Goal: Task Accomplishment & Management: Use online tool/utility

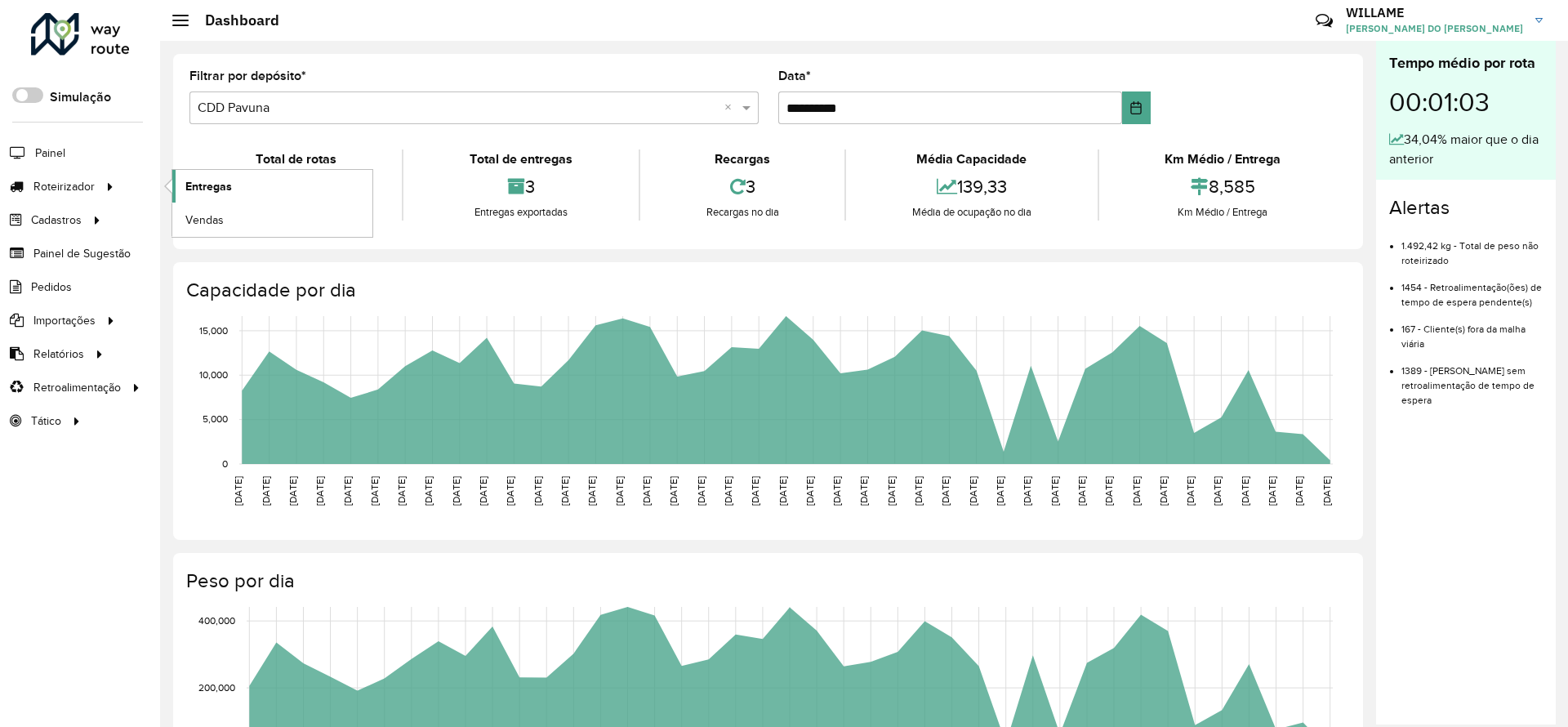
click at [207, 176] on link "Entregas" at bounding box center [272, 186] width 200 height 33
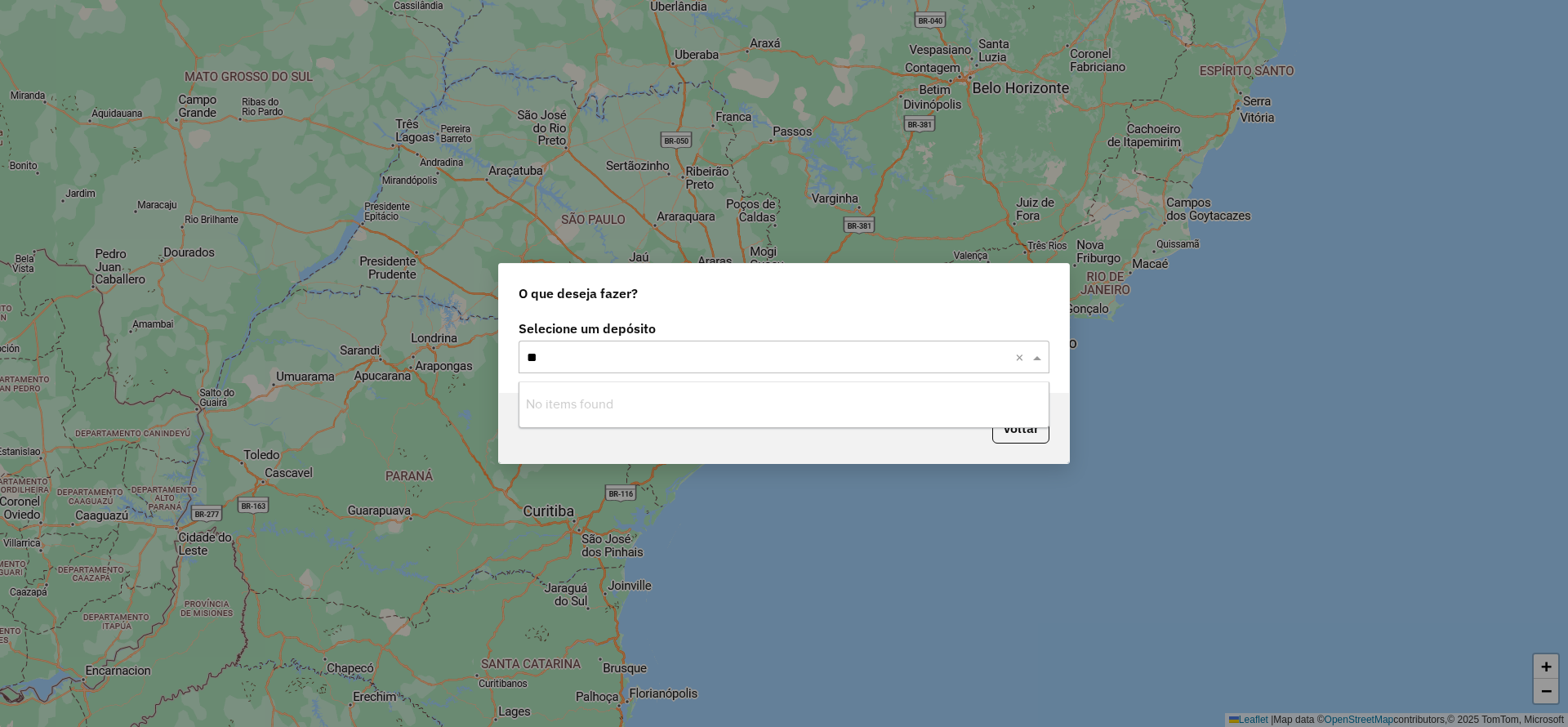
type input "*"
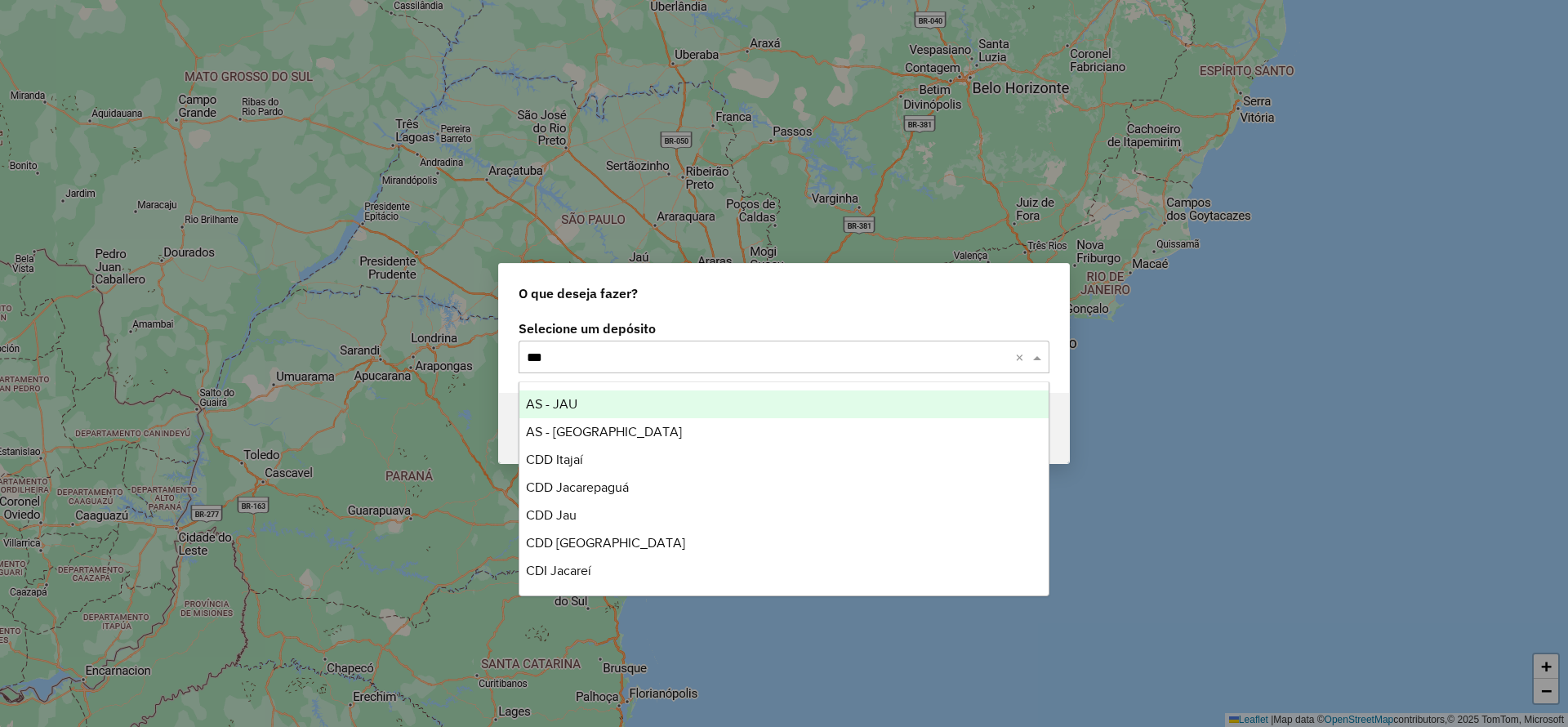
type input "****"
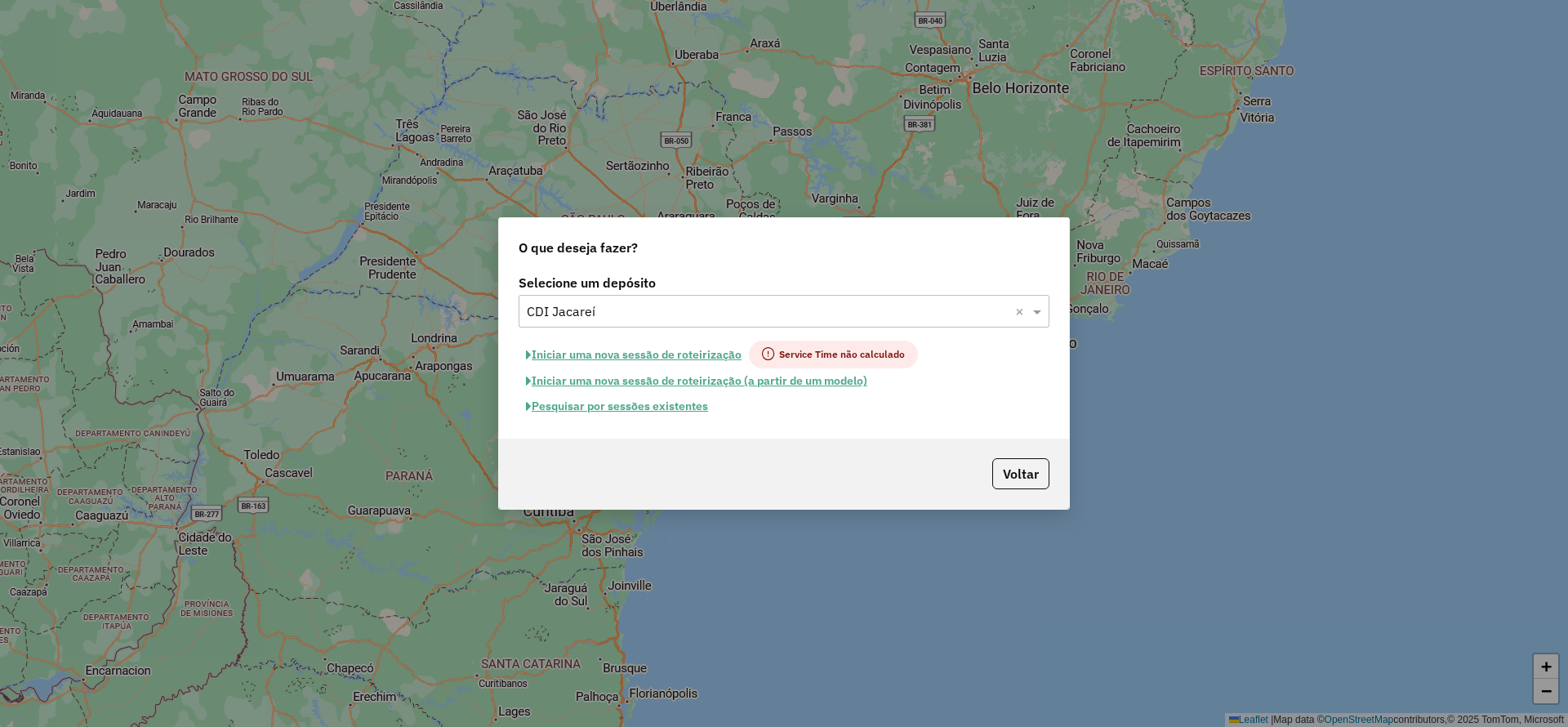
click at [599, 362] on button "Iniciar uma nova sessão de roteirização" at bounding box center [633, 354] width 230 height 27
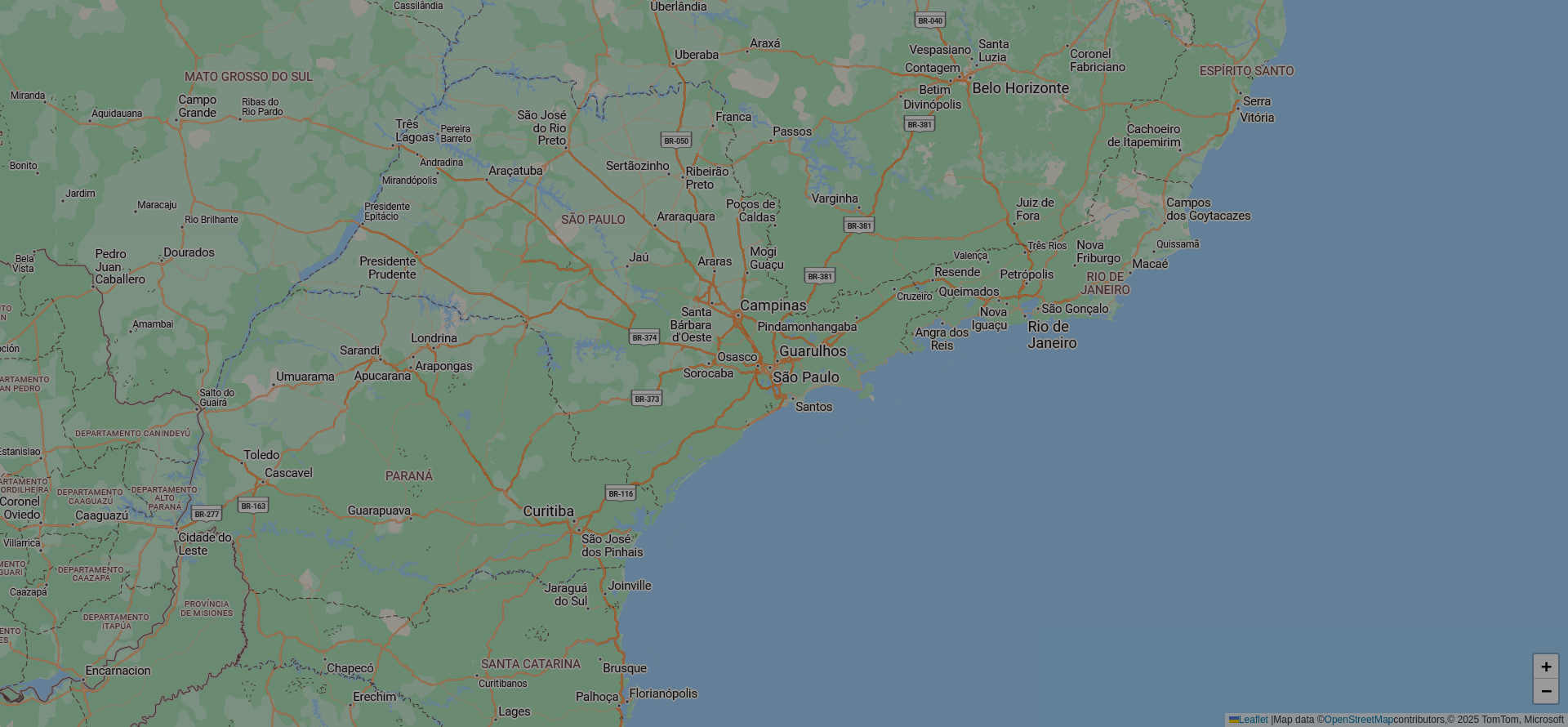
select select "*"
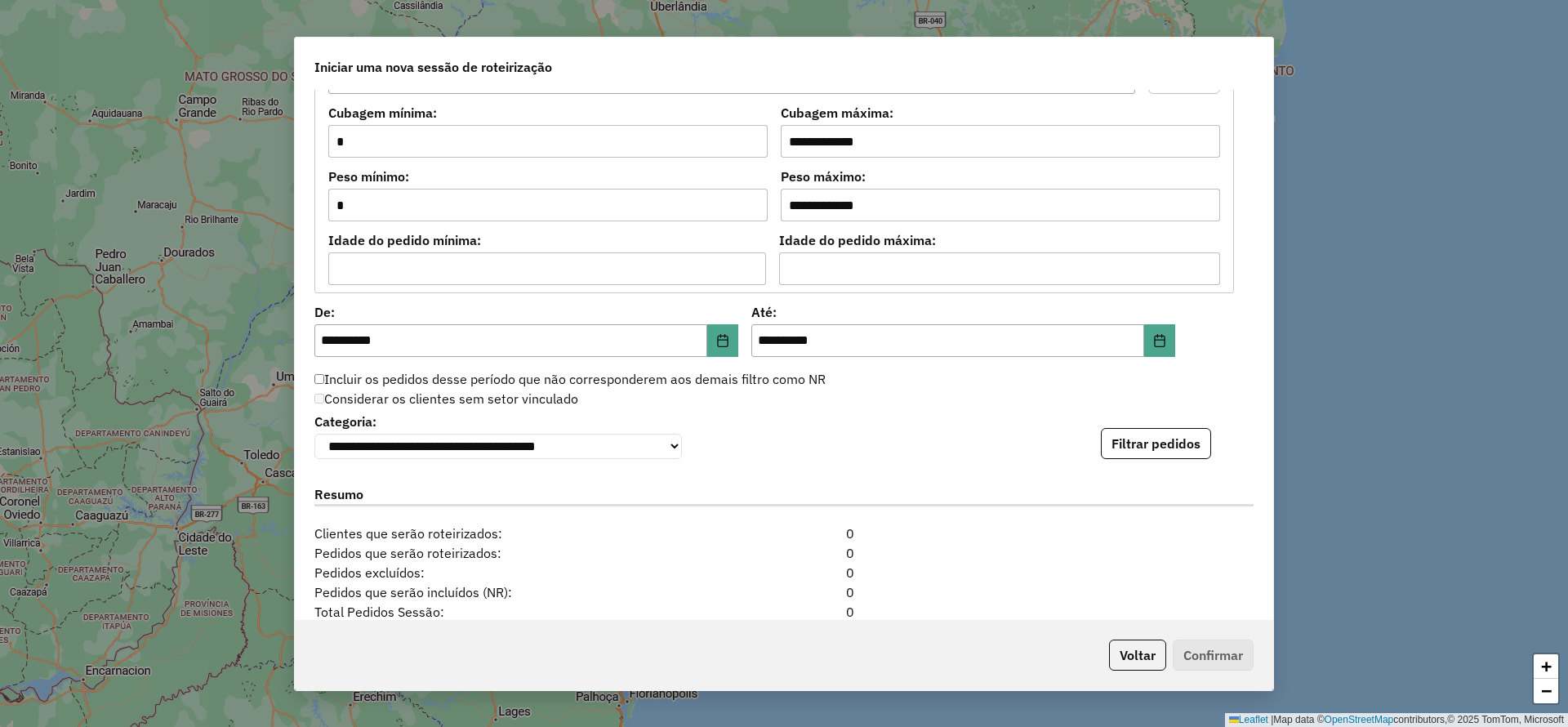
scroll to position [1624, 0]
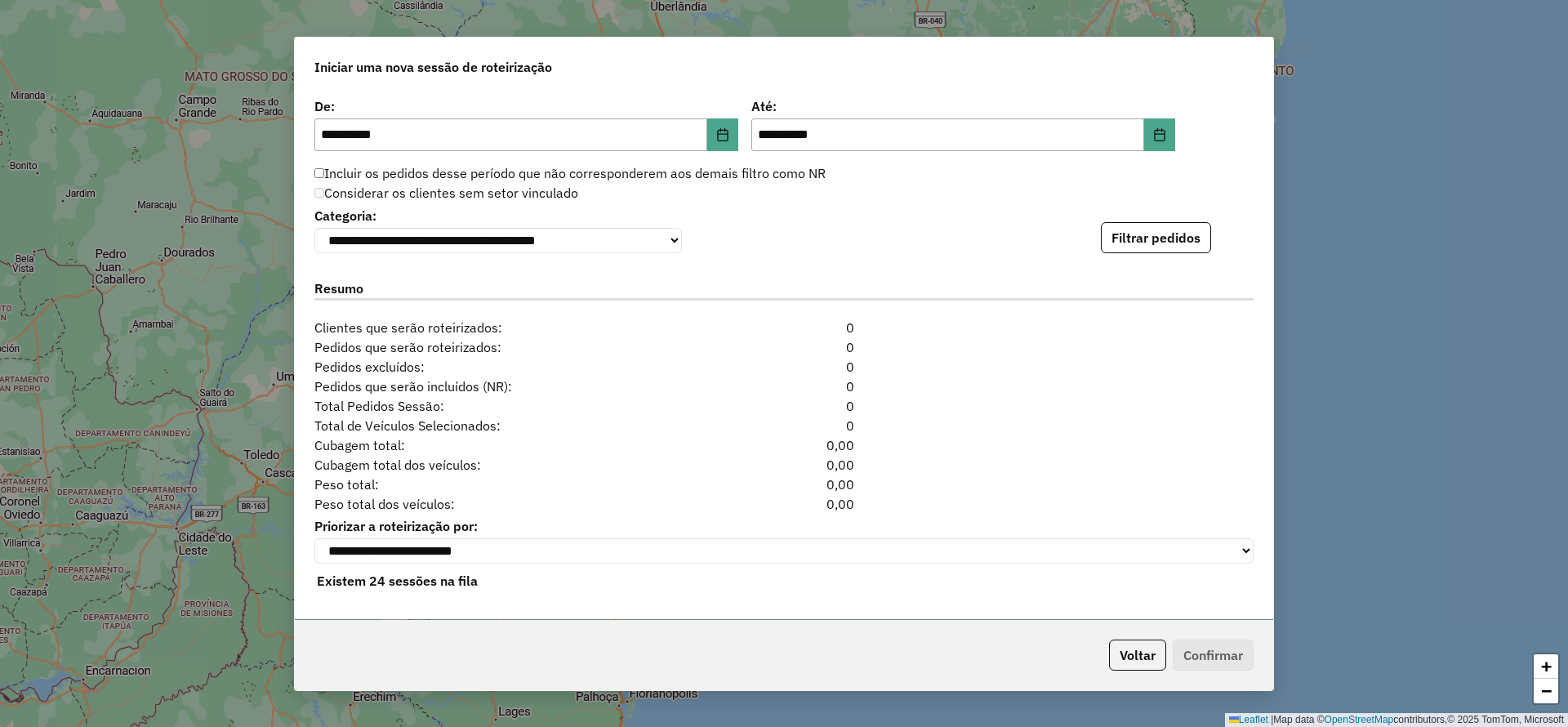
click at [1149, 207] on div "**********" at bounding box center [784, 228] width 939 height 50
click at [1147, 215] on div "**********" at bounding box center [784, 228] width 939 height 50
click at [1151, 222] on button "Filtrar pedidos" at bounding box center [1156, 238] width 110 height 31
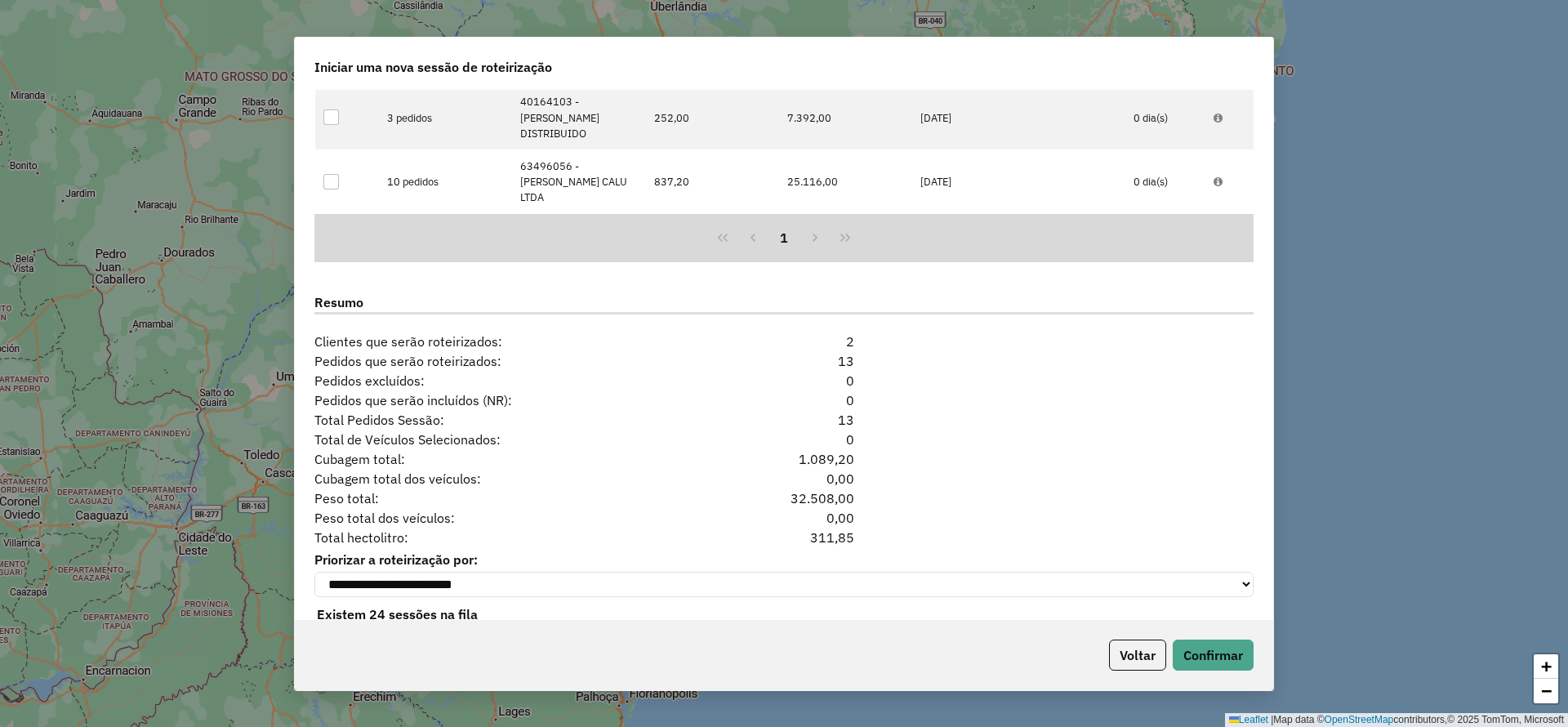
scroll to position [1867, 0]
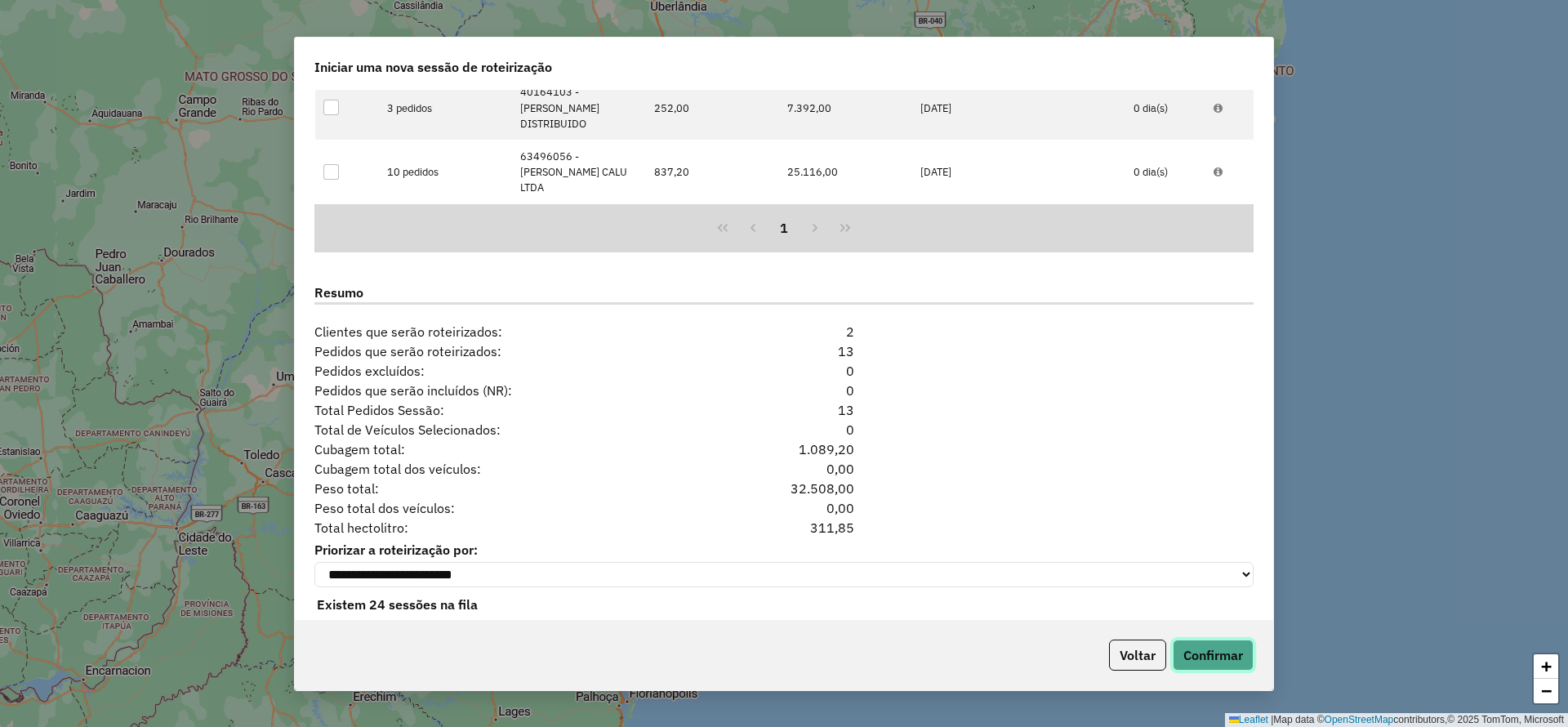
click at [1196, 650] on button "Confirmar" at bounding box center [1213, 654] width 81 height 31
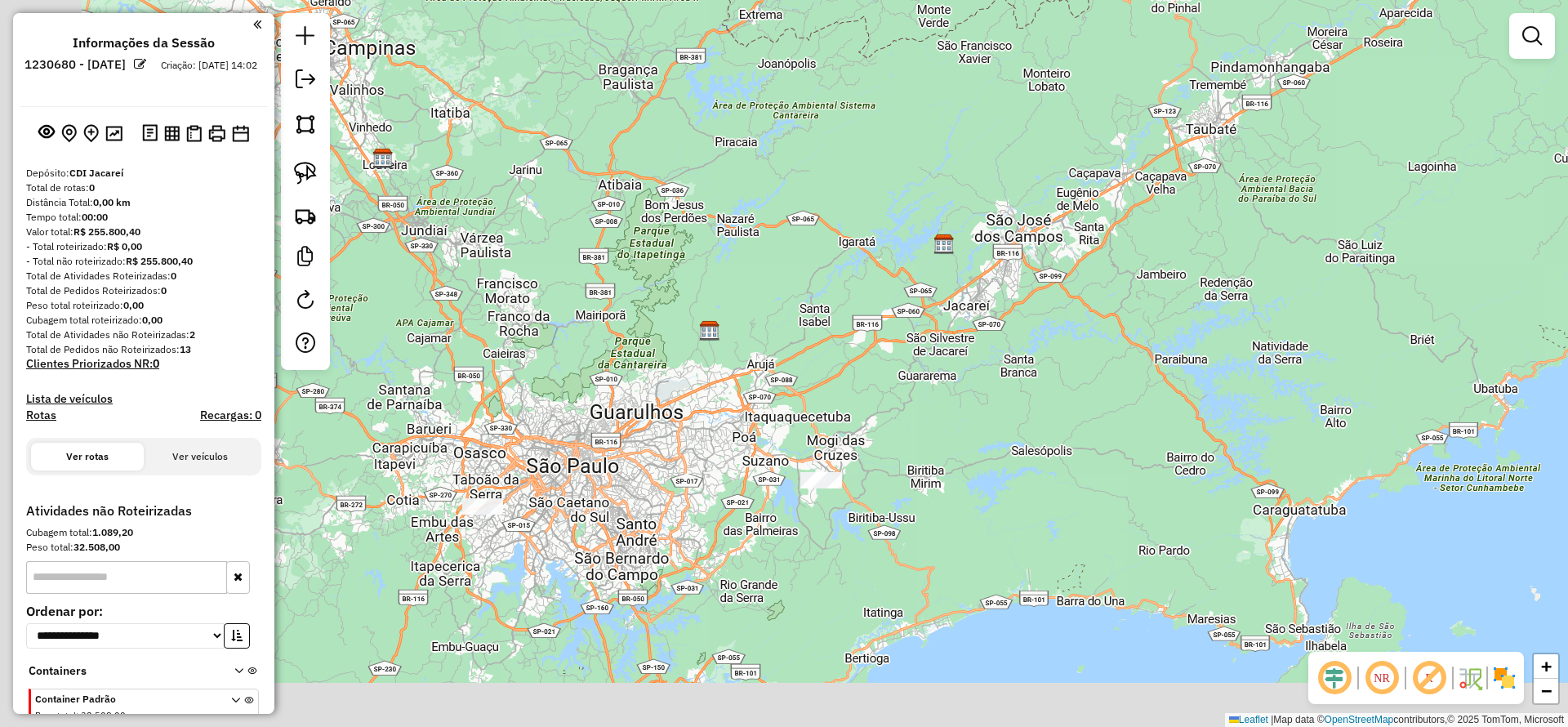
drag, startPoint x: 712, startPoint y: 493, endPoint x: 849, endPoint y: 412, distance: 159.2
click at [849, 412] on div "Janela de atendimento Grade de atendimento Capacidade Transportadoras Veículos …" at bounding box center [784, 364] width 1568 height 727
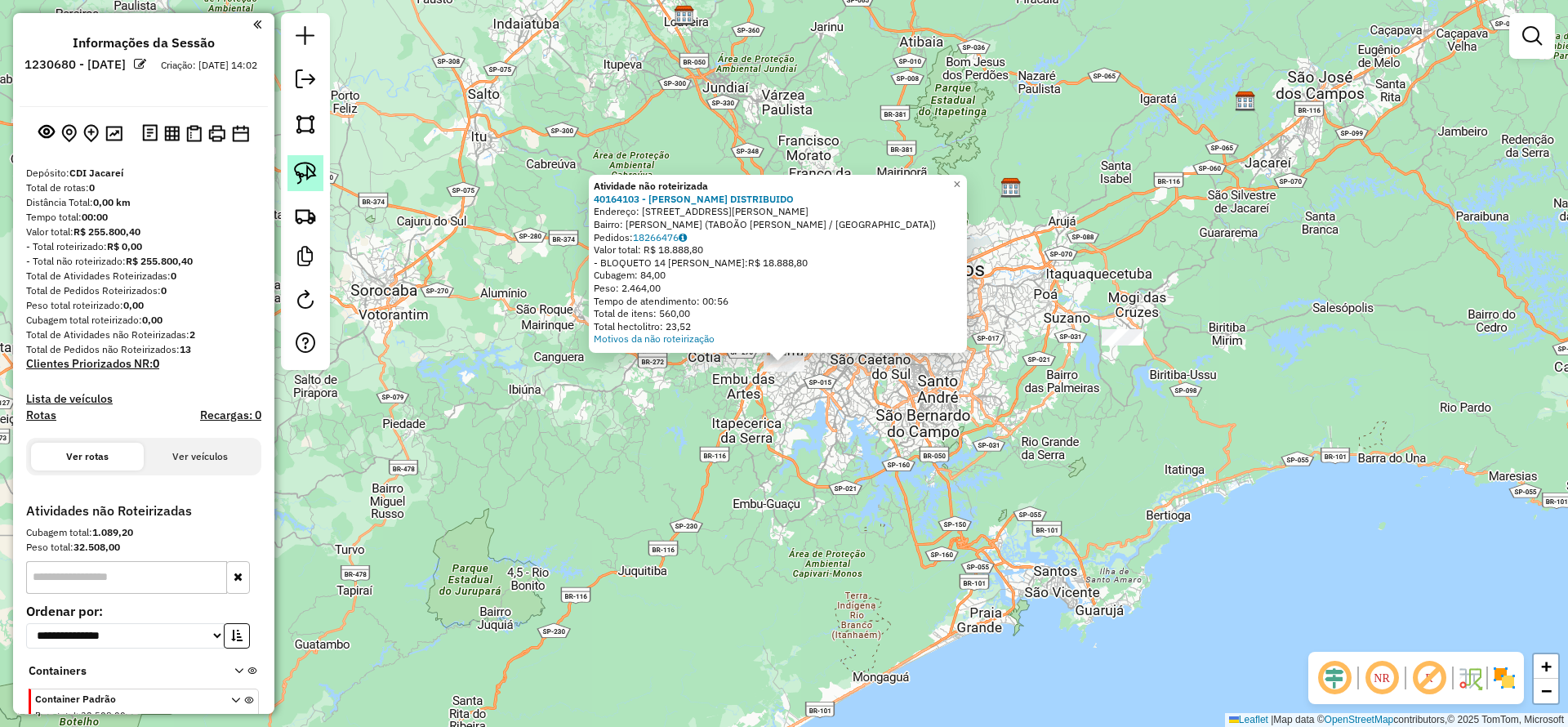
click at [314, 163] on img at bounding box center [305, 173] width 23 height 23
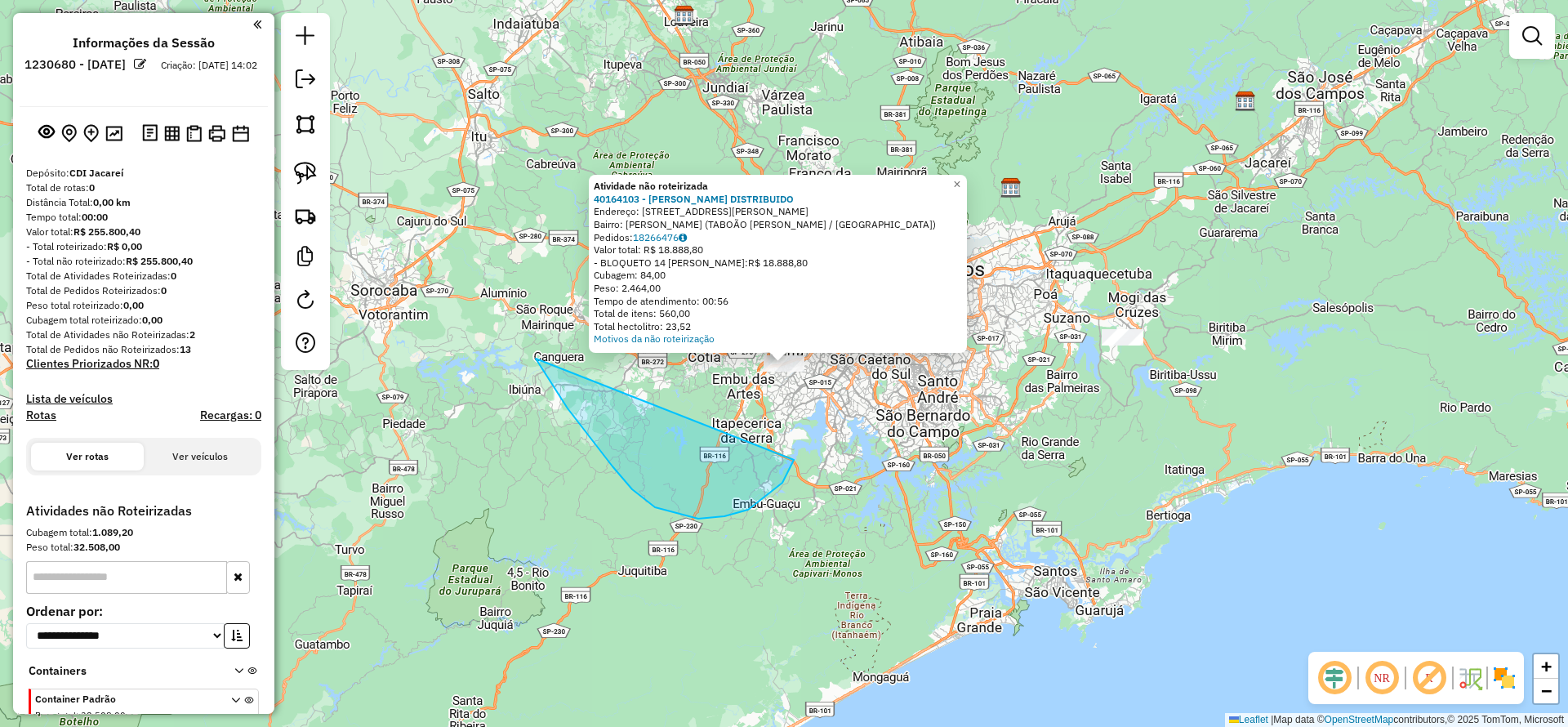
drag, startPoint x: 549, startPoint y: 381, endPoint x: 781, endPoint y: 280, distance: 253.0
click at [781, 280] on div "Atividade não roteirizada 40164103 - FRIGO TS DISTRIBUIDO Endereço: RUA JOÃO PI…" at bounding box center [784, 364] width 1568 height 727
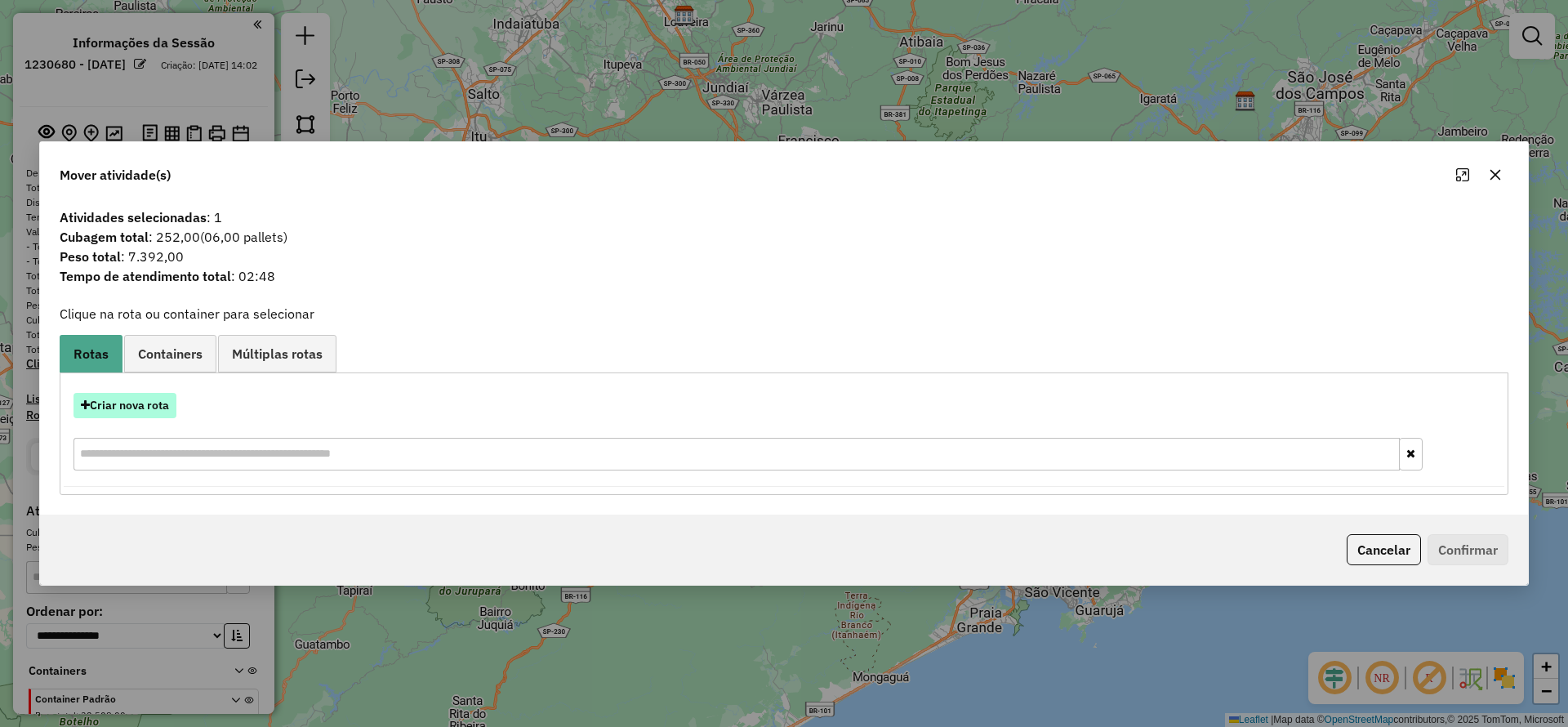
click at [153, 405] on button "Criar nova rota" at bounding box center [125, 405] width 103 height 26
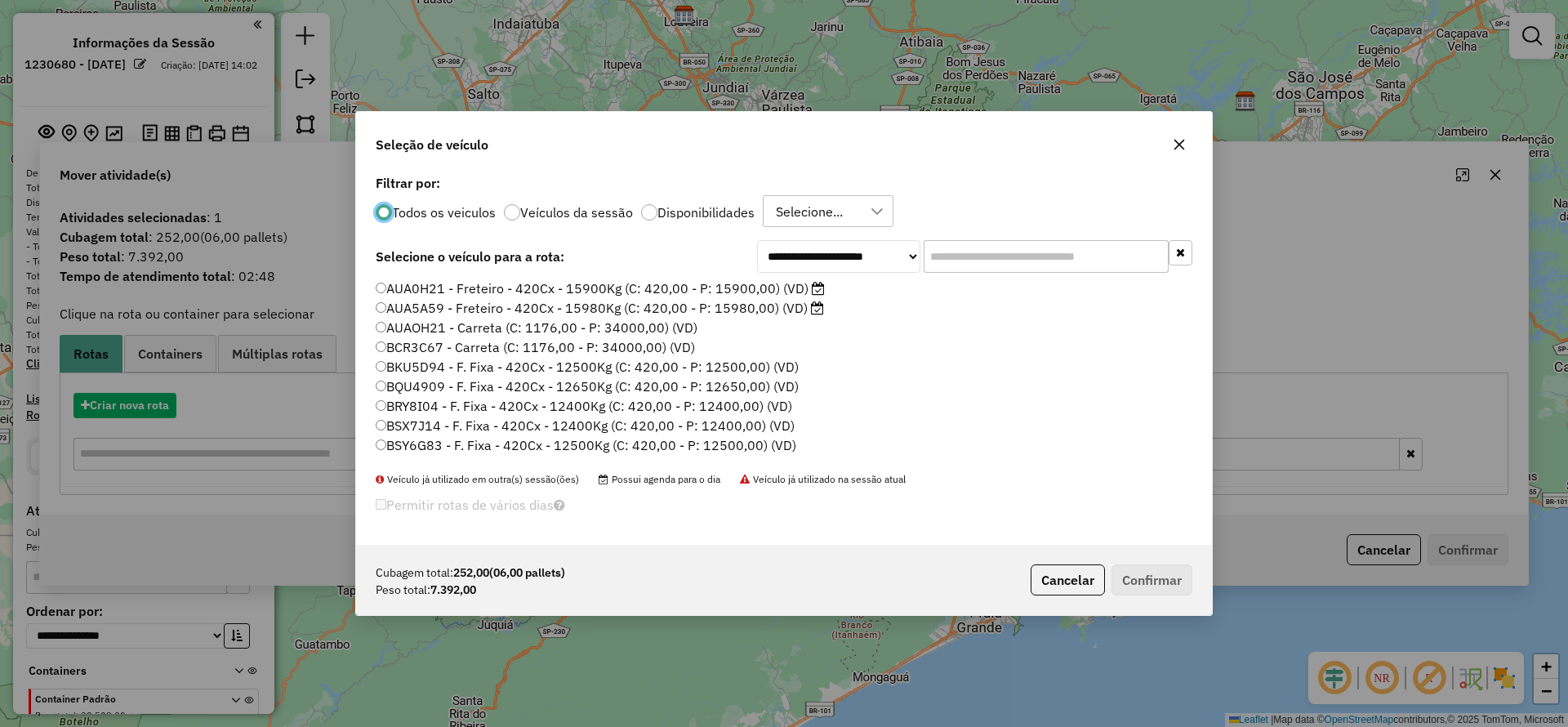
scroll to position [9, 5]
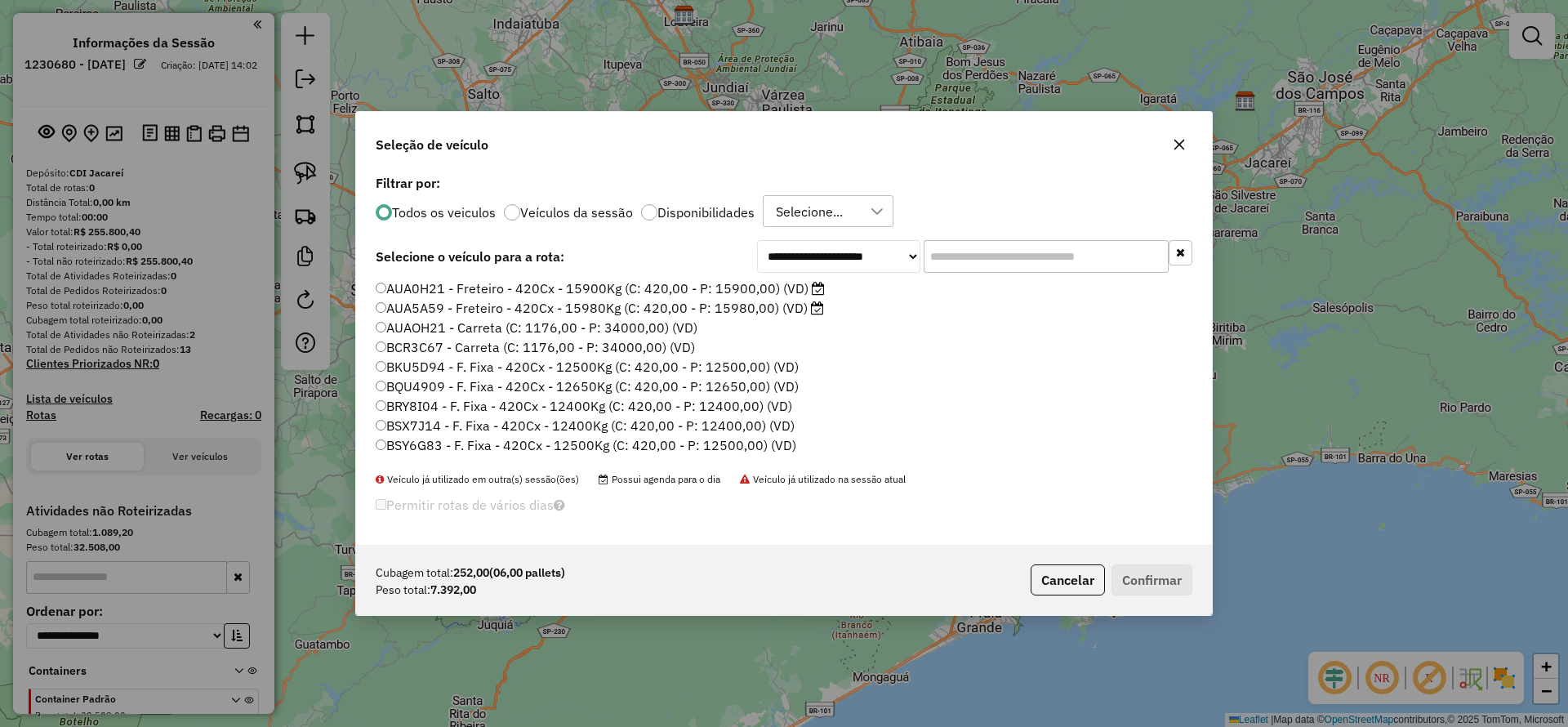
click at [985, 245] on input "text" at bounding box center [1046, 257] width 245 height 33
paste input "*******"
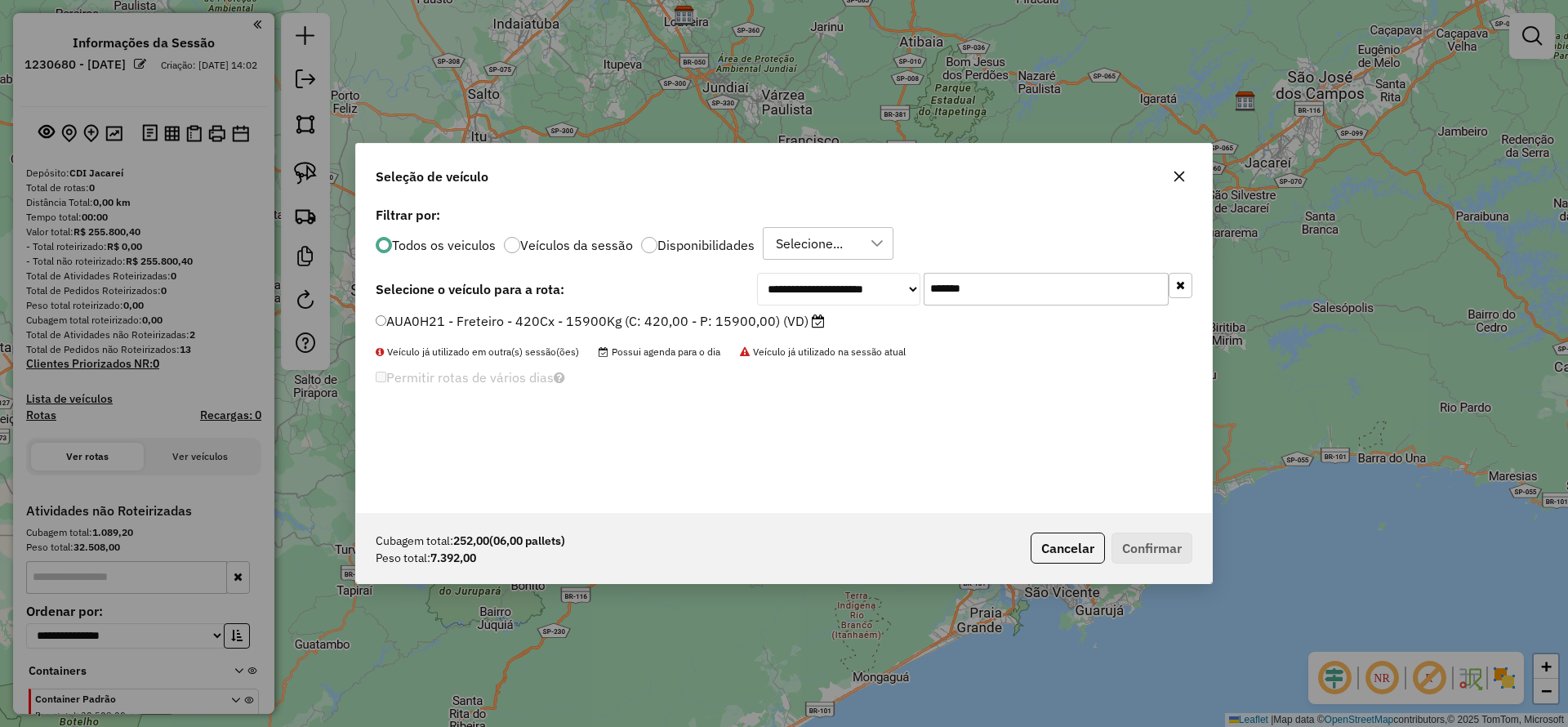
type input "*******"
click at [675, 317] on label "AUA0H21 - Freteiro - 420Cx - 15900Kg (C: 420,00 - P: 15900,00) (VD)" at bounding box center [600, 321] width 449 height 20
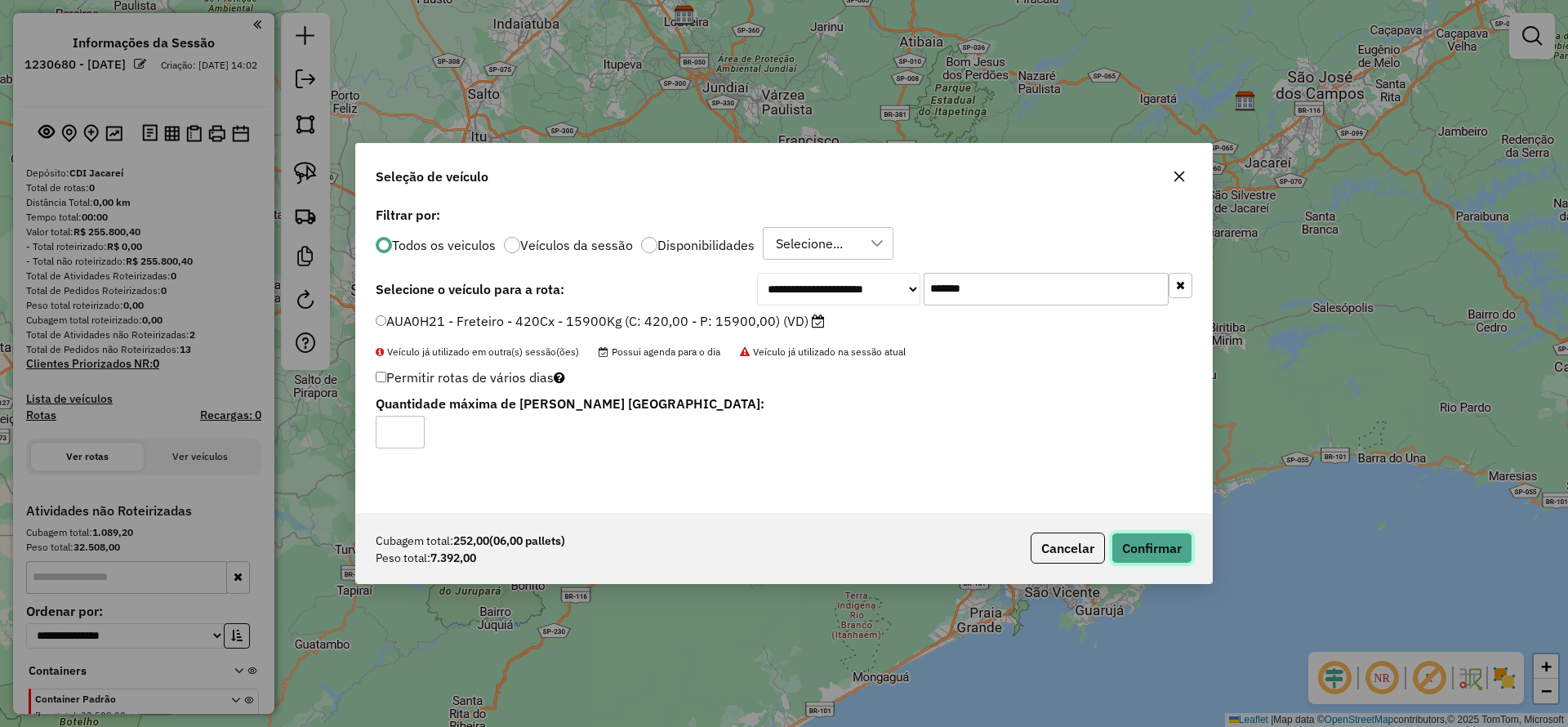
click at [1131, 541] on button "Confirmar" at bounding box center [1151, 547] width 81 height 31
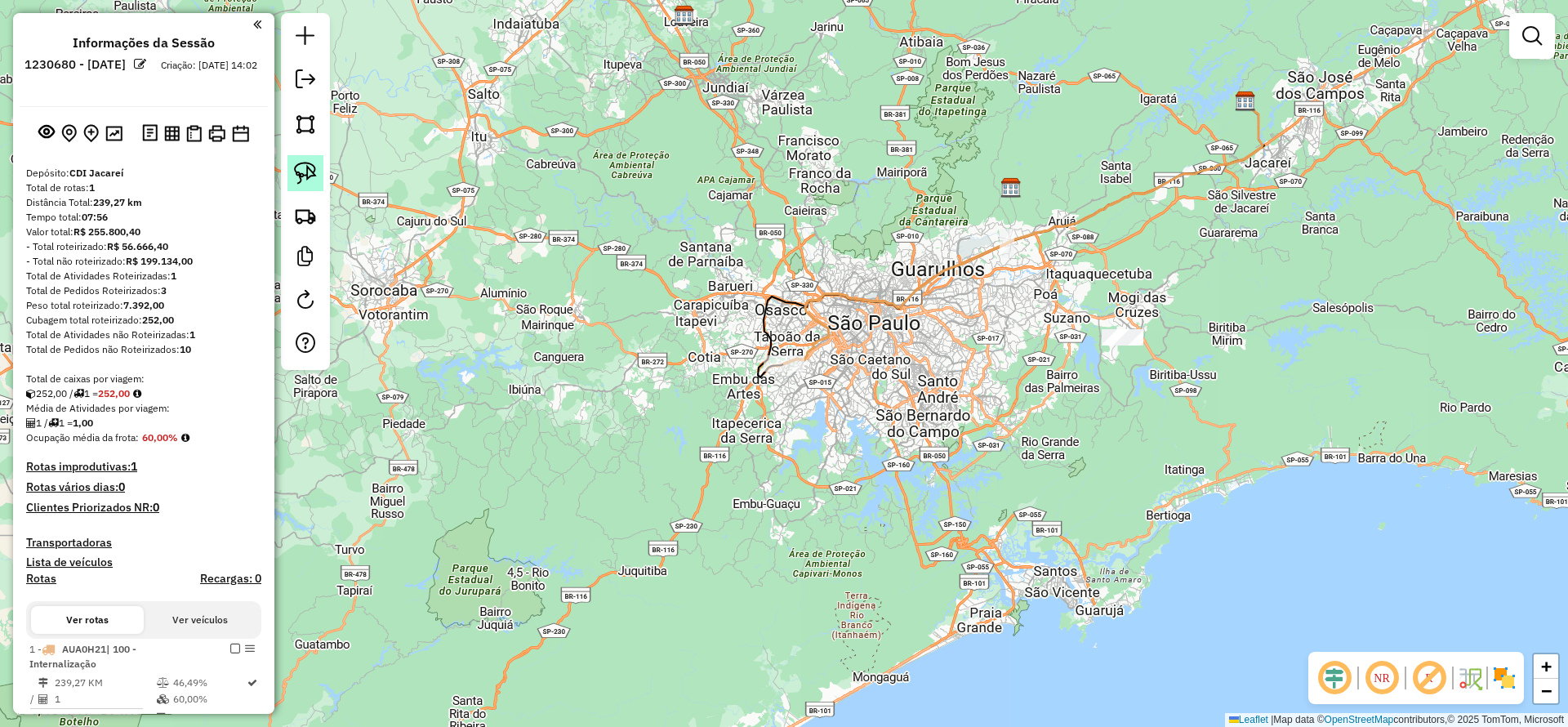
click at [314, 171] on img at bounding box center [305, 173] width 23 height 23
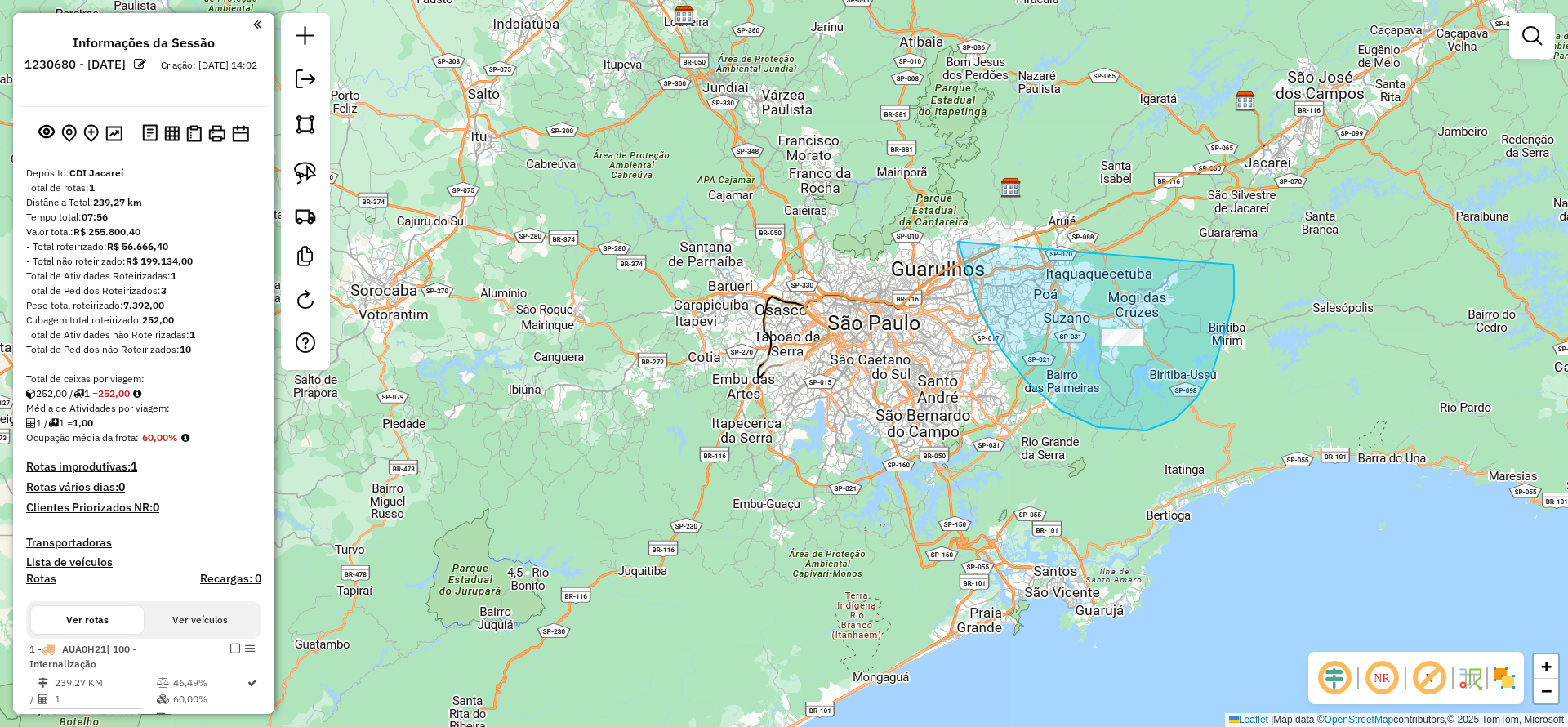
drag, startPoint x: 958, startPoint y: 242, endPoint x: 1140, endPoint y: 281, distance: 186.1
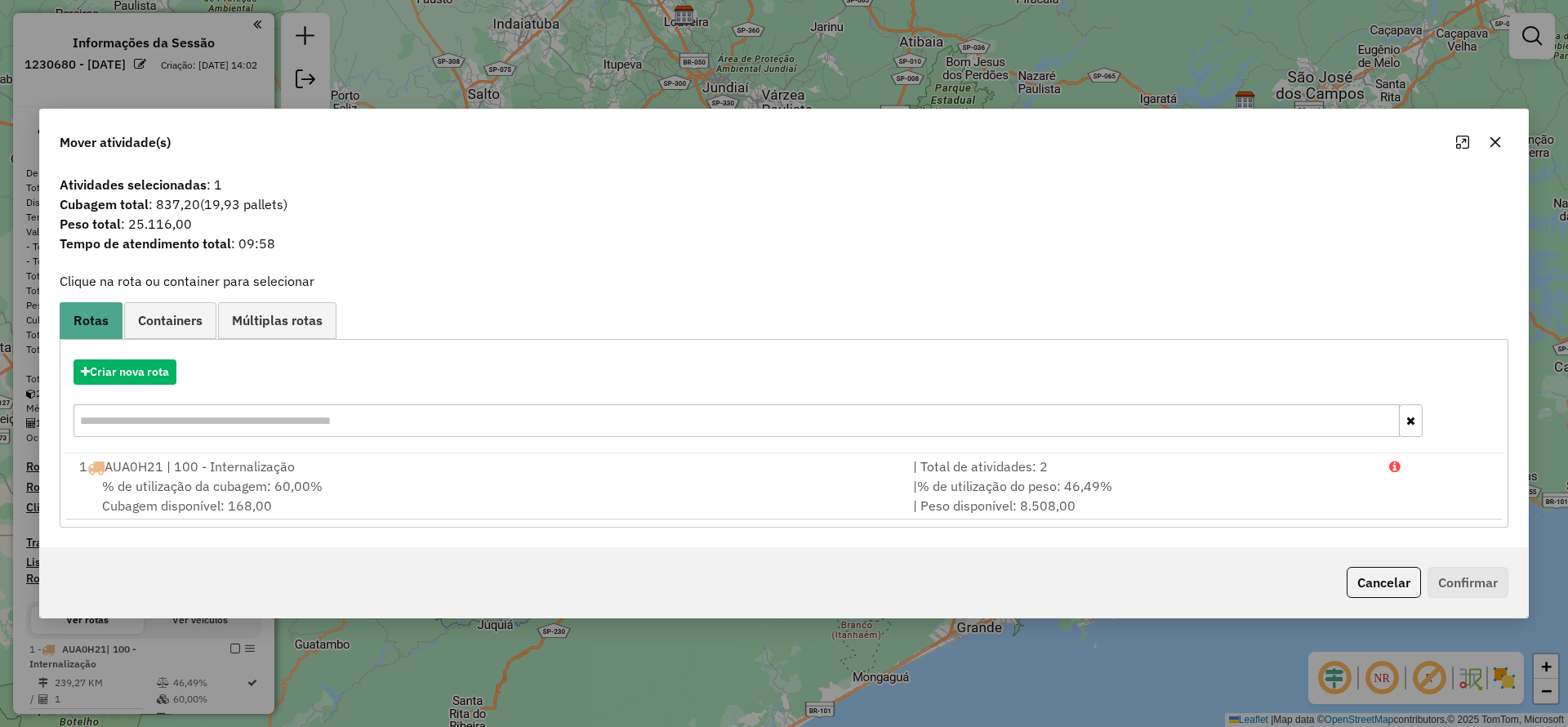
click at [121, 366] on hb-app "Aguarde... Pop-up bloqueado! Seu navegador bloqueou automáticamente a abertura …" at bounding box center [784, 364] width 1568 height 727
click at [121, 366] on button "Criar nova rota" at bounding box center [125, 372] width 103 height 26
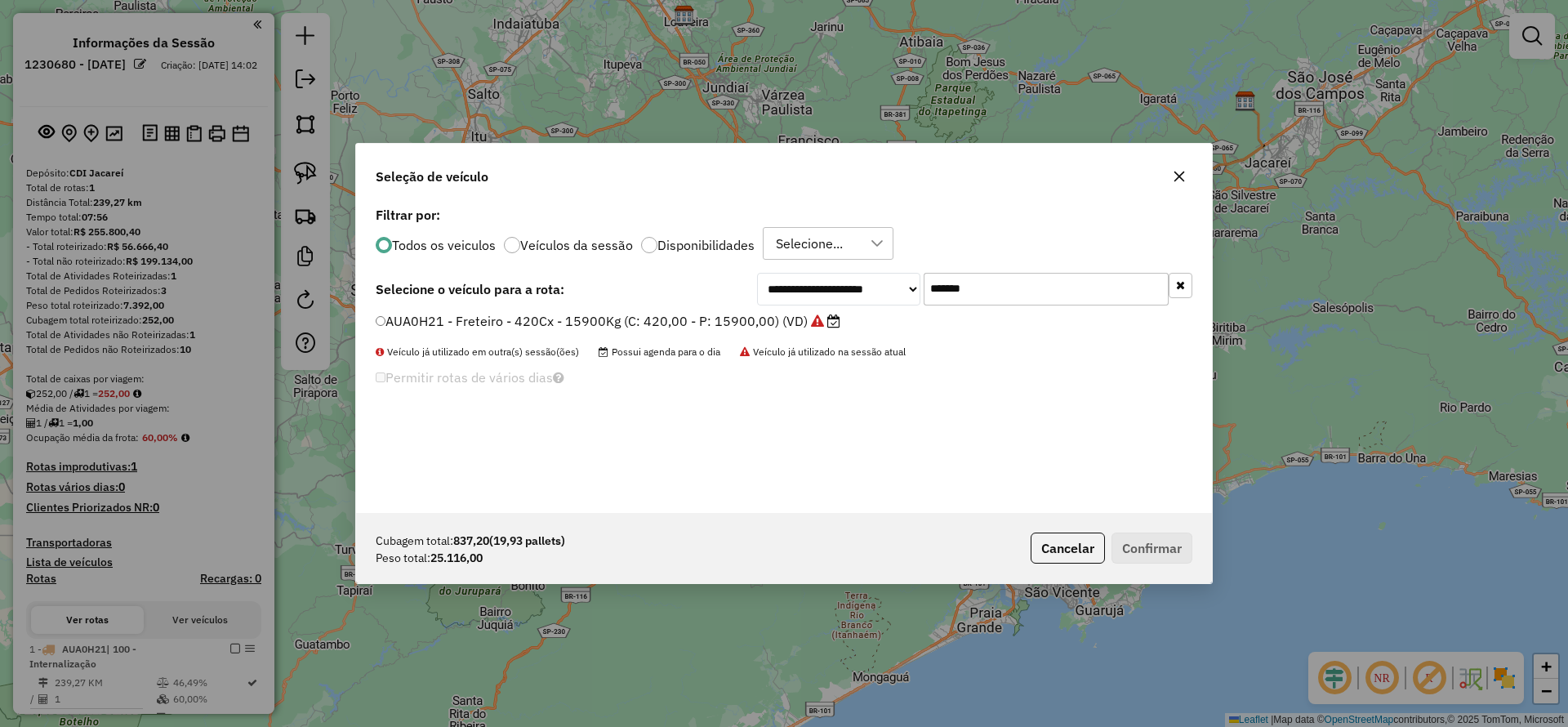
drag, startPoint x: 985, startPoint y: 293, endPoint x: 740, endPoint y: 283, distance: 245.2
click at [797, 271] on div "**********" at bounding box center [784, 358] width 855 height 310
paste input "text"
type input "*******"
drag, startPoint x: 672, startPoint y: 310, endPoint x: 682, endPoint y: 324, distance: 17.2
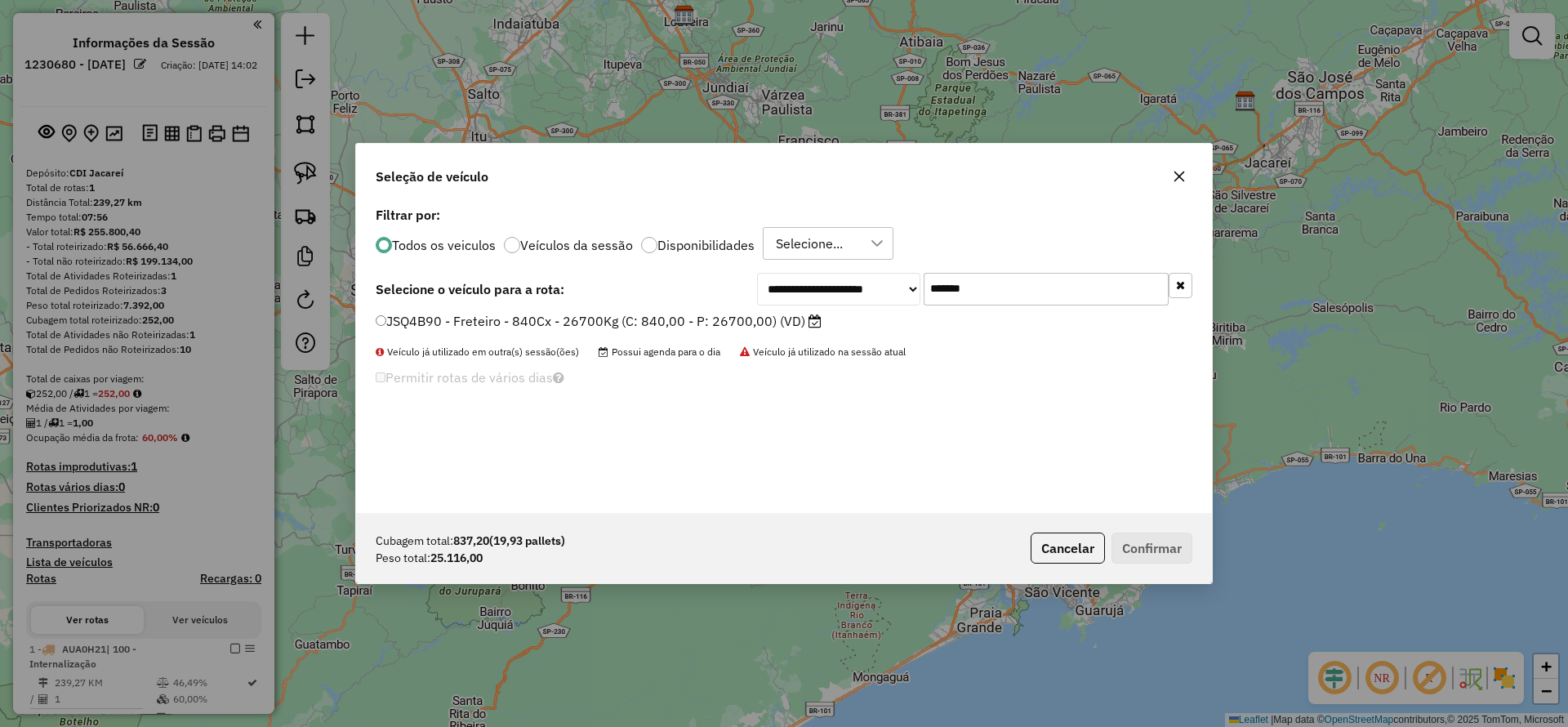
click at [672, 310] on div "**********" at bounding box center [784, 358] width 855 height 310
drag, startPoint x: 732, startPoint y: 328, endPoint x: 721, endPoint y: 320, distance: 13.6
click at [728, 327] on label "JSQ4B90 - Freteiro - 840Cx - 26700Kg (C: 840,00 - P: 26700,00) (VD)" at bounding box center [598, 321] width 446 height 20
click at [720, 319] on label "JSQ4B90 - Freteiro - 840Cx - 26700Kg (C: 840,00 - P: 26700,00) (VD)" at bounding box center [598, 321] width 446 height 20
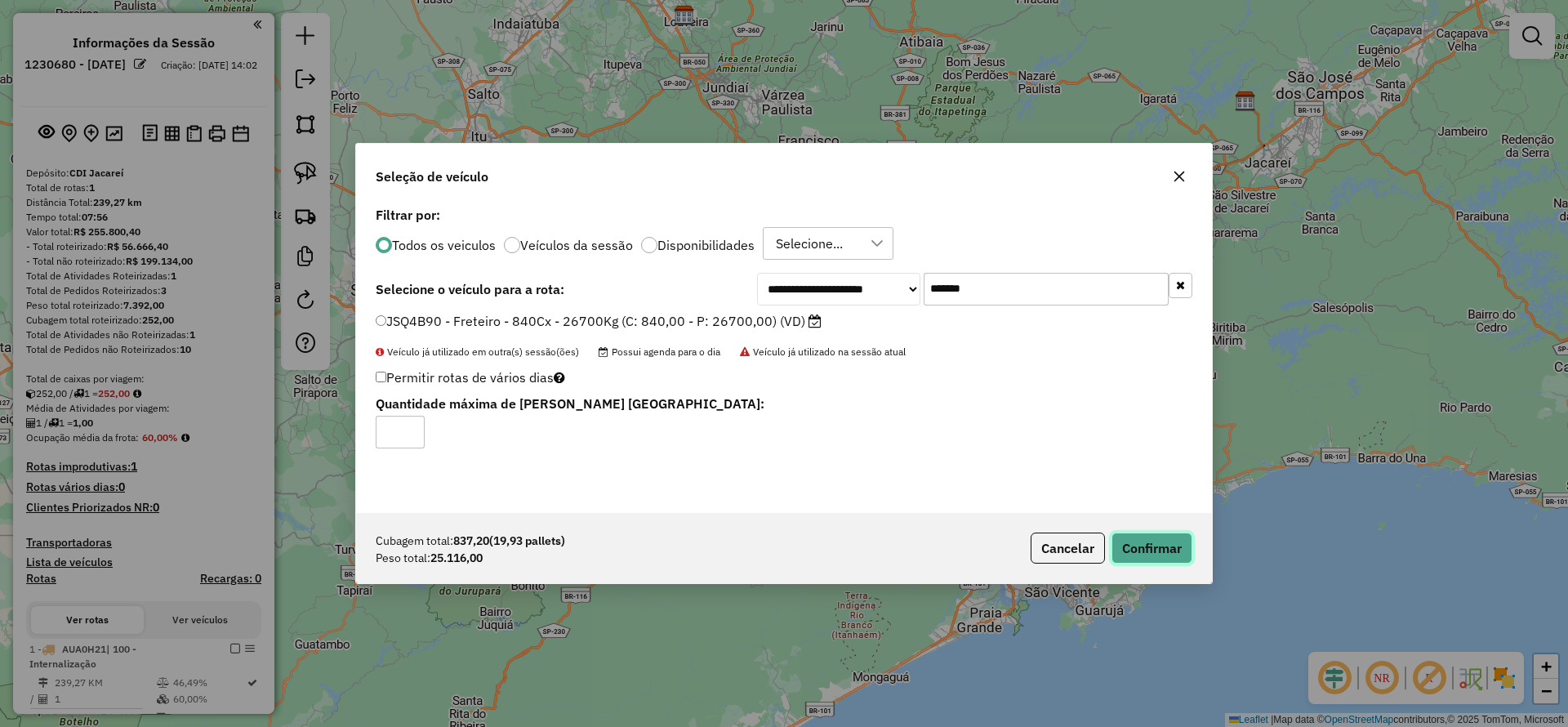
drag, startPoint x: 1188, startPoint y: 547, endPoint x: 1179, endPoint y: 546, distance: 9.1
click at [1186, 546] on button "Confirmar" at bounding box center [1151, 547] width 81 height 31
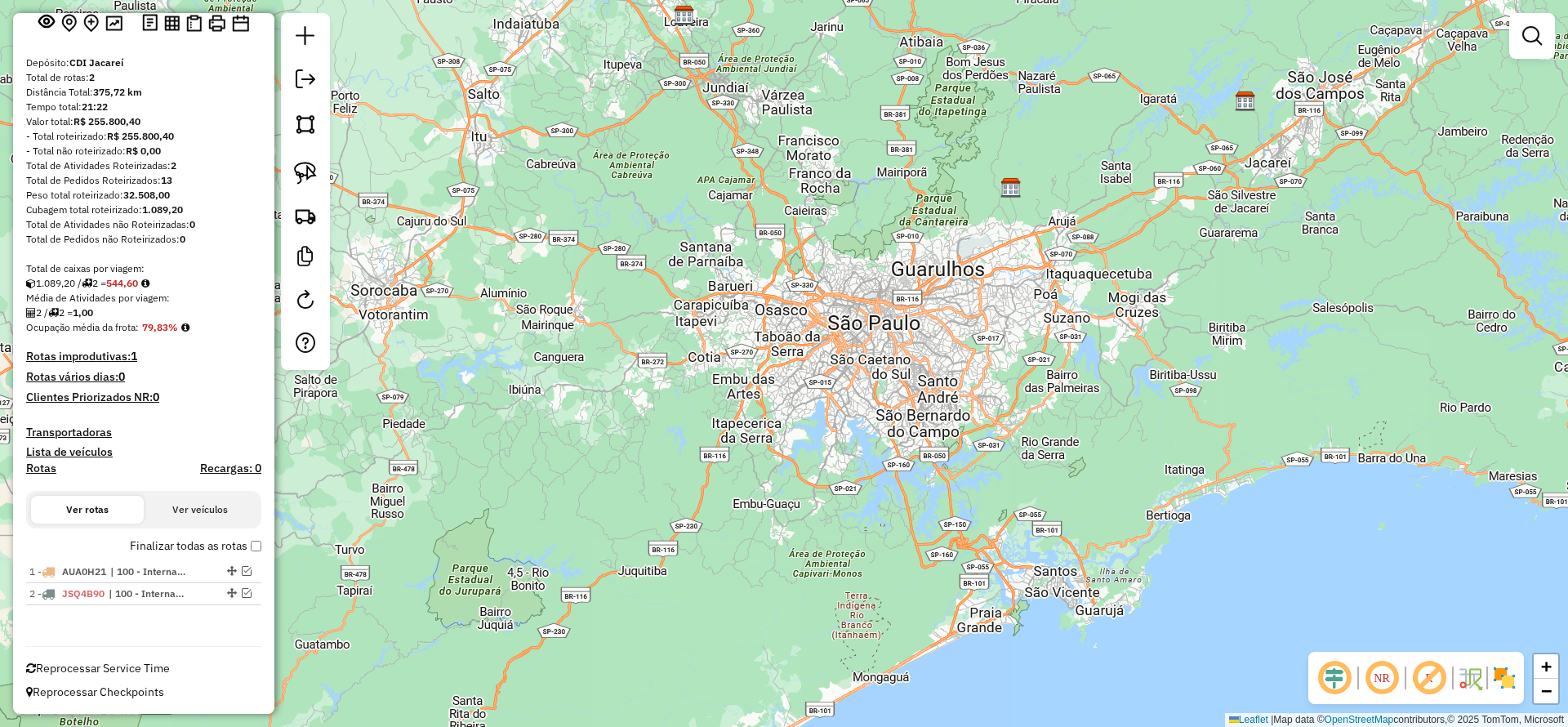
scroll to position [110, 0]
click at [291, 87] on link at bounding box center [305, 81] width 33 height 37
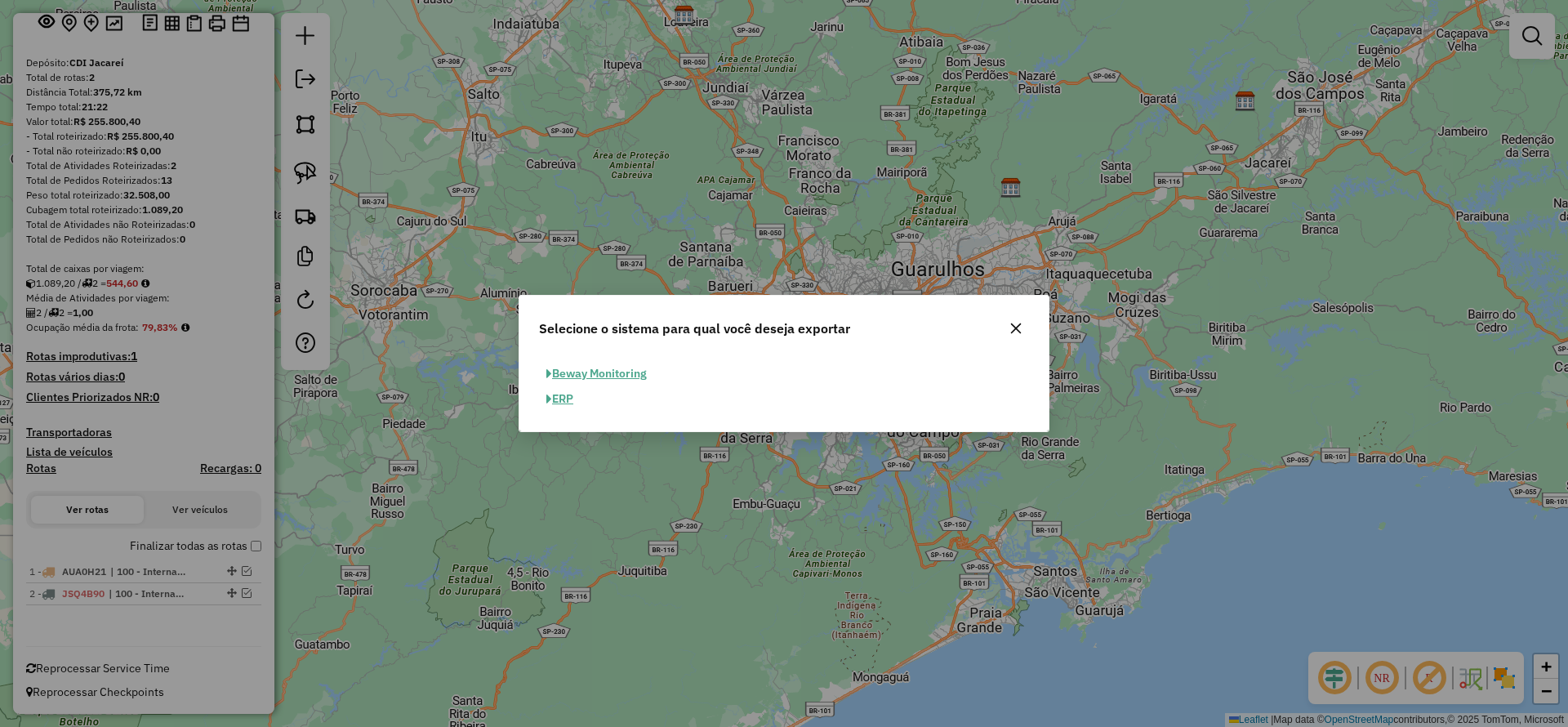
click at [559, 401] on button "ERP" at bounding box center [559, 399] width 42 height 26
select select "**"
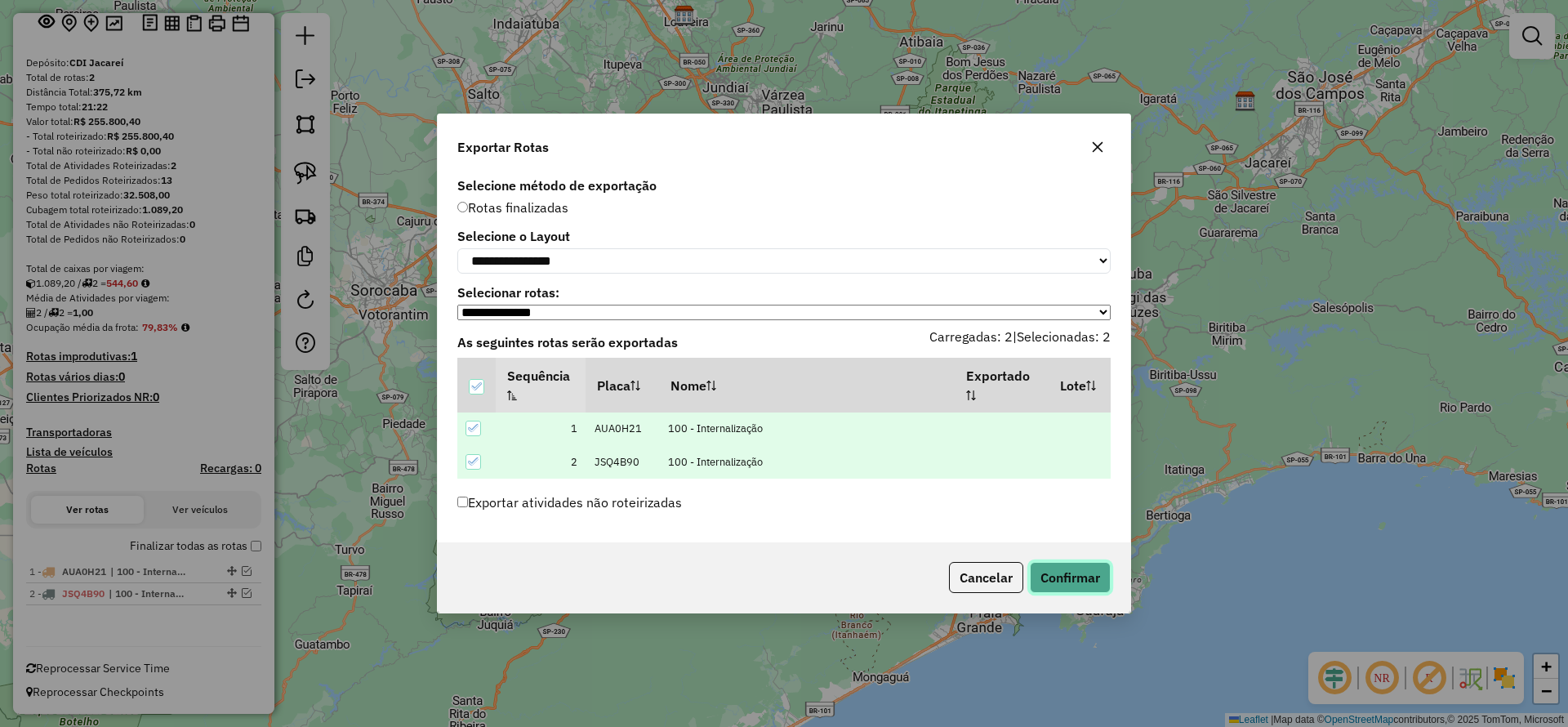
click at [1064, 576] on button "Confirmar" at bounding box center [1070, 577] width 81 height 31
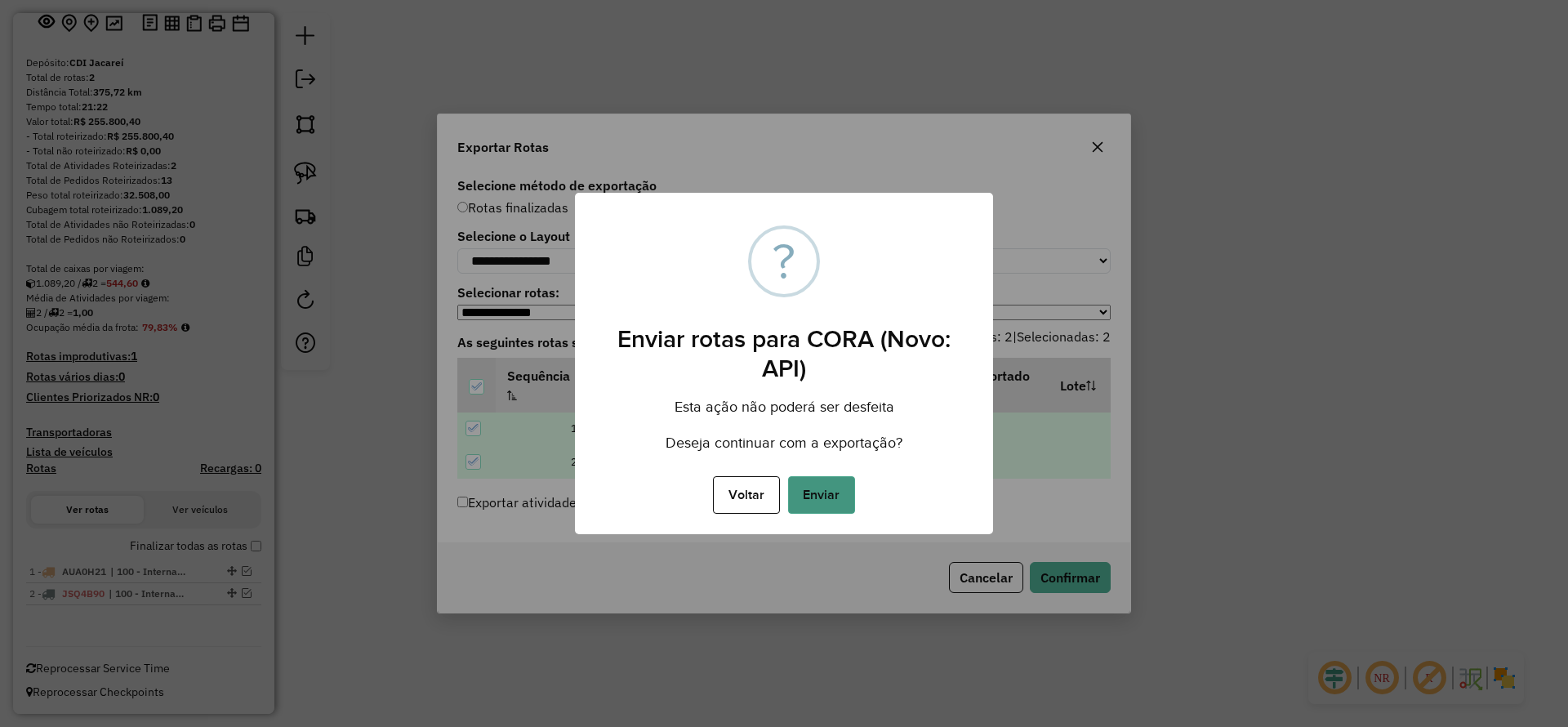
click at [831, 491] on button "Enviar" at bounding box center [821, 495] width 67 height 38
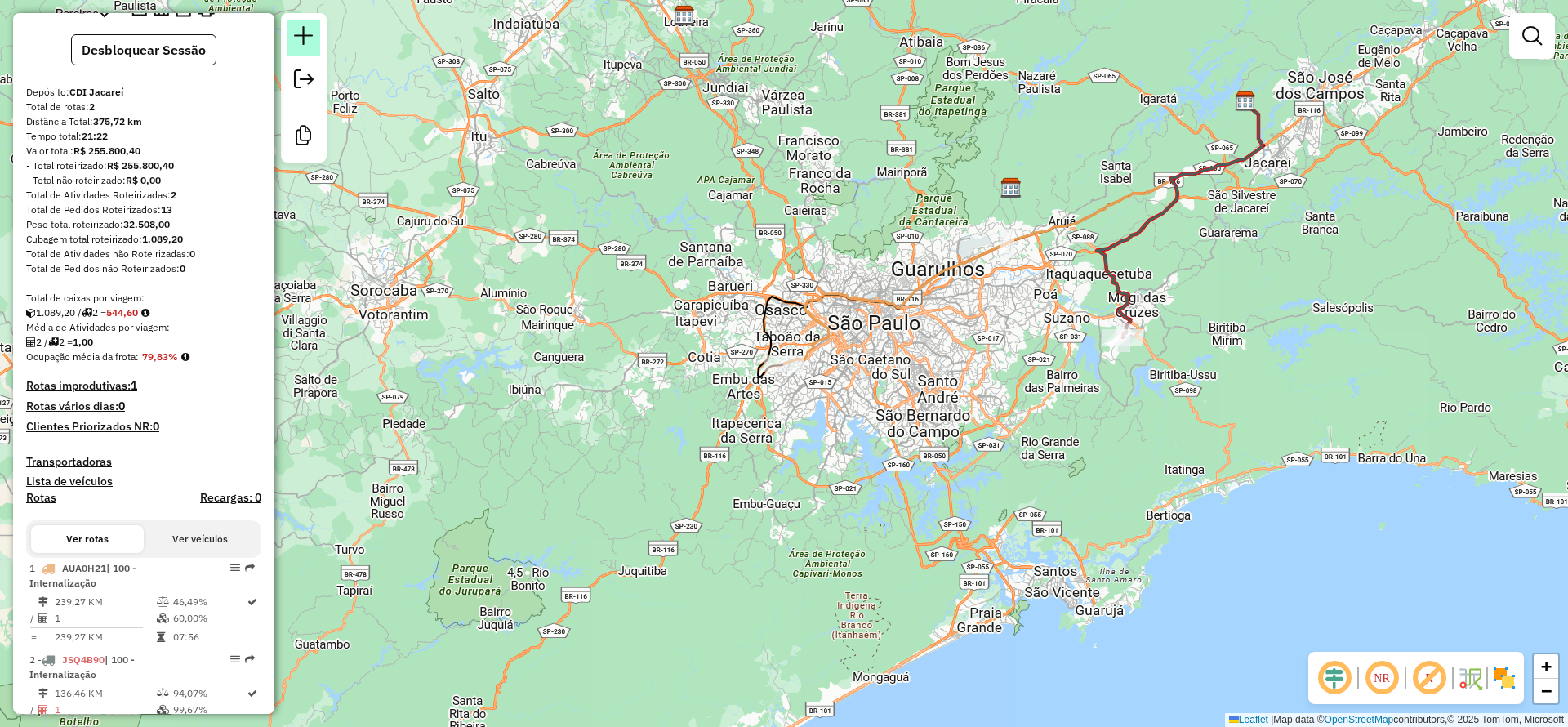
click at [312, 49] on link at bounding box center [304, 38] width 33 height 37
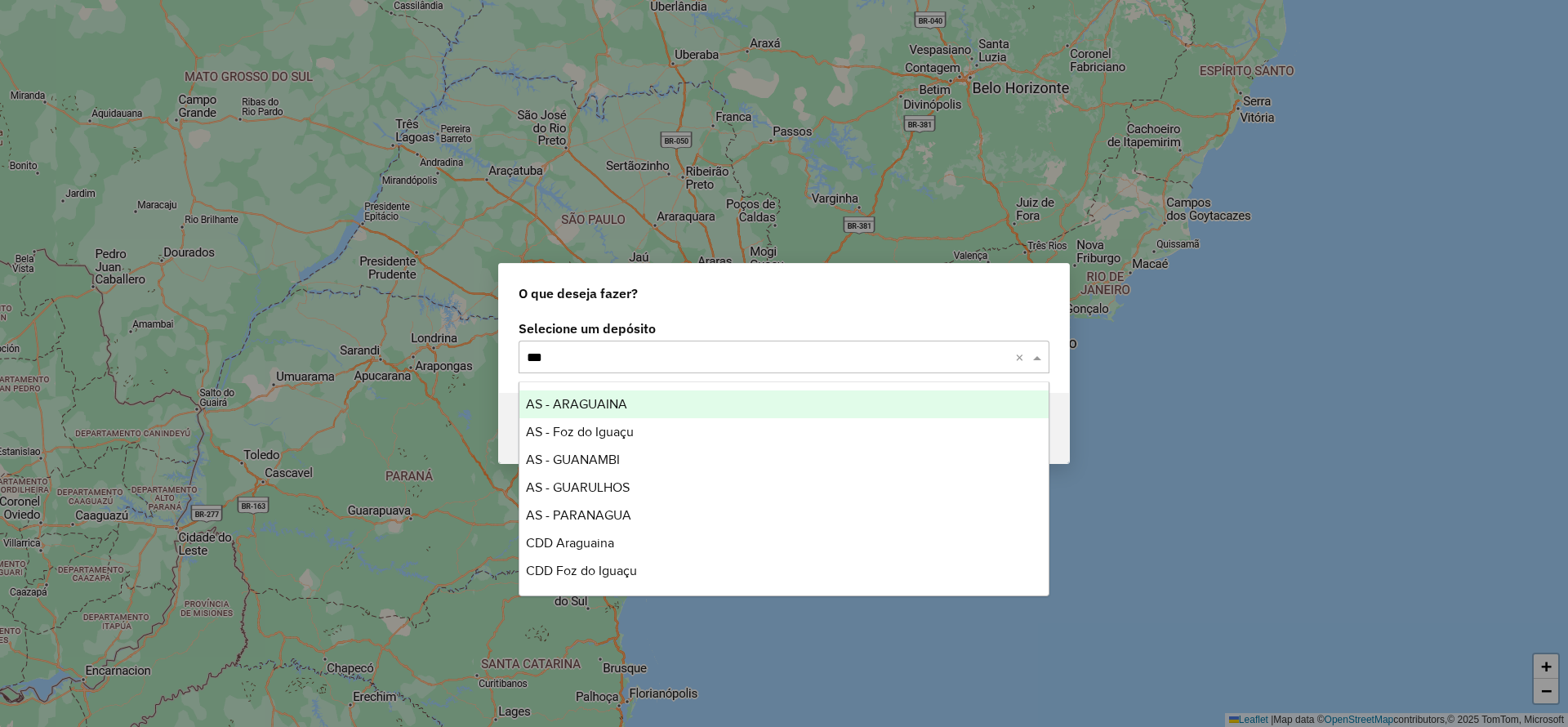
type input "****"
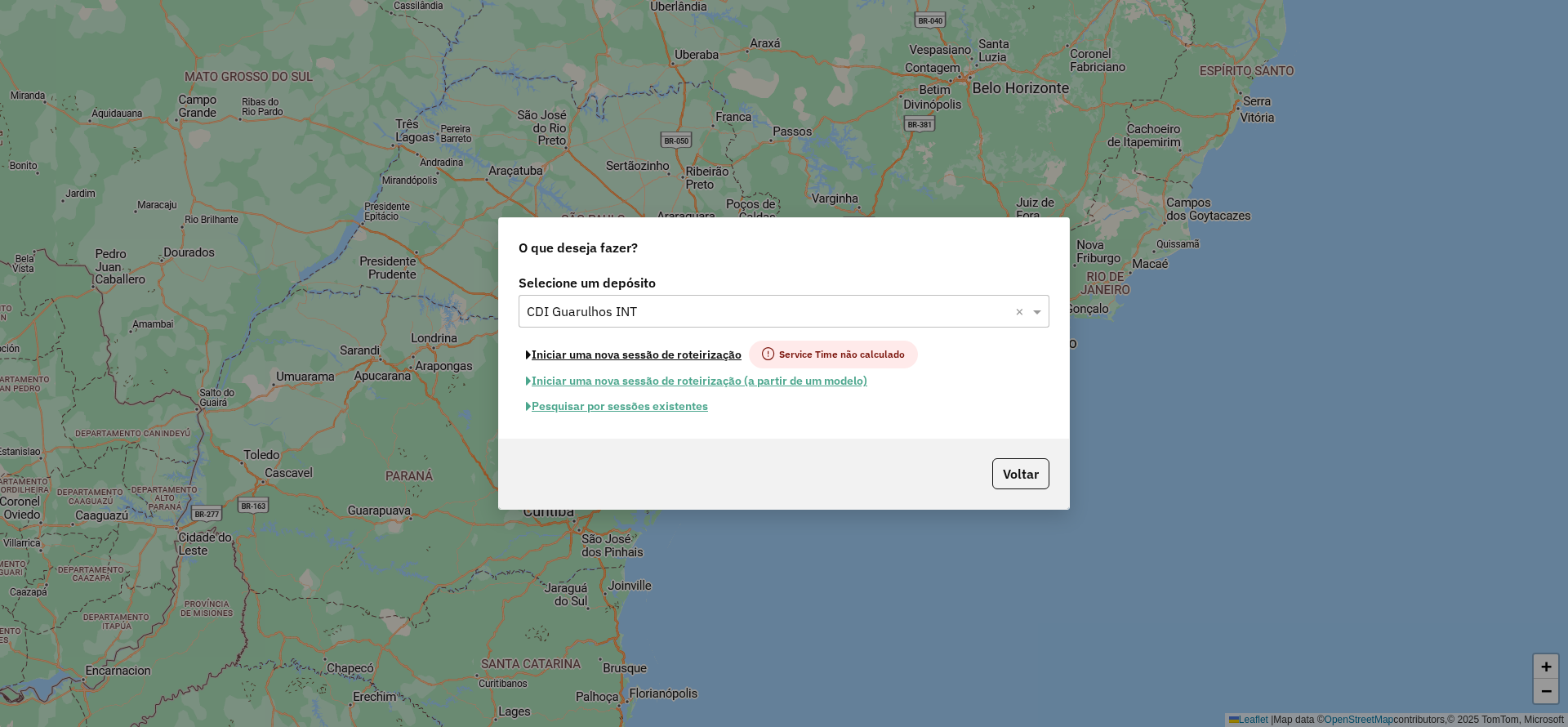
click at [622, 353] on button "Iniciar uma nova sessão de roteirização" at bounding box center [633, 354] width 230 height 27
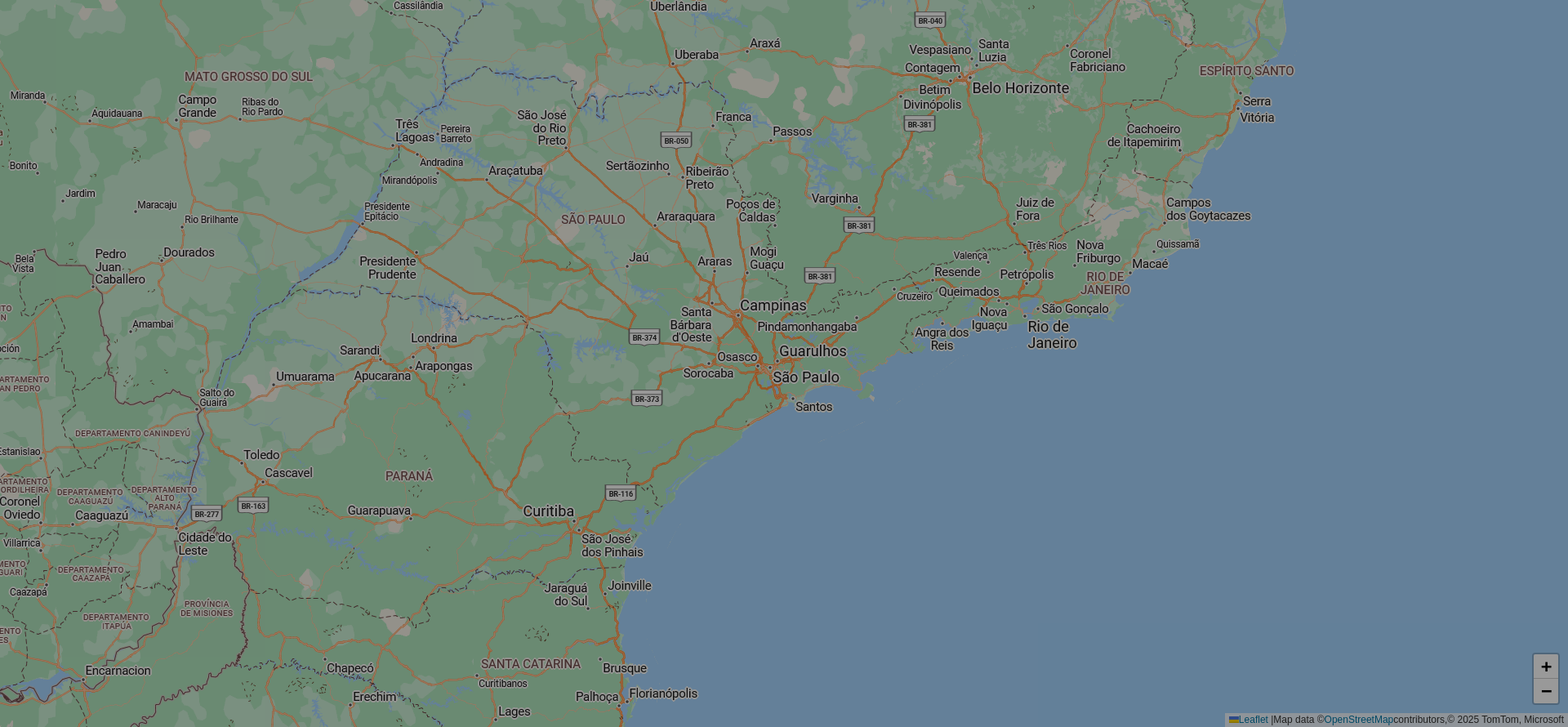
select select "*"
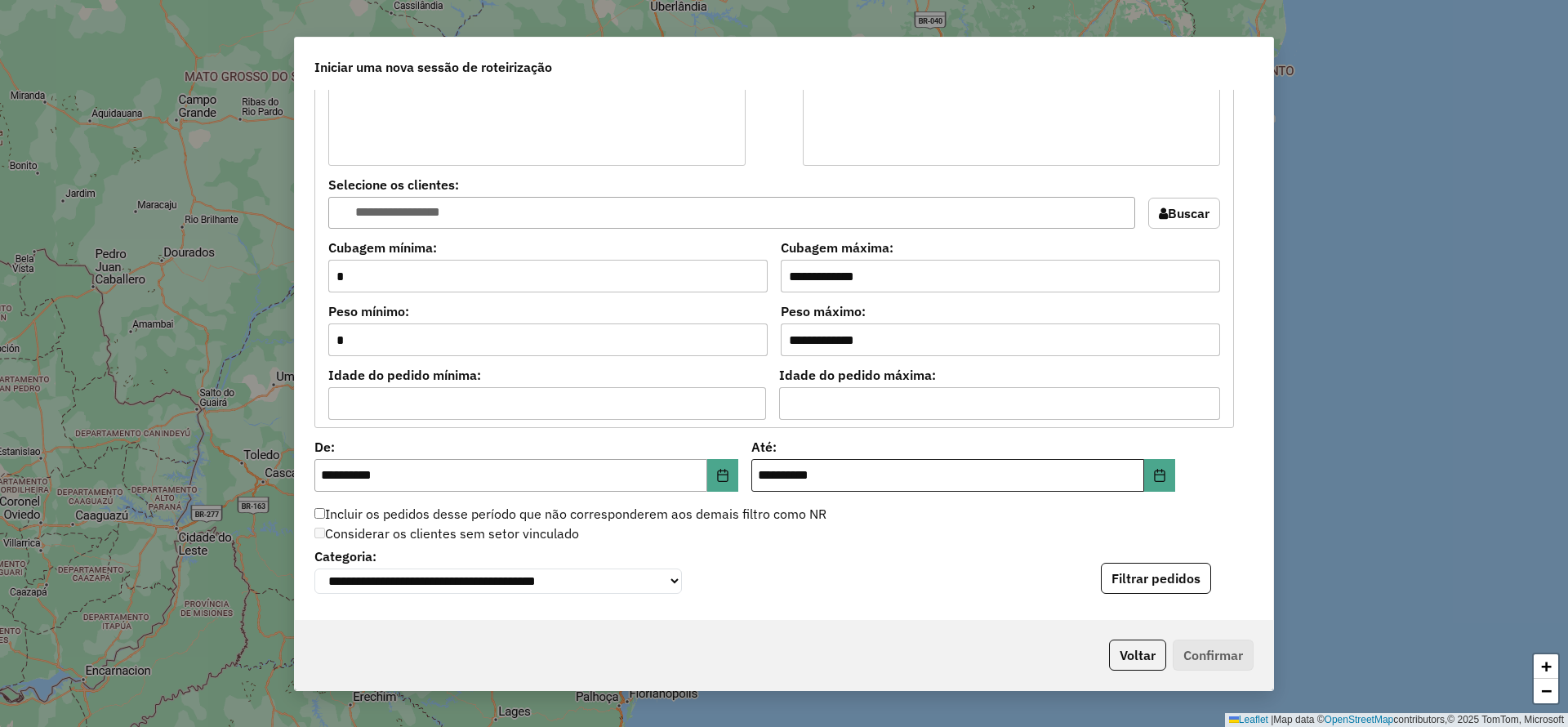
scroll to position [1592, 0]
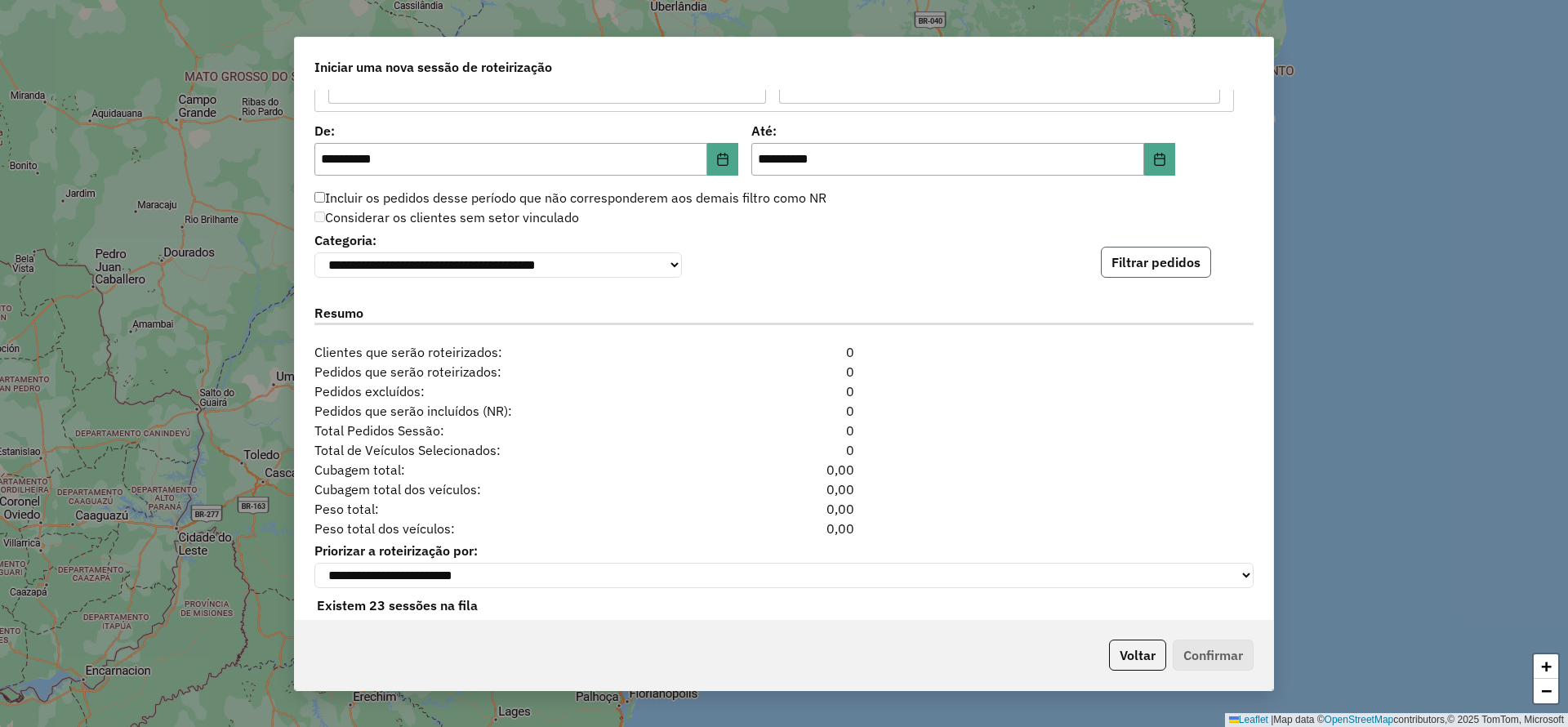
click at [1137, 269] on button "Filtrar pedidos" at bounding box center [1156, 262] width 110 height 31
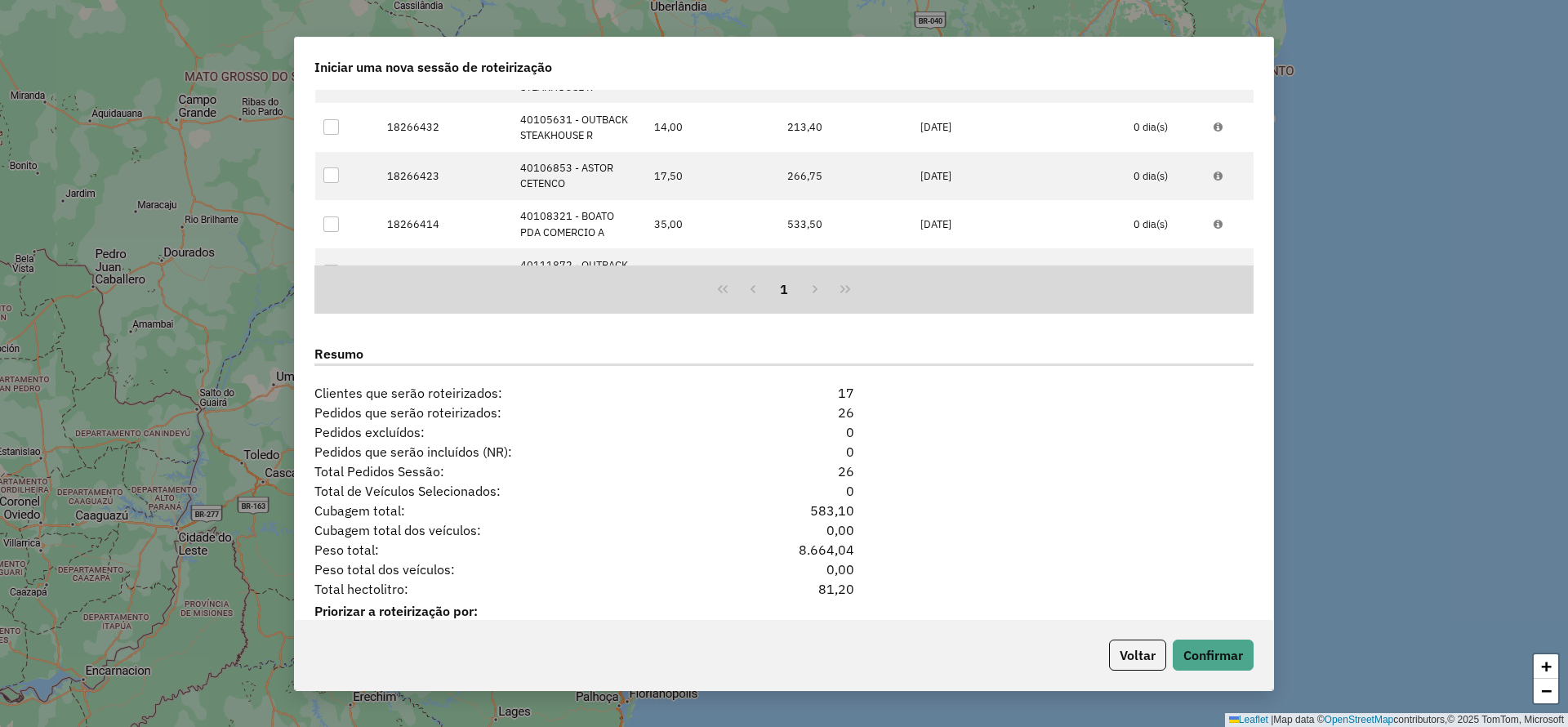
scroll to position [1981, 0]
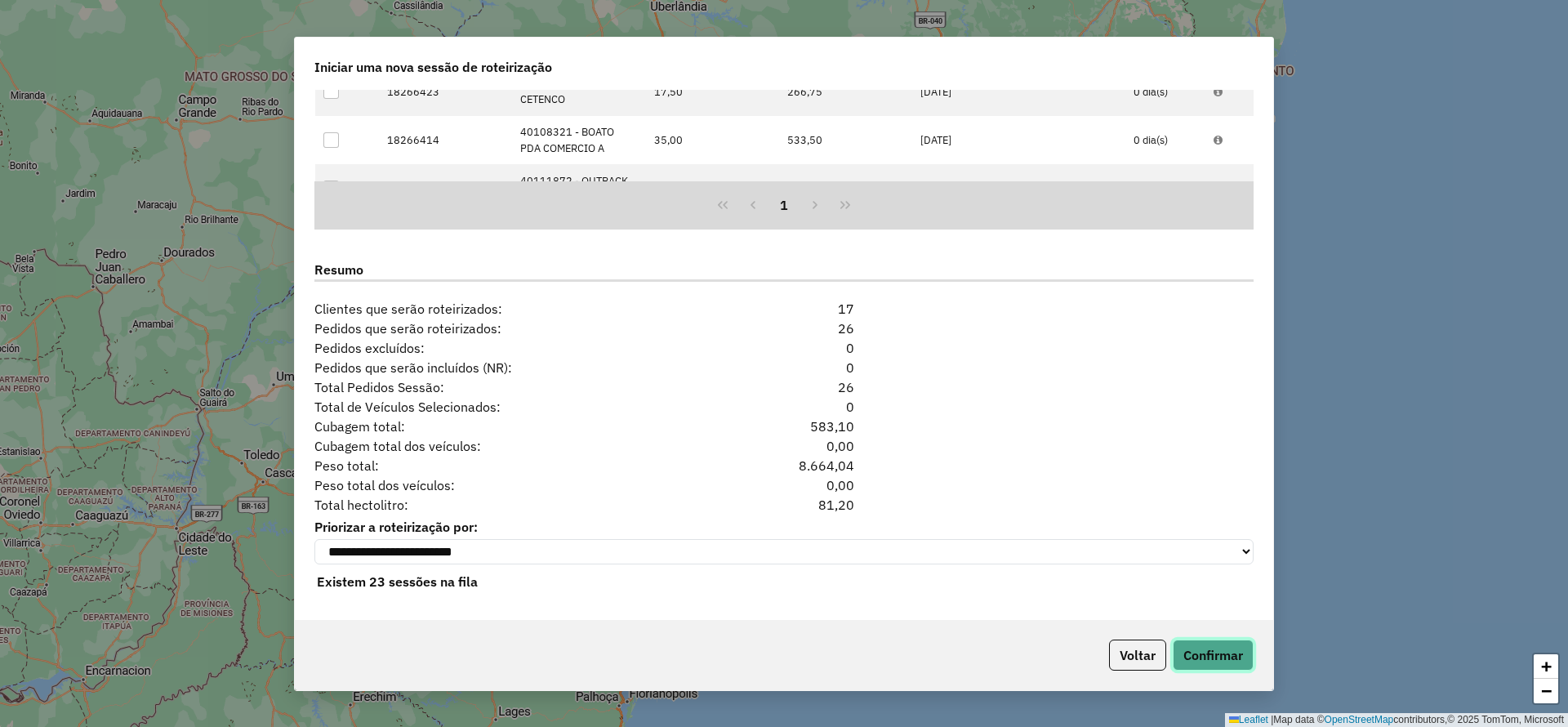
click at [1226, 666] on button "Confirmar" at bounding box center [1213, 654] width 81 height 31
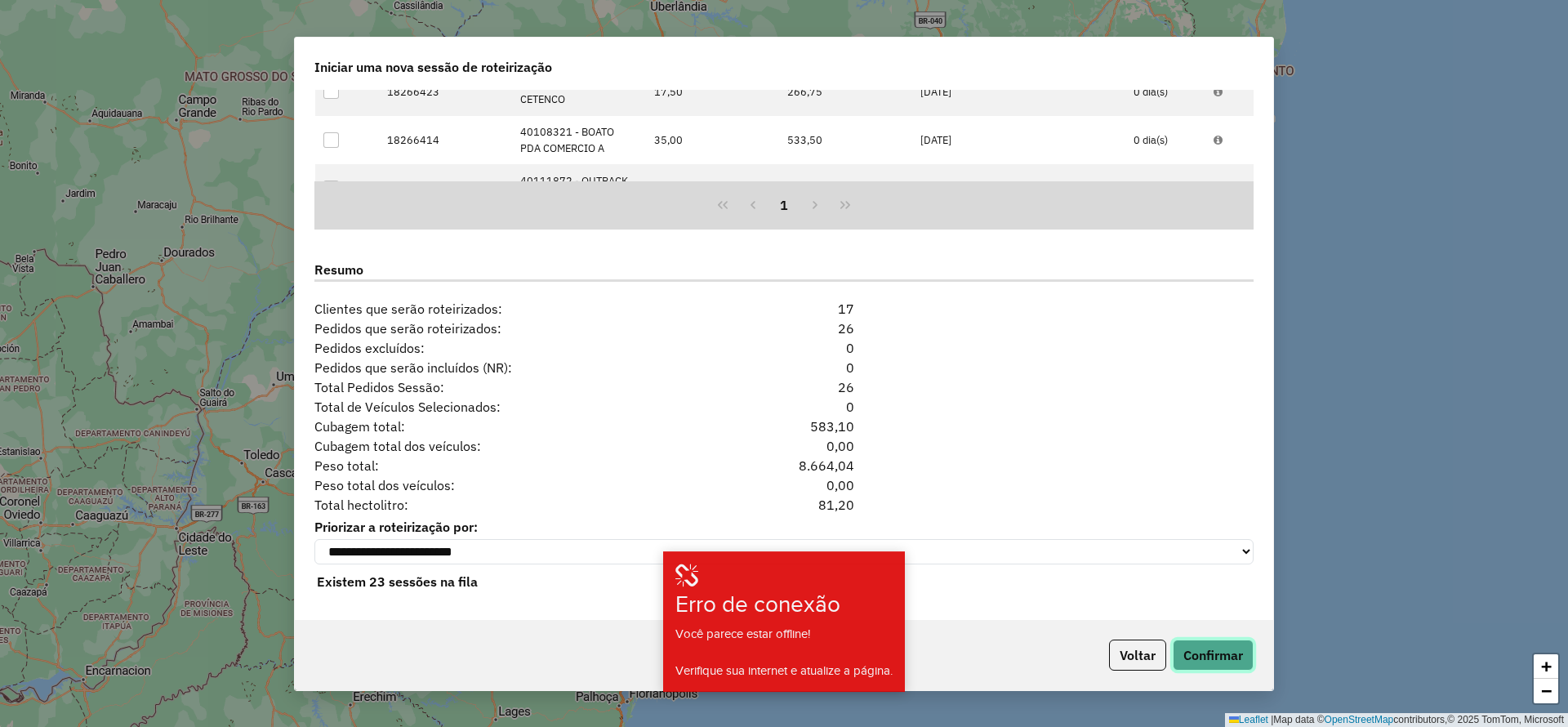
click at [1219, 647] on button "Confirmar" at bounding box center [1213, 654] width 81 height 31
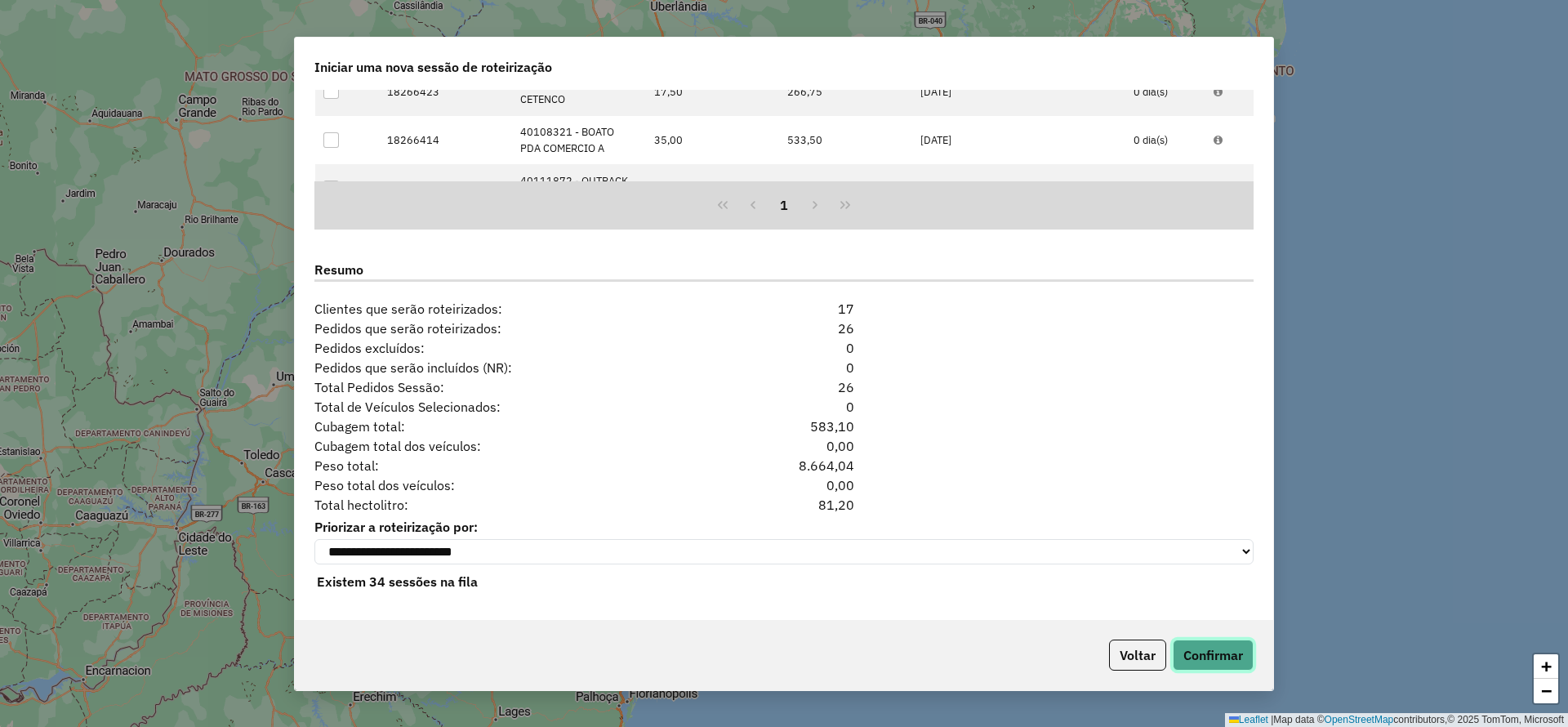
click at [1222, 653] on button "Confirmar" at bounding box center [1213, 654] width 81 height 31
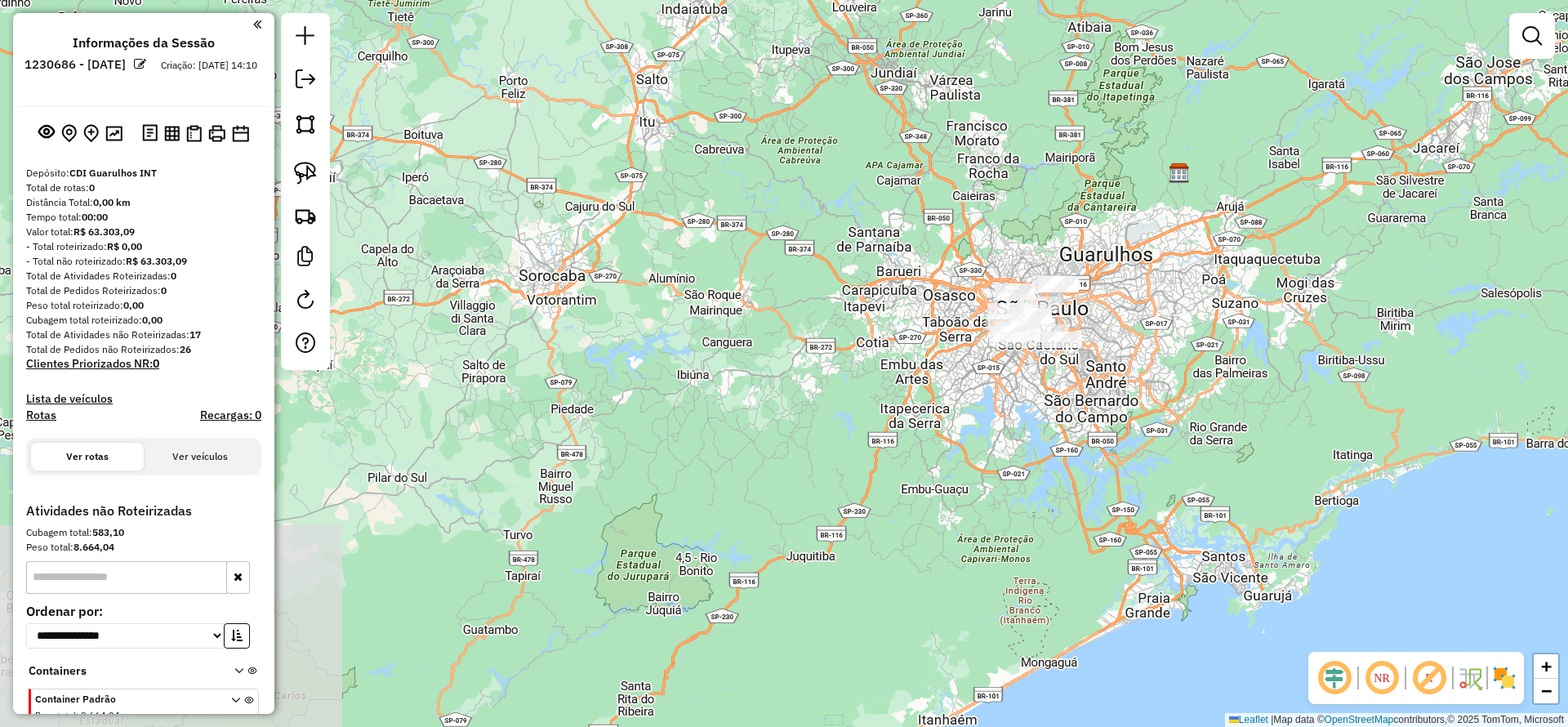
drag, startPoint x: 530, startPoint y: 435, endPoint x: 911, endPoint y: 234, distance: 430.8
click at [911, 234] on div "Janela de atendimento Grade de atendimento Capacidade Transportadoras Veículos …" at bounding box center [784, 364] width 1568 height 727
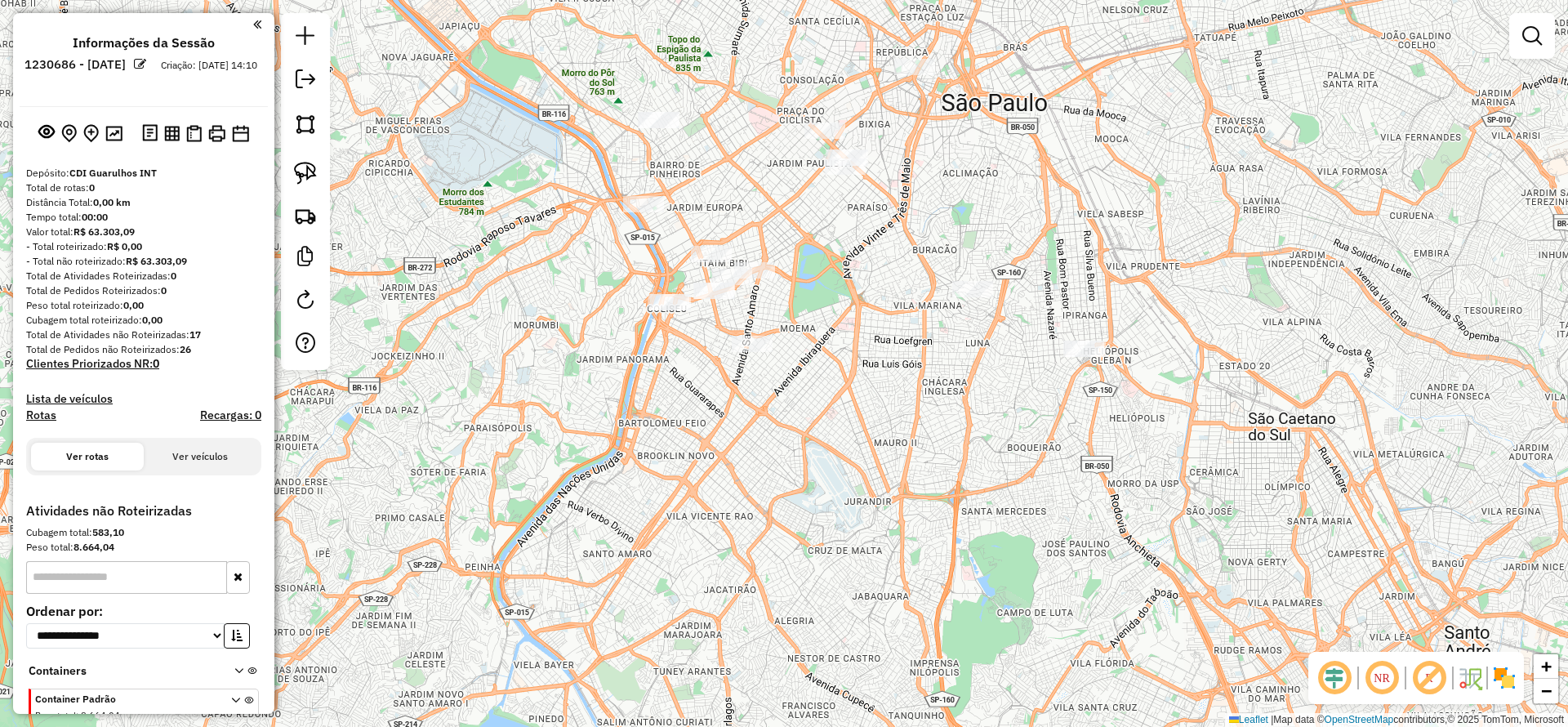
click at [642, 212] on div at bounding box center [643, 204] width 41 height 16
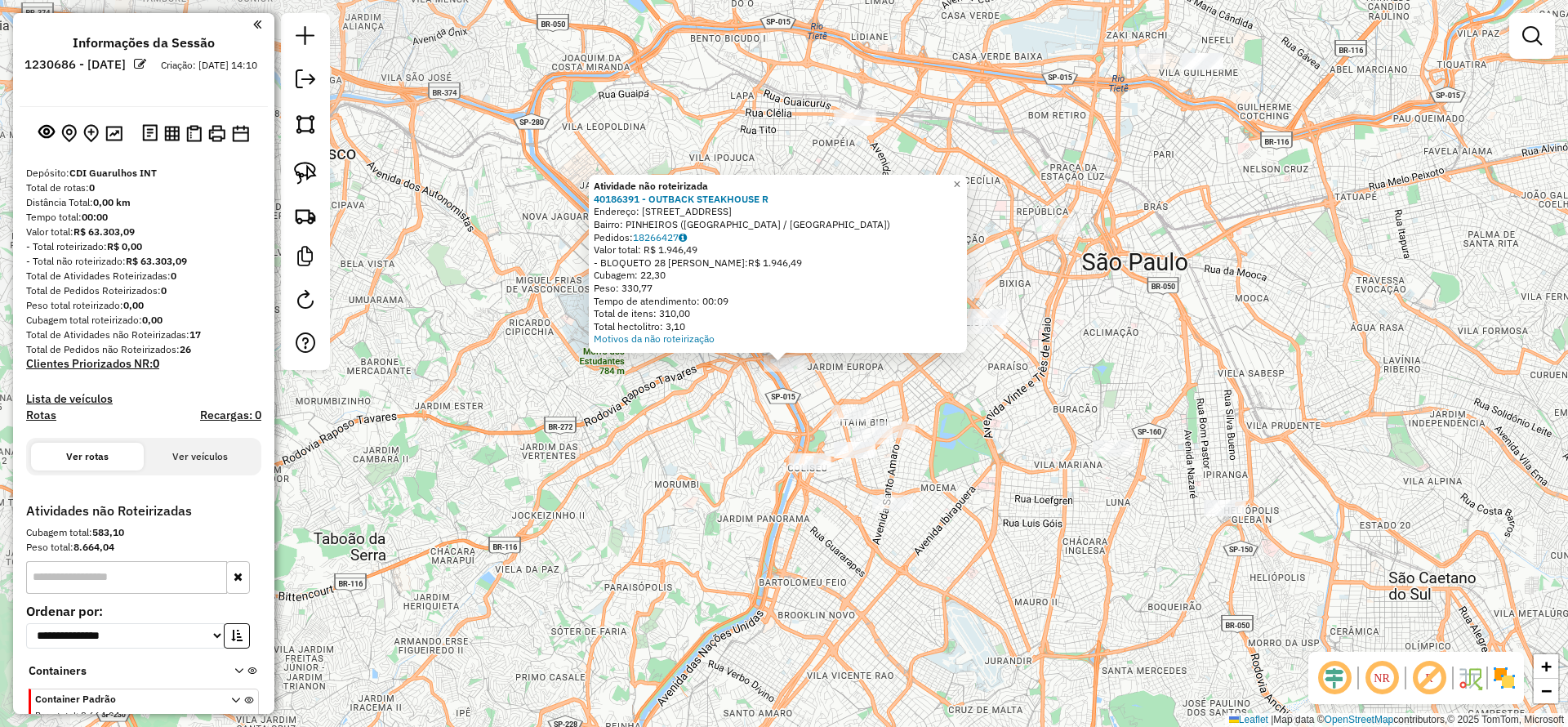
click at [1029, 432] on div "Atividade não roteirizada 40186391 - OUTBACK STEAKHOUSE R Endereço: AV REBOUCAS…" at bounding box center [784, 364] width 1568 height 727
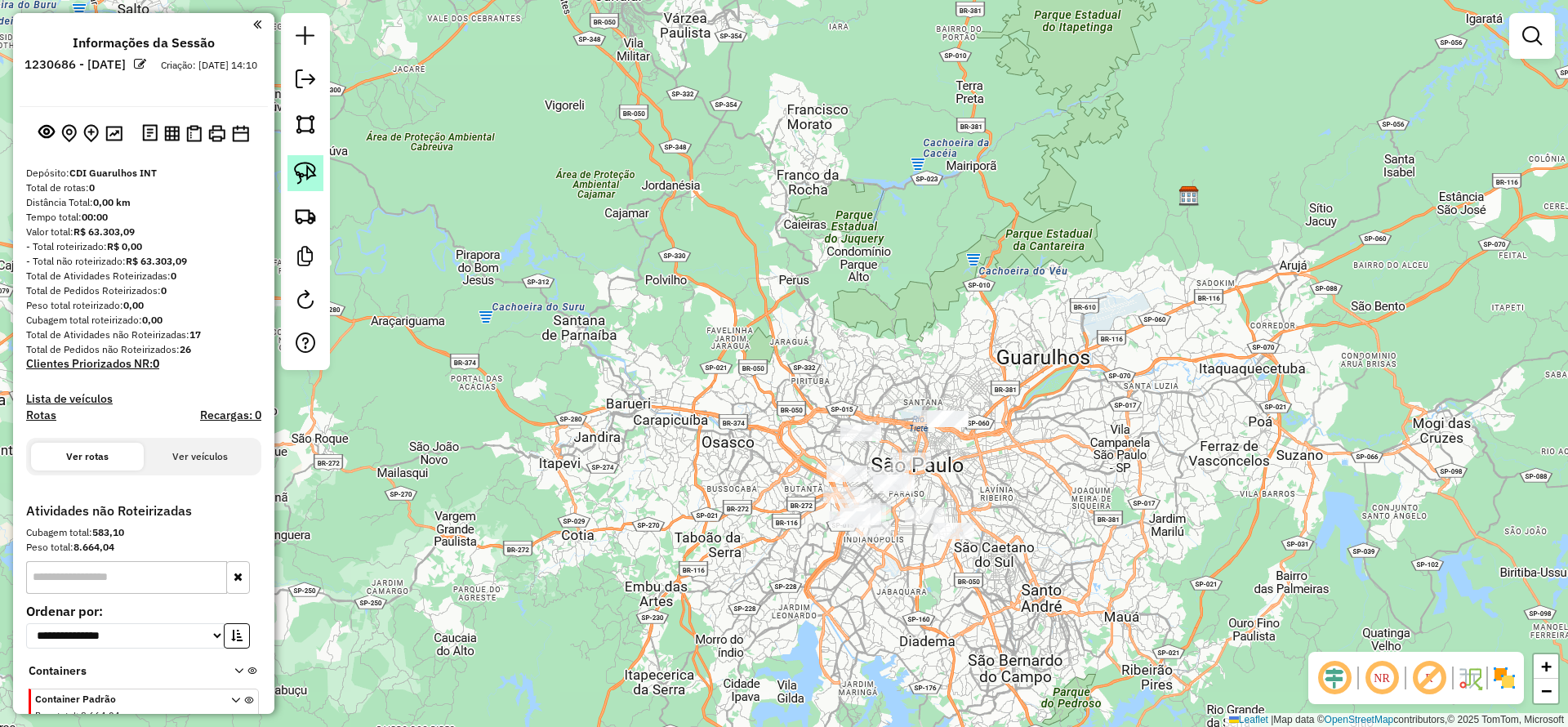
click at [308, 180] on img at bounding box center [305, 173] width 23 height 23
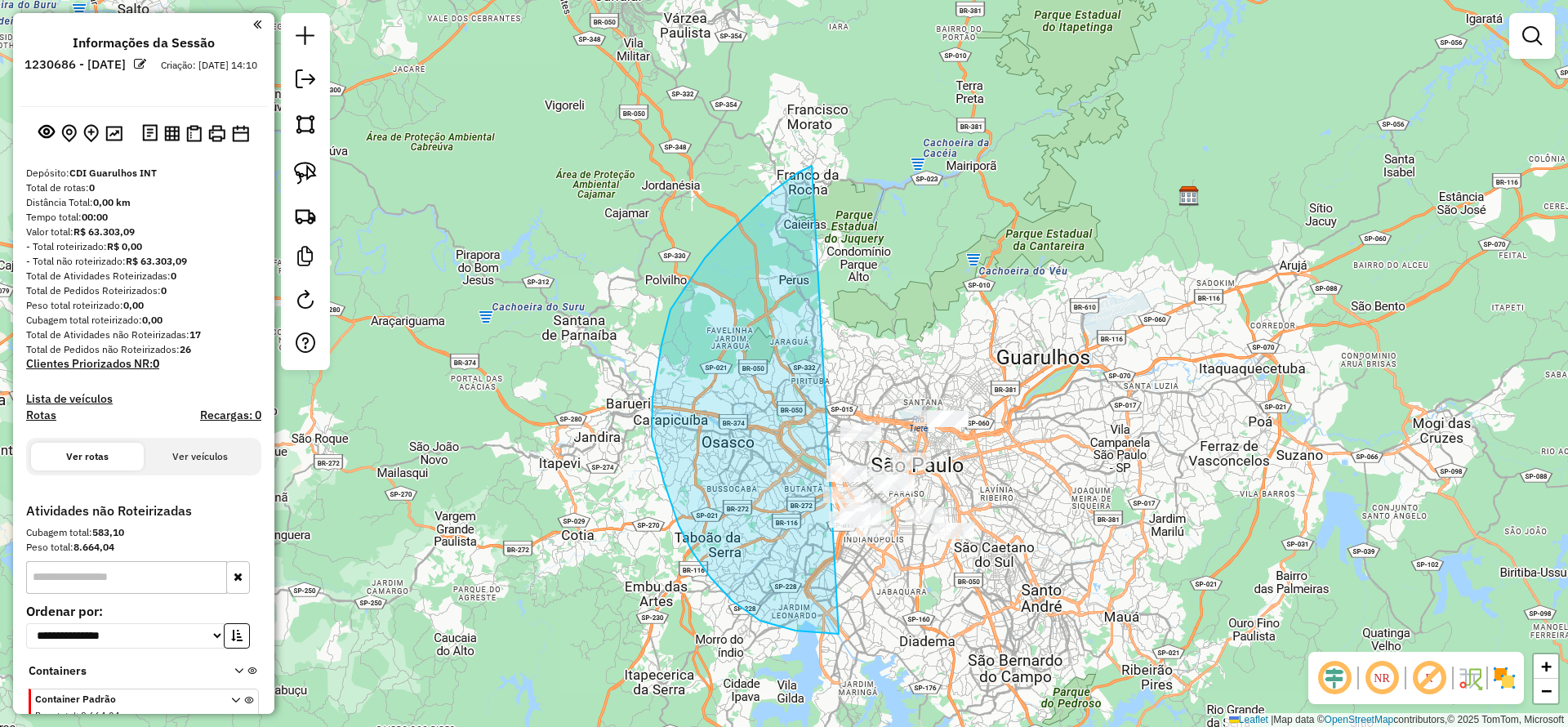
drag, startPoint x: 811, startPoint y: 166, endPoint x: 1368, endPoint y: 202, distance: 558.2
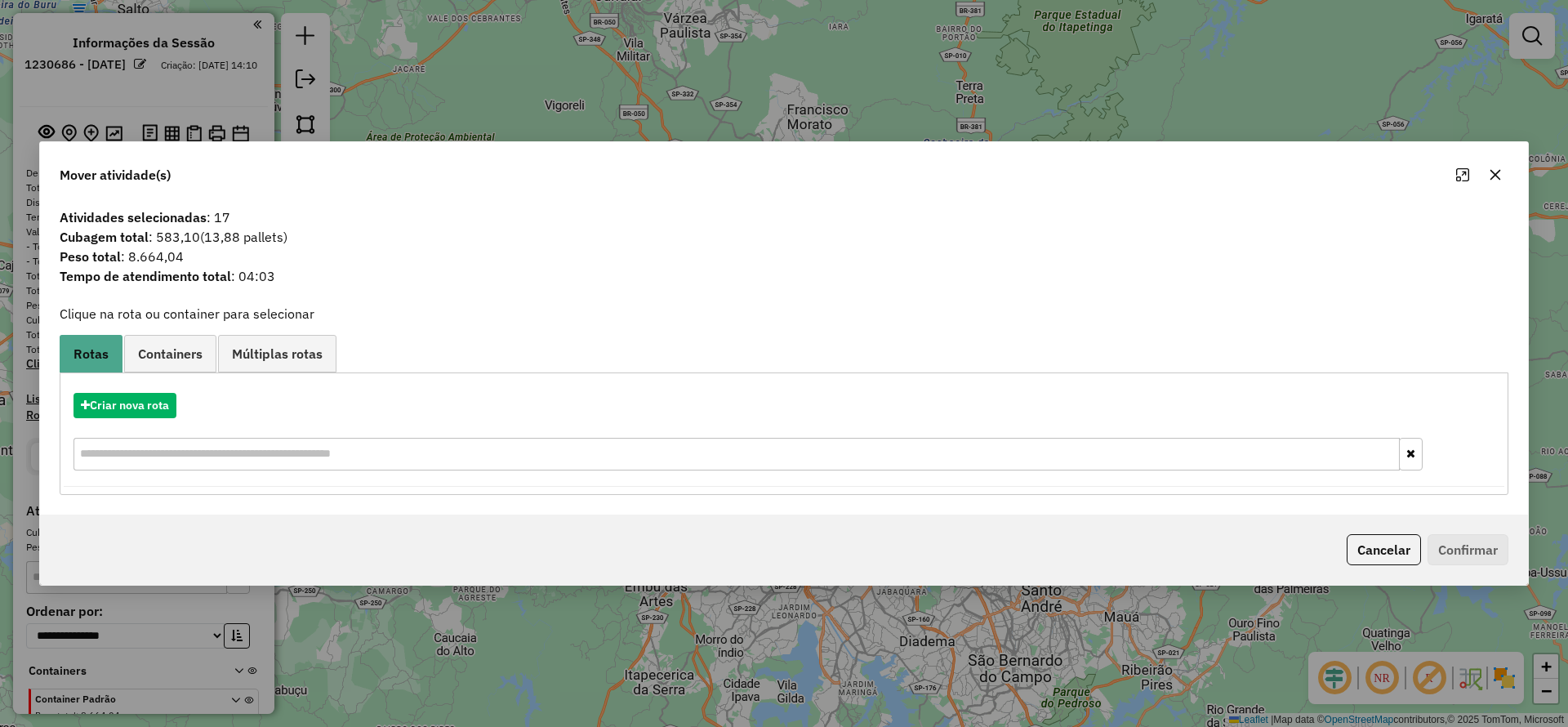
click at [1497, 171] on icon "button" at bounding box center [1494, 174] width 13 height 13
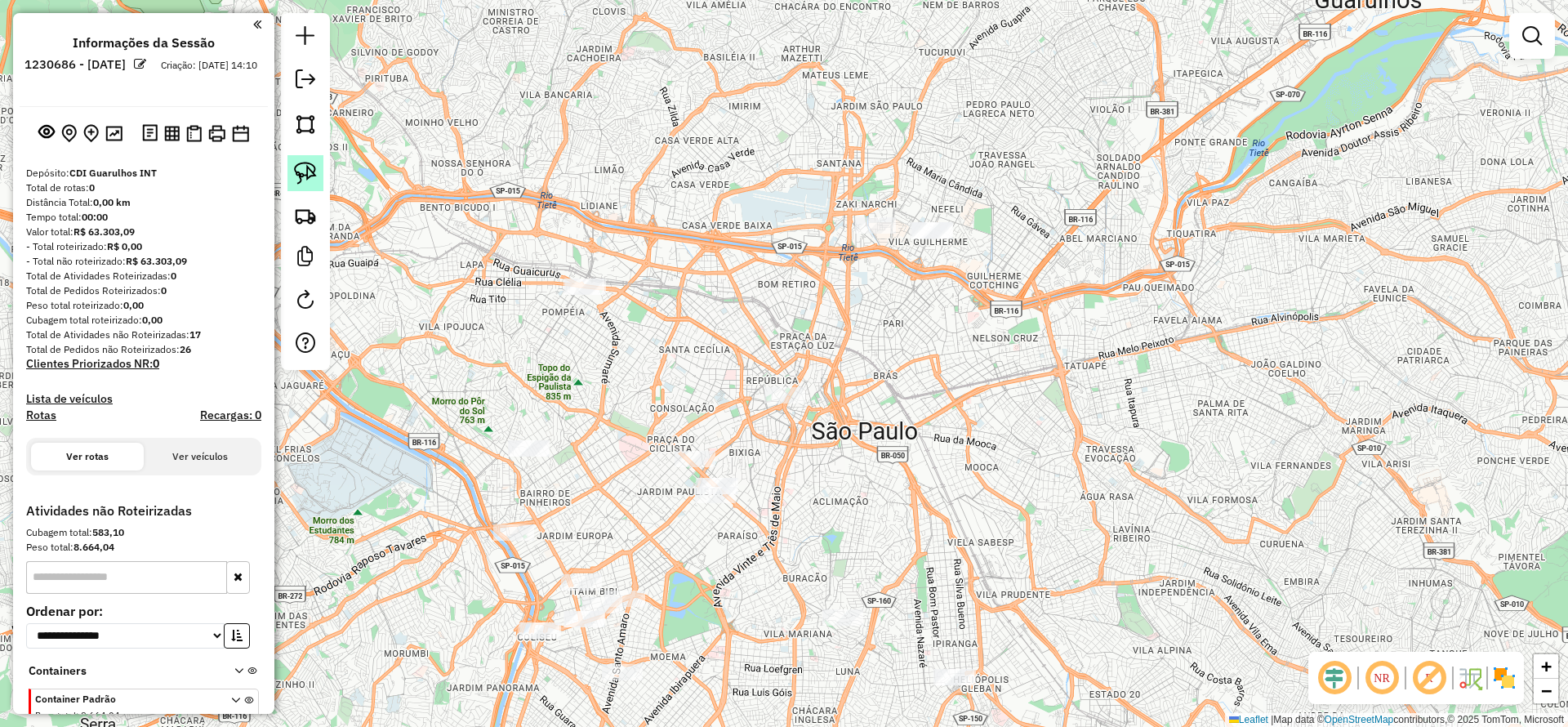
click at [322, 181] on link at bounding box center [305, 173] width 36 height 36
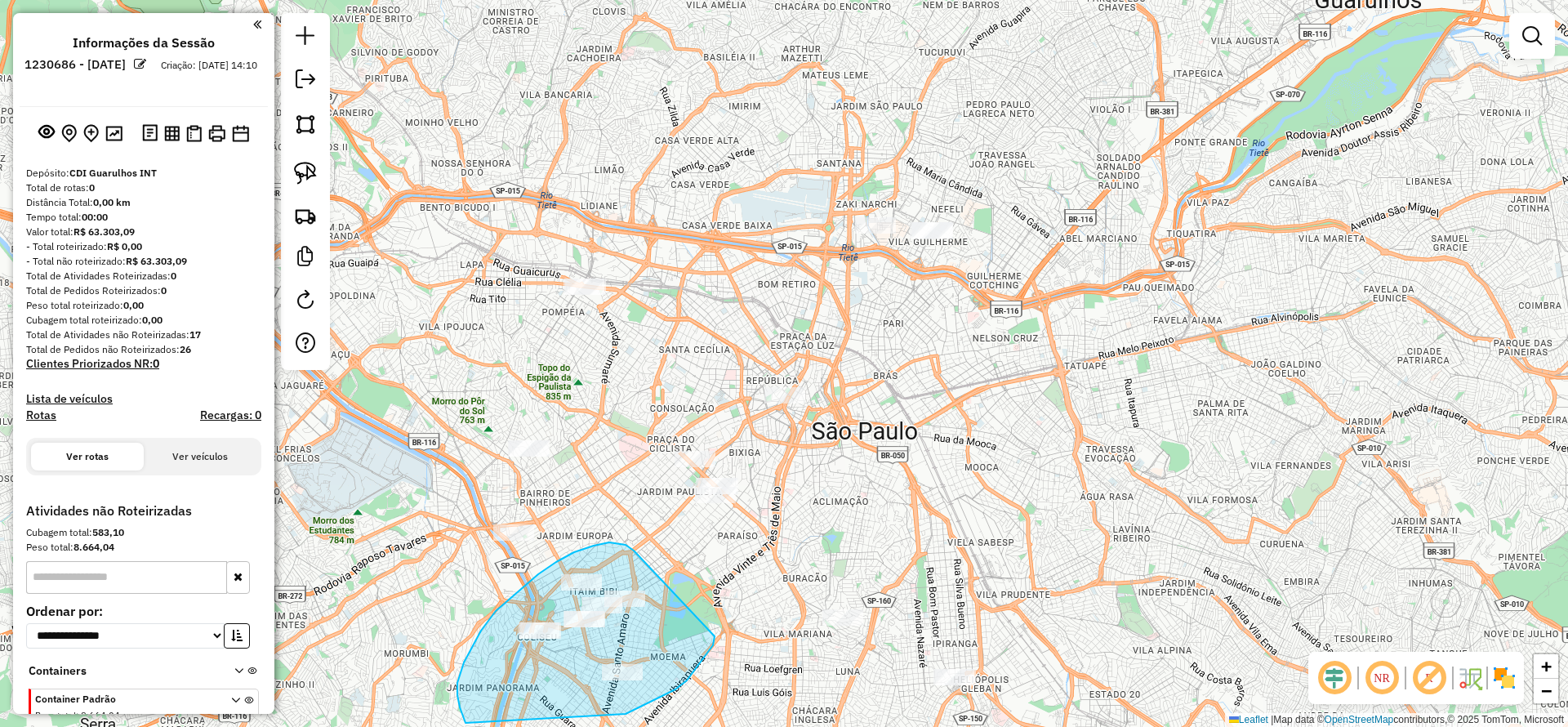
drag, startPoint x: 574, startPoint y: 552, endPoint x: 713, endPoint y: 629, distance: 158.9
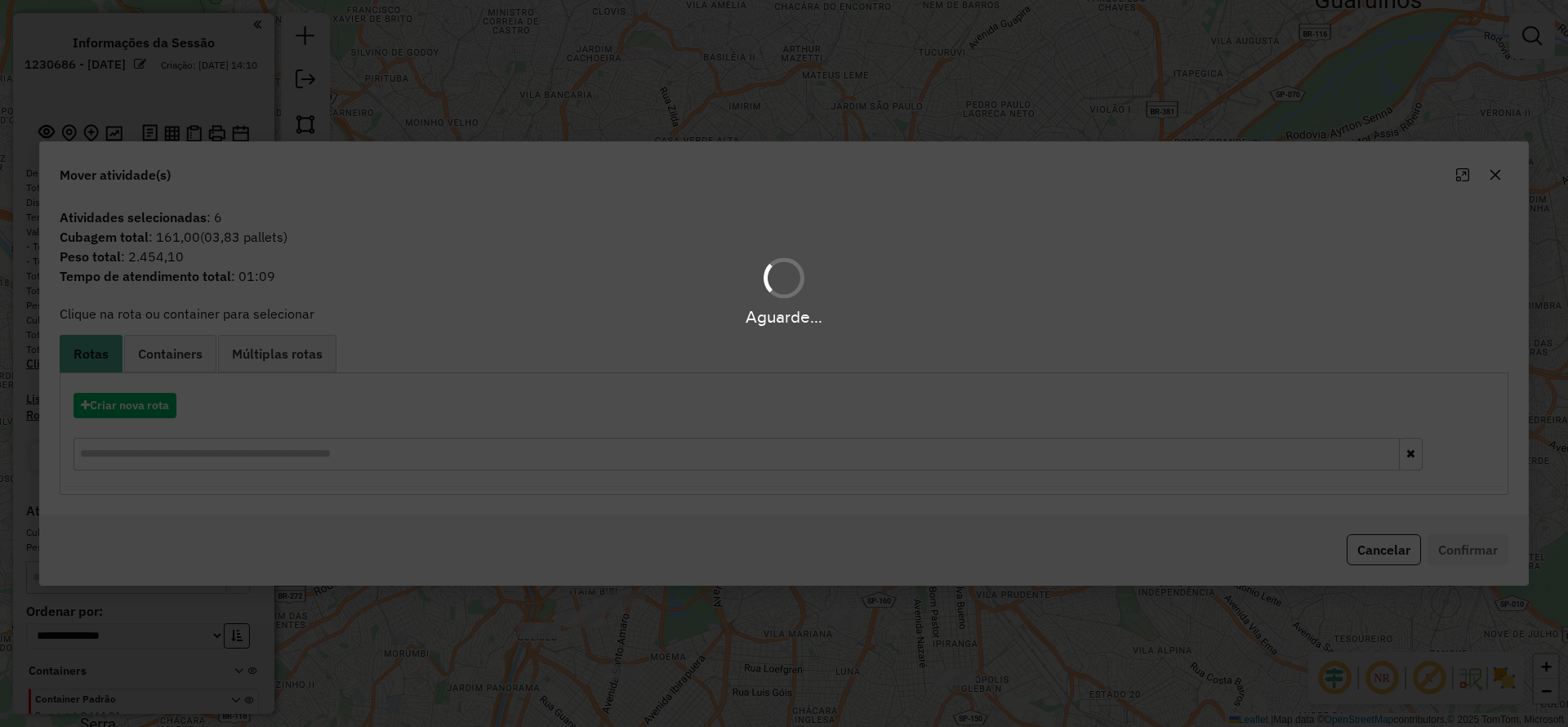
click at [153, 405] on hb-app "**********" at bounding box center [784, 364] width 1568 height 727
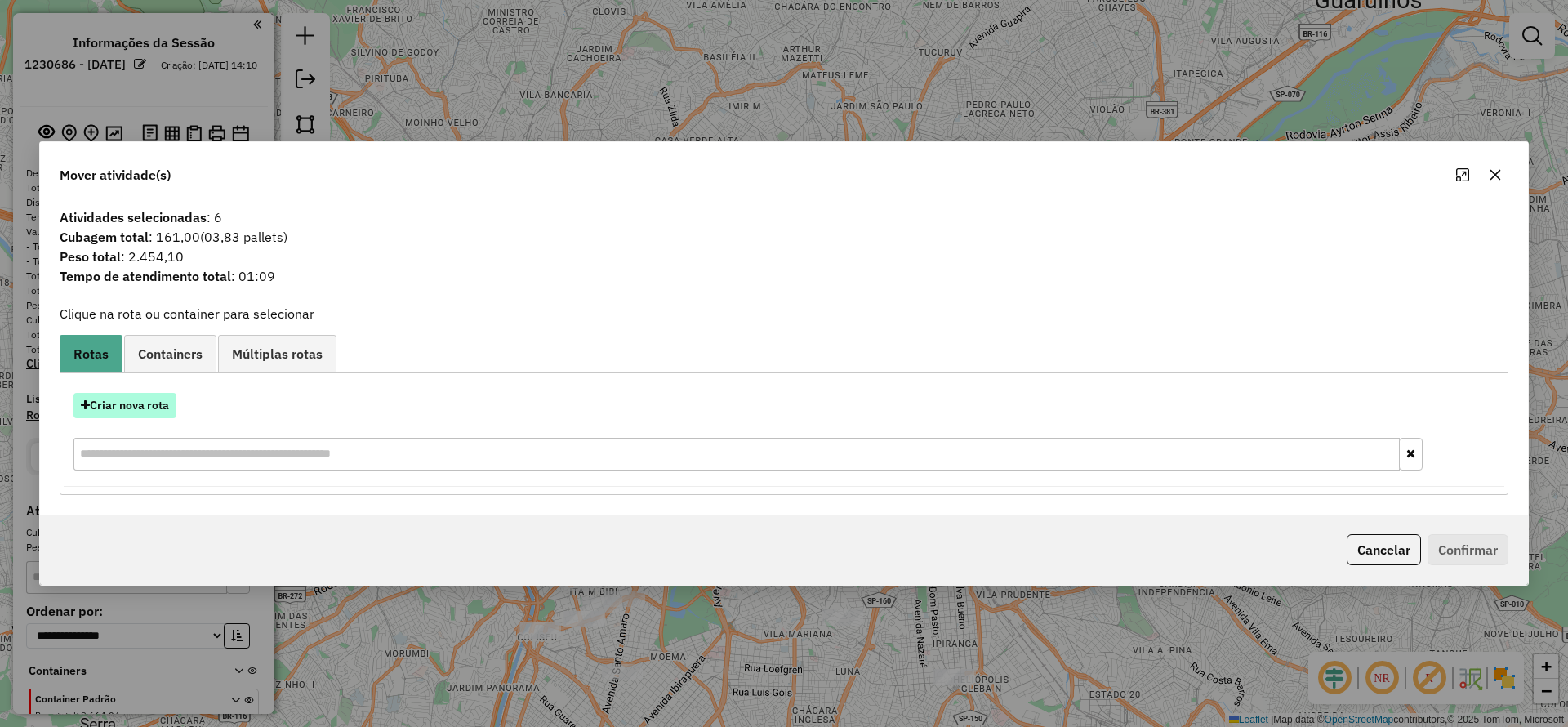
click at [153, 405] on button "Criar nova rota" at bounding box center [125, 405] width 103 height 26
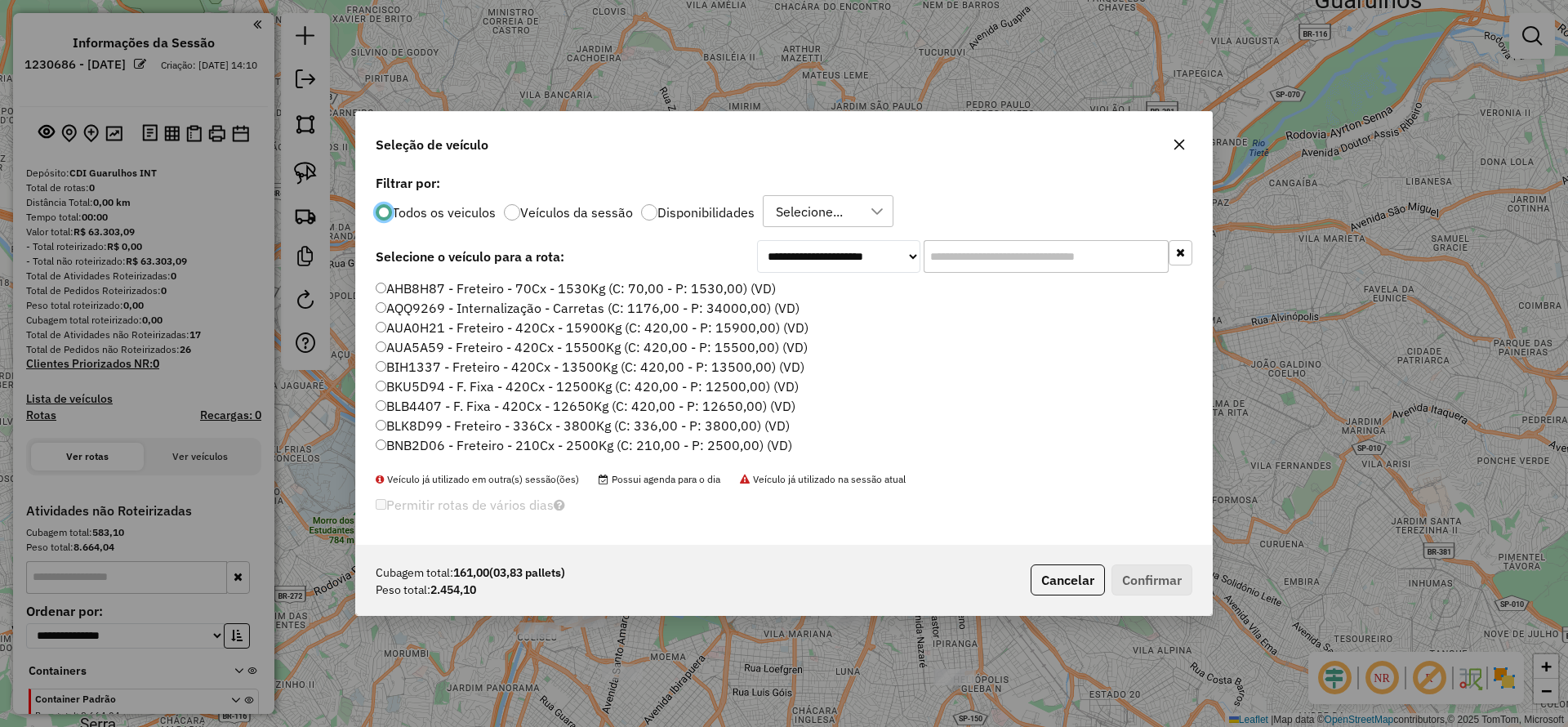
scroll to position [9, 5]
drag, startPoint x: 1037, startPoint y: 248, endPoint x: 1028, endPoint y: 247, distance: 9.1
click at [1032, 246] on input "text" at bounding box center [1046, 257] width 245 height 33
paste input "*******"
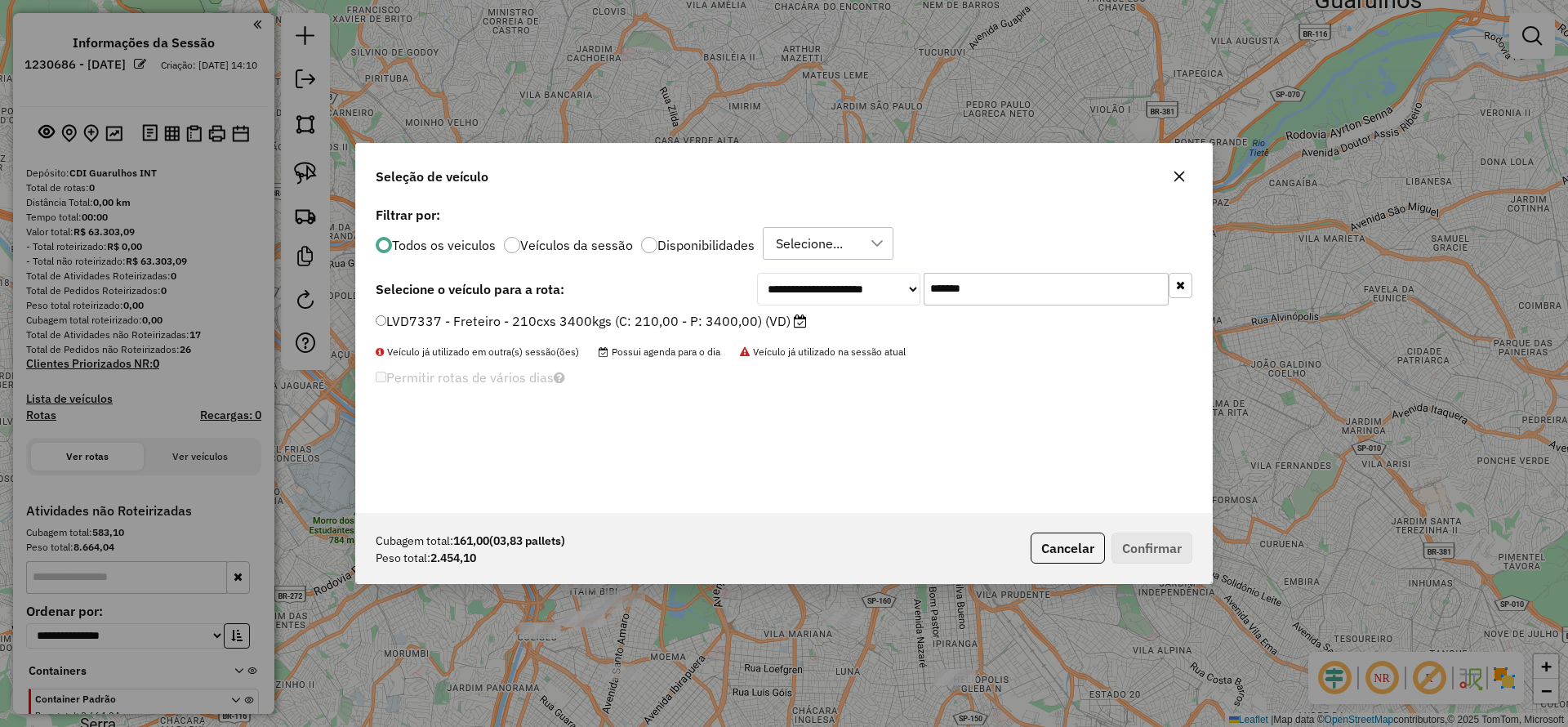
type input "*******"
click at [709, 330] on div "LVD7337 - Freteiro - 210cxs 3400kgs (C: 210,00 - P: 3400,00) (VD)" at bounding box center [784, 328] width 836 height 33
click at [439, 329] on label "LVD7337 - Freteiro - 210cxs 3400kgs (C: 210,00 - P: 3400,00) (VD)" at bounding box center [591, 321] width 431 height 20
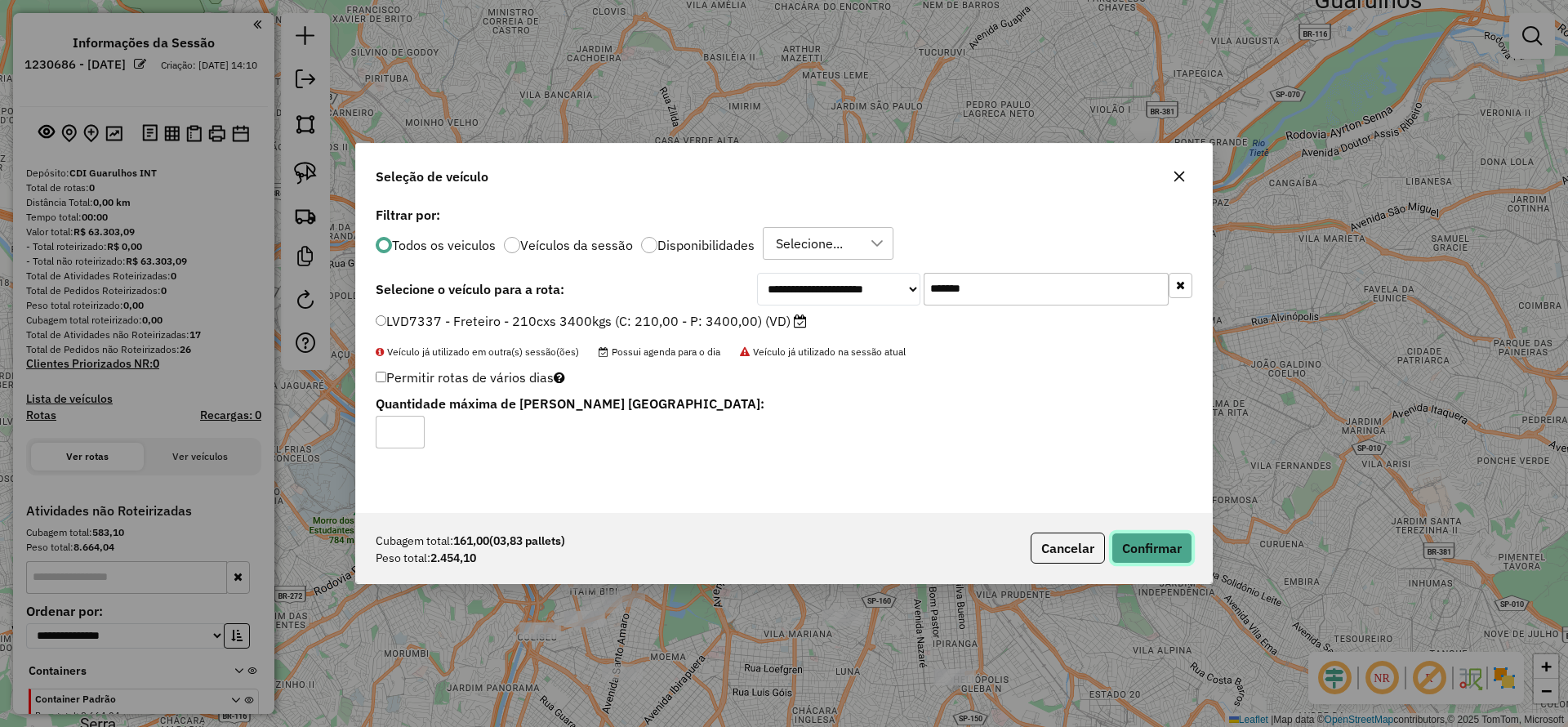
drag, startPoint x: 1154, startPoint y: 539, endPoint x: 1143, endPoint y: 576, distance: 38.6
click at [1153, 539] on button "Confirmar" at bounding box center [1151, 547] width 81 height 31
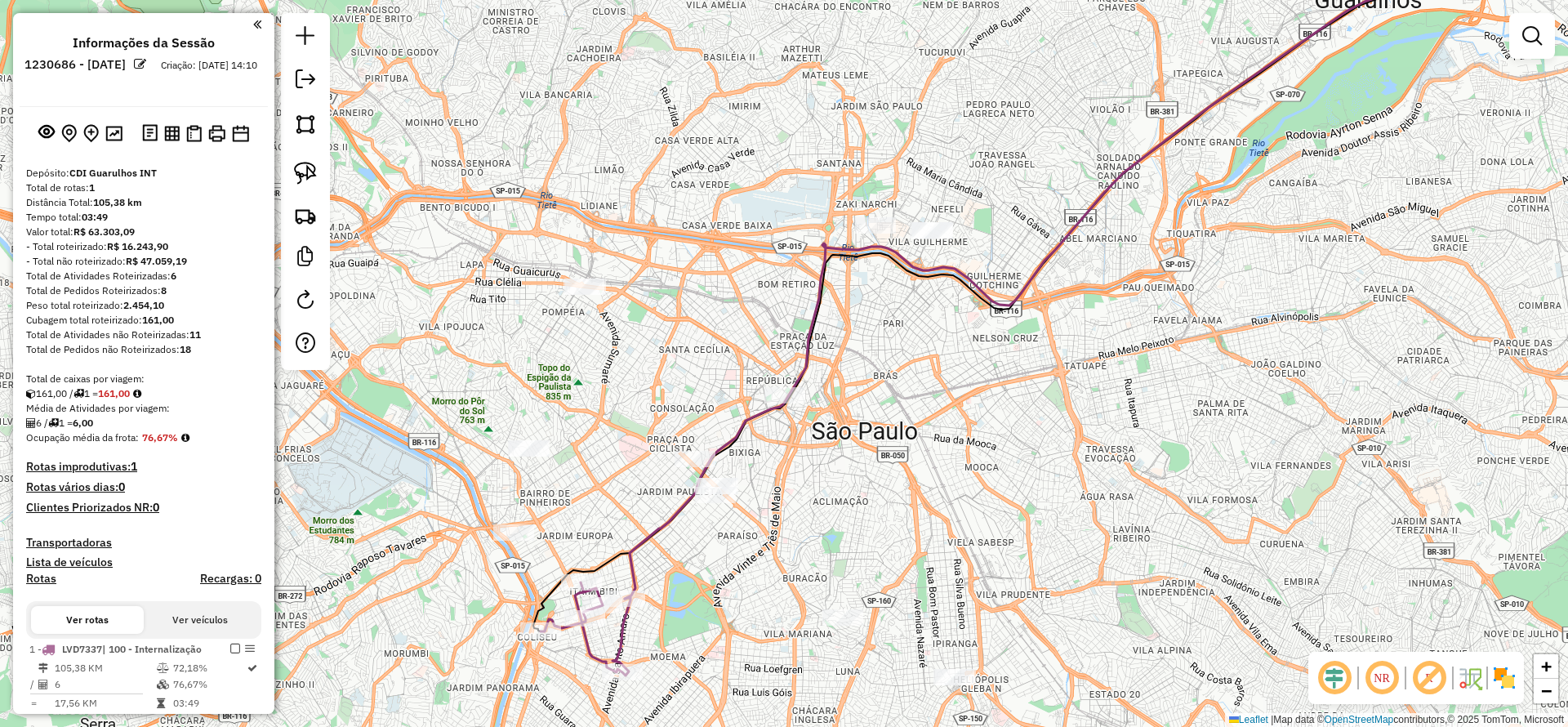
drag, startPoint x: 845, startPoint y: 396, endPoint x: 819, endPoint y: 408, distance: 28.6
click at [843, 413] on div "Janela de atendimento Grade de atendimento Capacidade Transportadoras Veículos …" at bounding box center [784, 364] width 1568 height 727
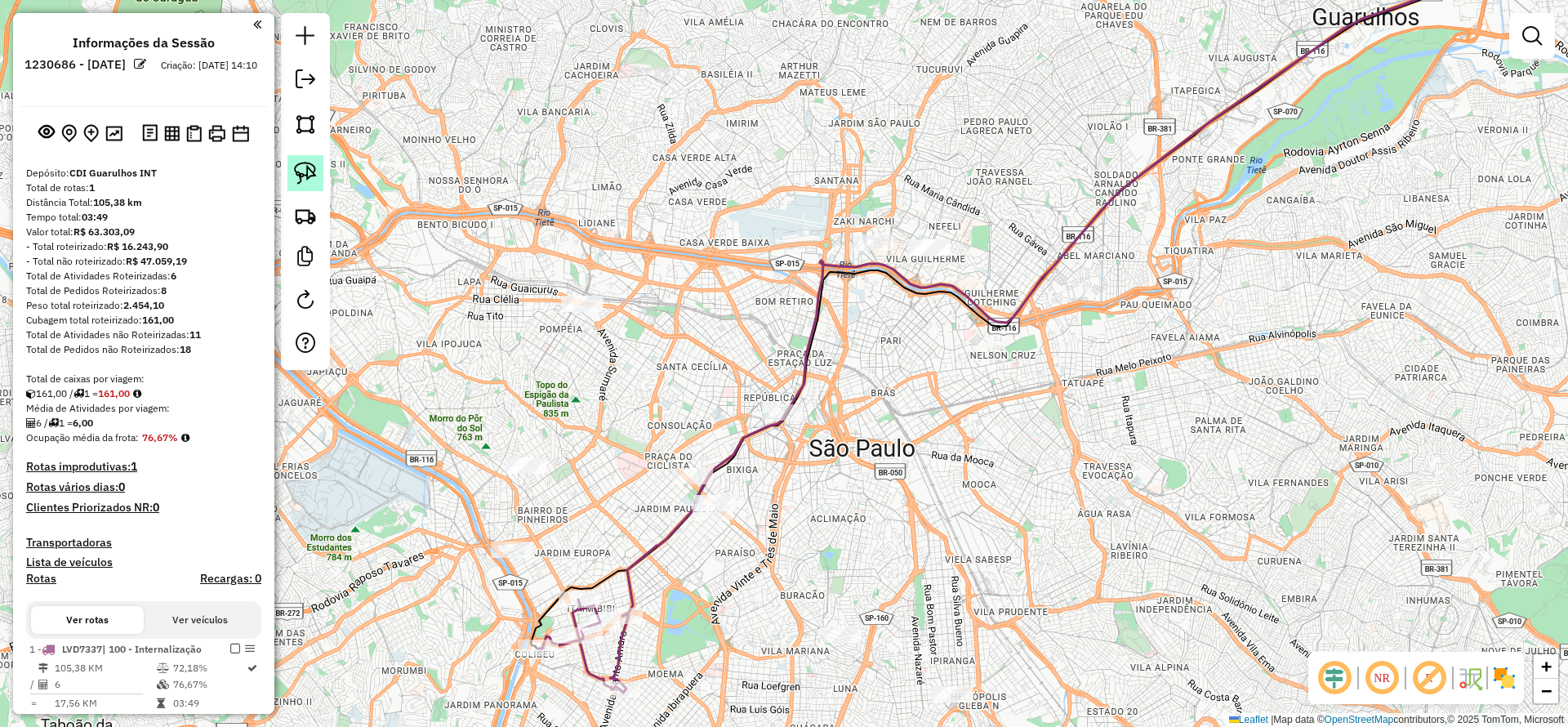
click at [303, 163] on img at bounding box center [305, 173] width 23 height 23
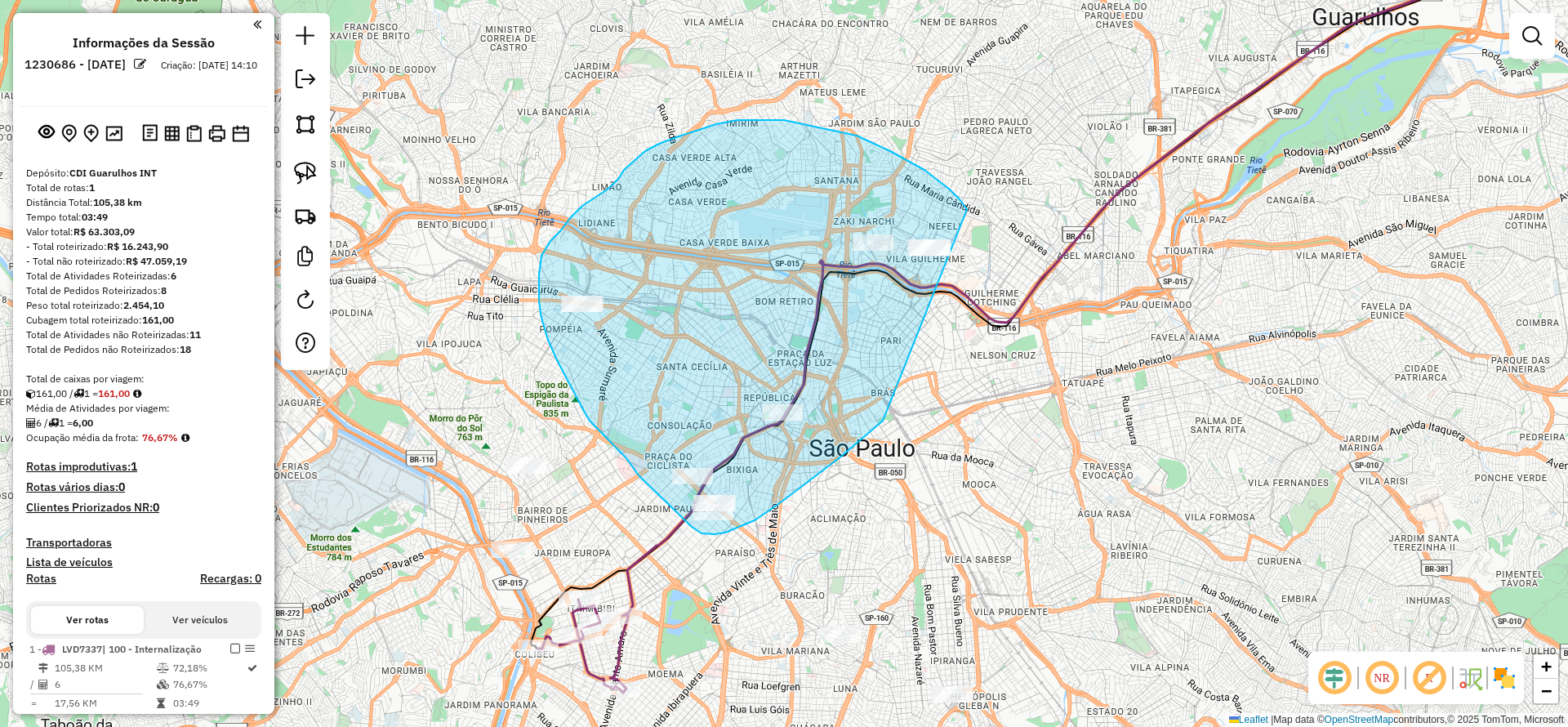
drag, startPoint x: 950, startPoint y: 189, endPoint x: 1046, endPoint y: 286, distance: 136.5
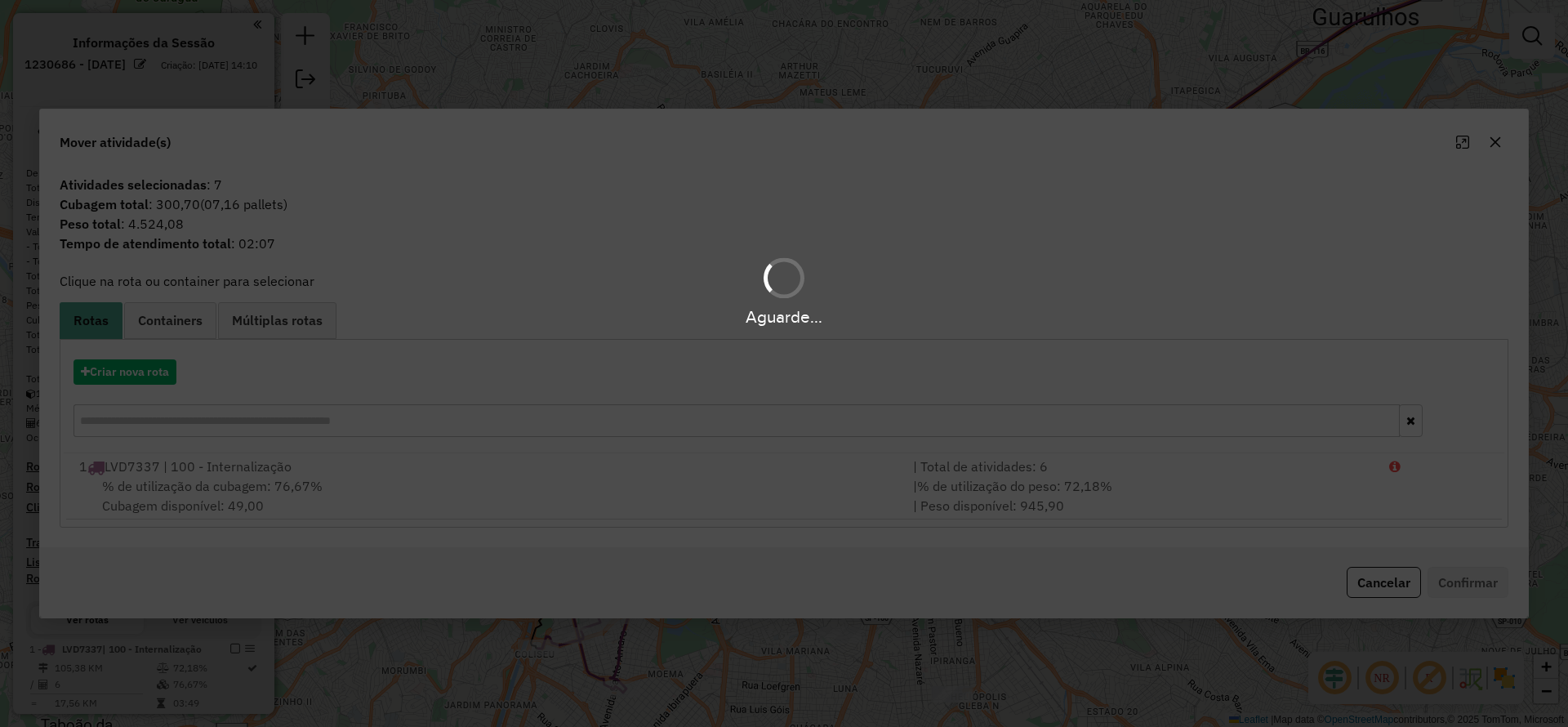
click at [168, 380] on hb-app "Aguarde... Pop-up bloqueado! Seu navegador bloqueou automáticamente a abertura …" at bounding box center [784, 364] width 1568 height 727
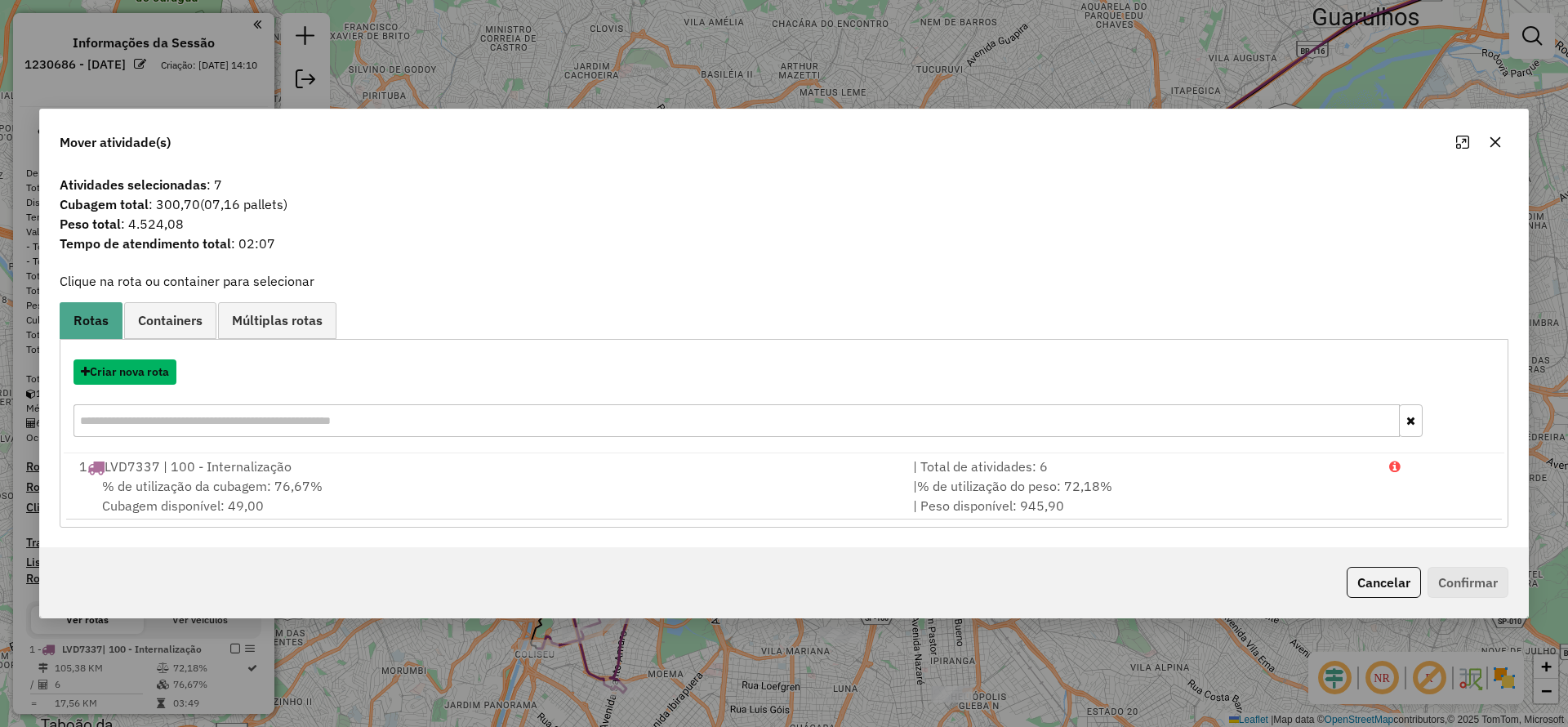
click at [168, 380] on button "Criar nova rota" at bounding box center [125, 372] width 103 height 26
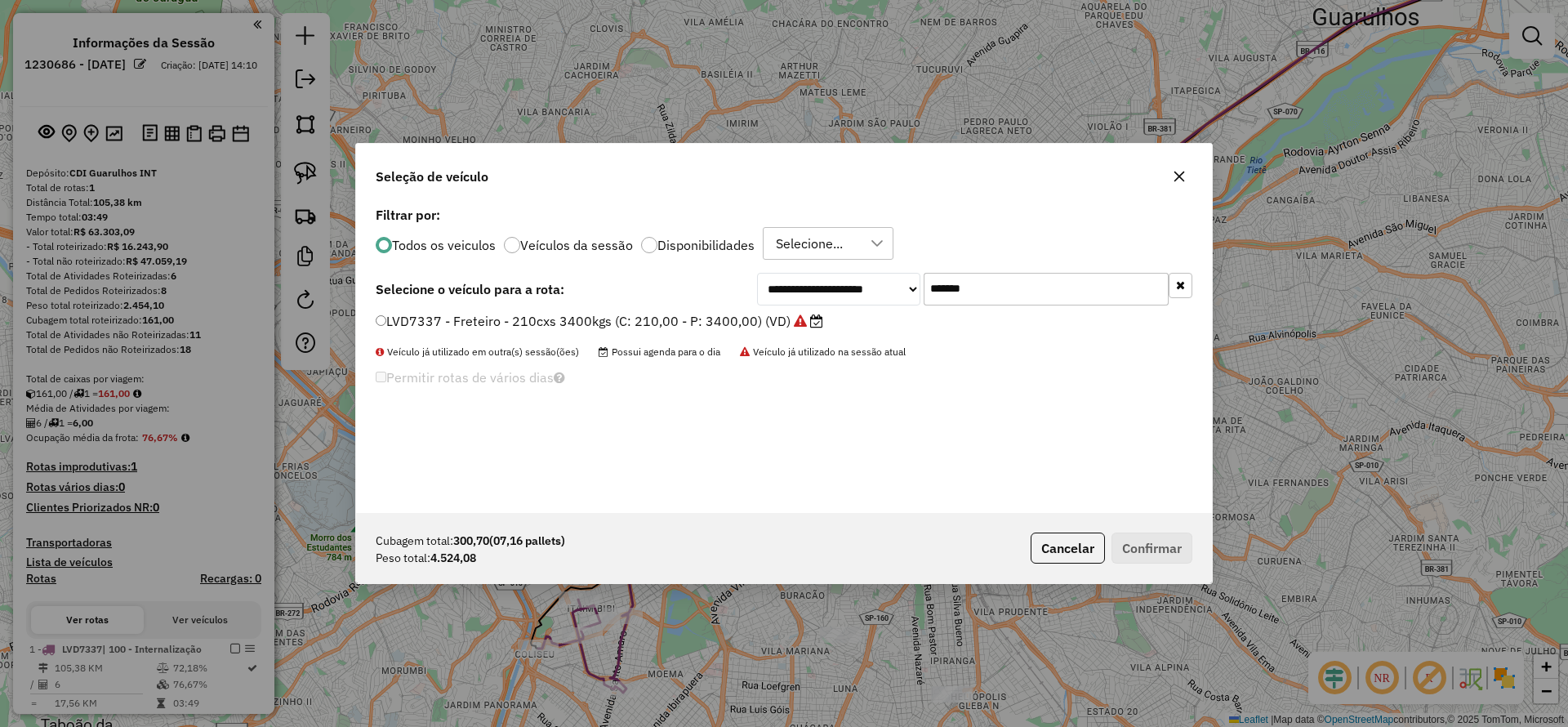
drag, startPoint x: 999, startPoint y: 280, endPoint x: 792, endPoint y: 299, distance: 207.9
click at [796, 296] on div "**********" at bounding box center [974, 289] width 435 height 33
paste input "text"
type input "*******"
click at [687, 323] on label "EIN0G49 - Freteiro - 210cxs 3580kgs (C: 210,00 - P: 3580,00) (VD)" at bounding box center [590, 321] width 430 height 20
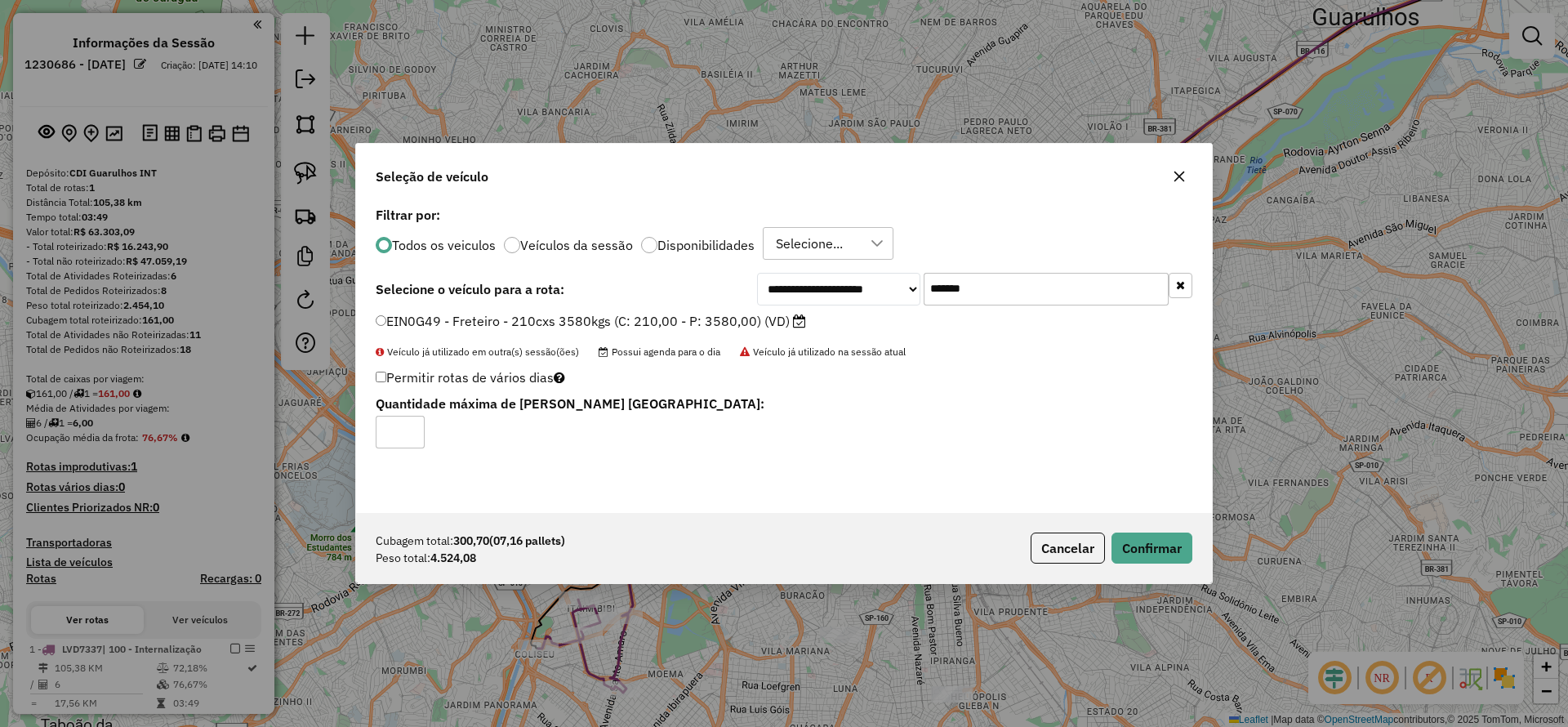
click at [1125, 530] on div "Cubagem total: 300,70 (07,16 pallets) Peso total: 4.524,08 Cancelar Confirmar" at bounding box center [784, 547] width 855 height 70
click at [1134, 535] on button "Confirmar" at bounding box center [1151, 547] width 81 height 31
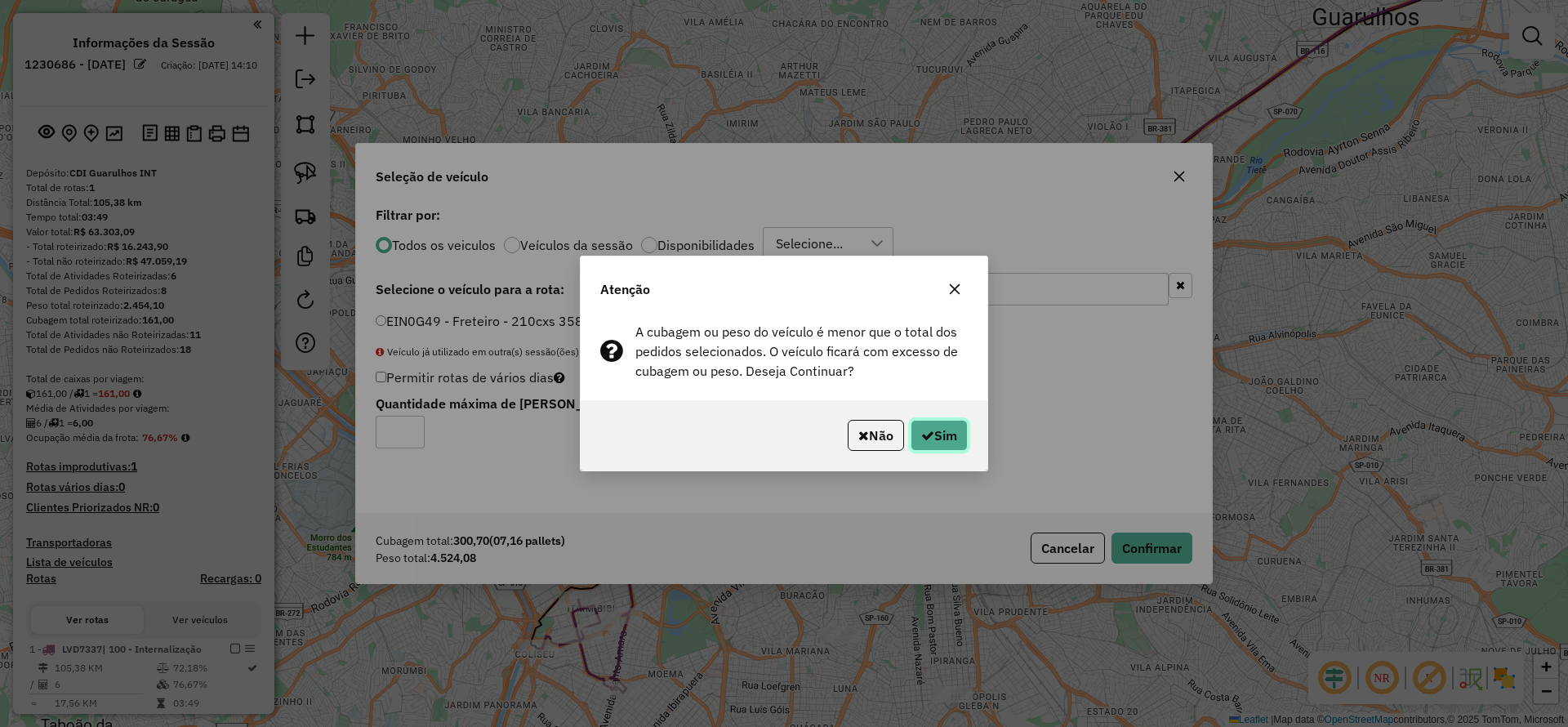
click at [921, 436] on icon "button" at bounding box center [927, 434] width 13 height 13
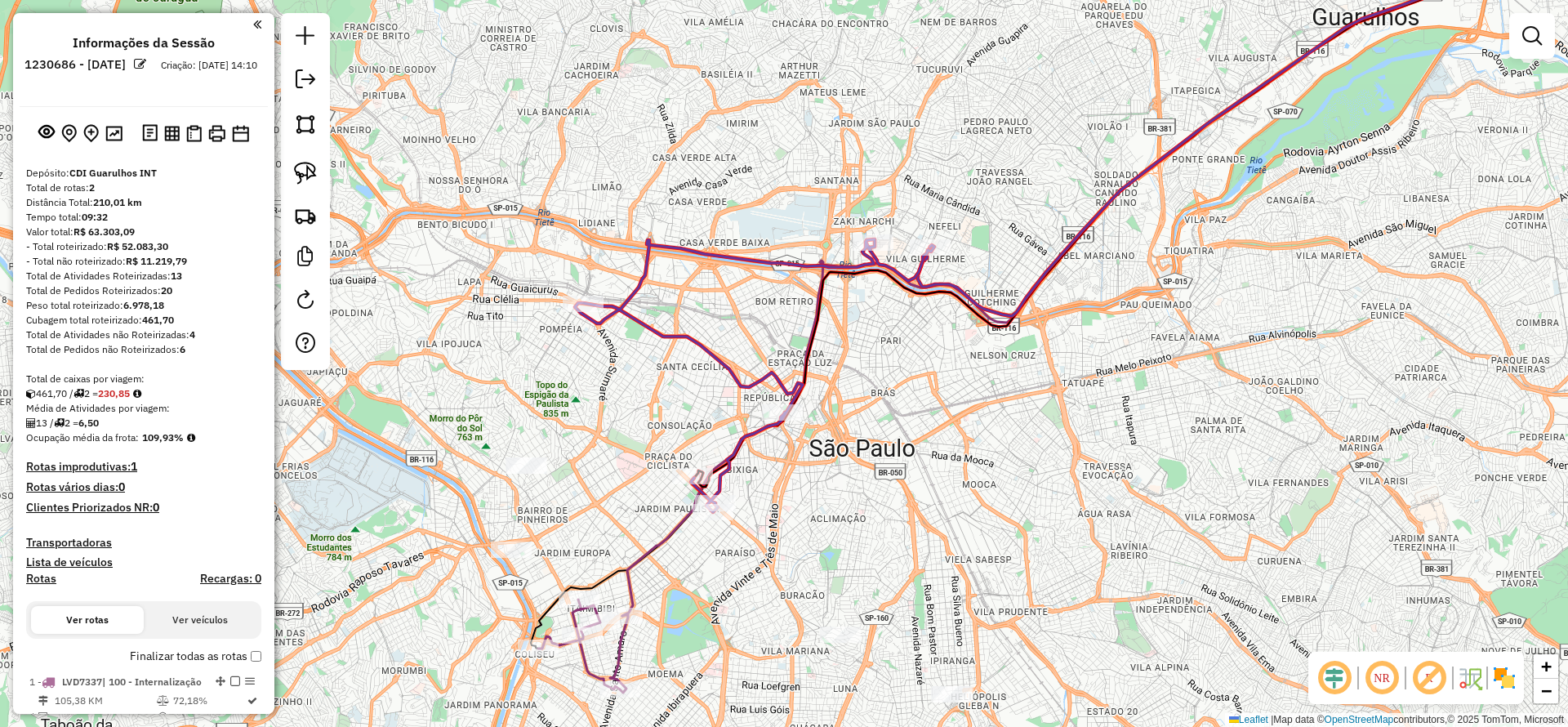
drag, startPoint x: 965, startPoint y: 511, endPoint x: 789, endPoint y: 249, distance: 315.6
click at [897, 260] on div "Janela de atendimento Grade de atendimento Capacidade Transportadoras Veículos …" at bounding box center [784, 364] width 1568 height 727
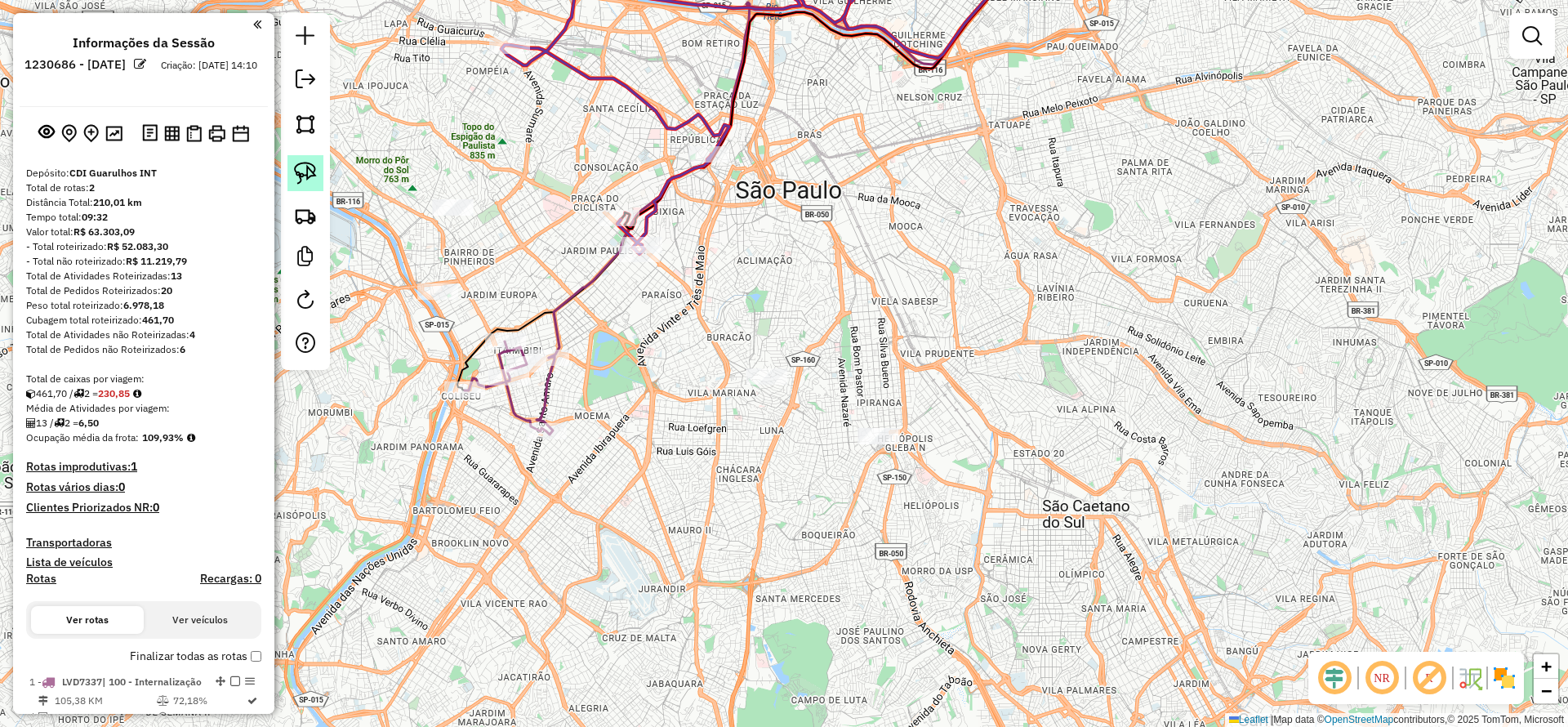
click at [310, 185] on link at bounding box center [305, 173] width 36 height 36
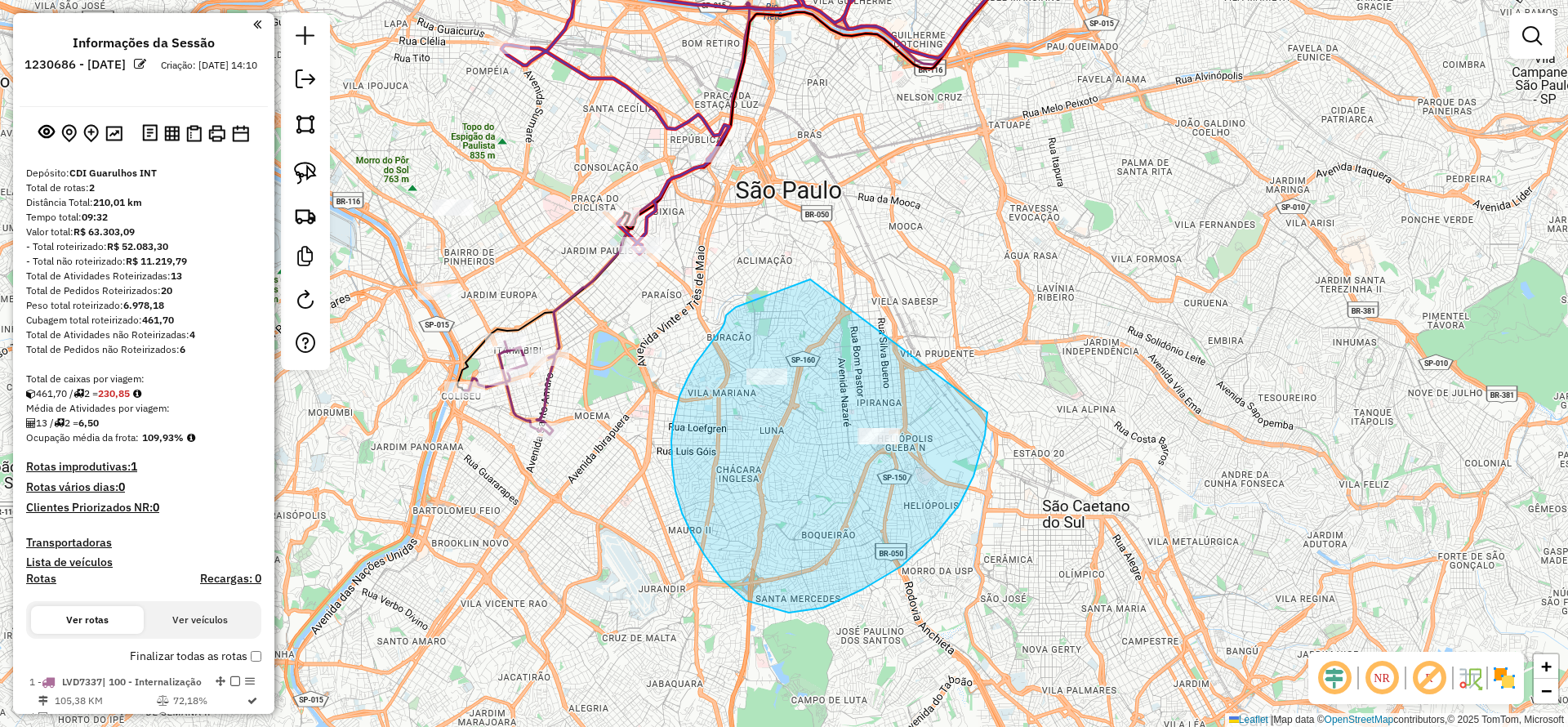
drag, startPoint x: 810, startPoint y: 279, endPoint x: 987, endPoint y: 412, distance: 221.4
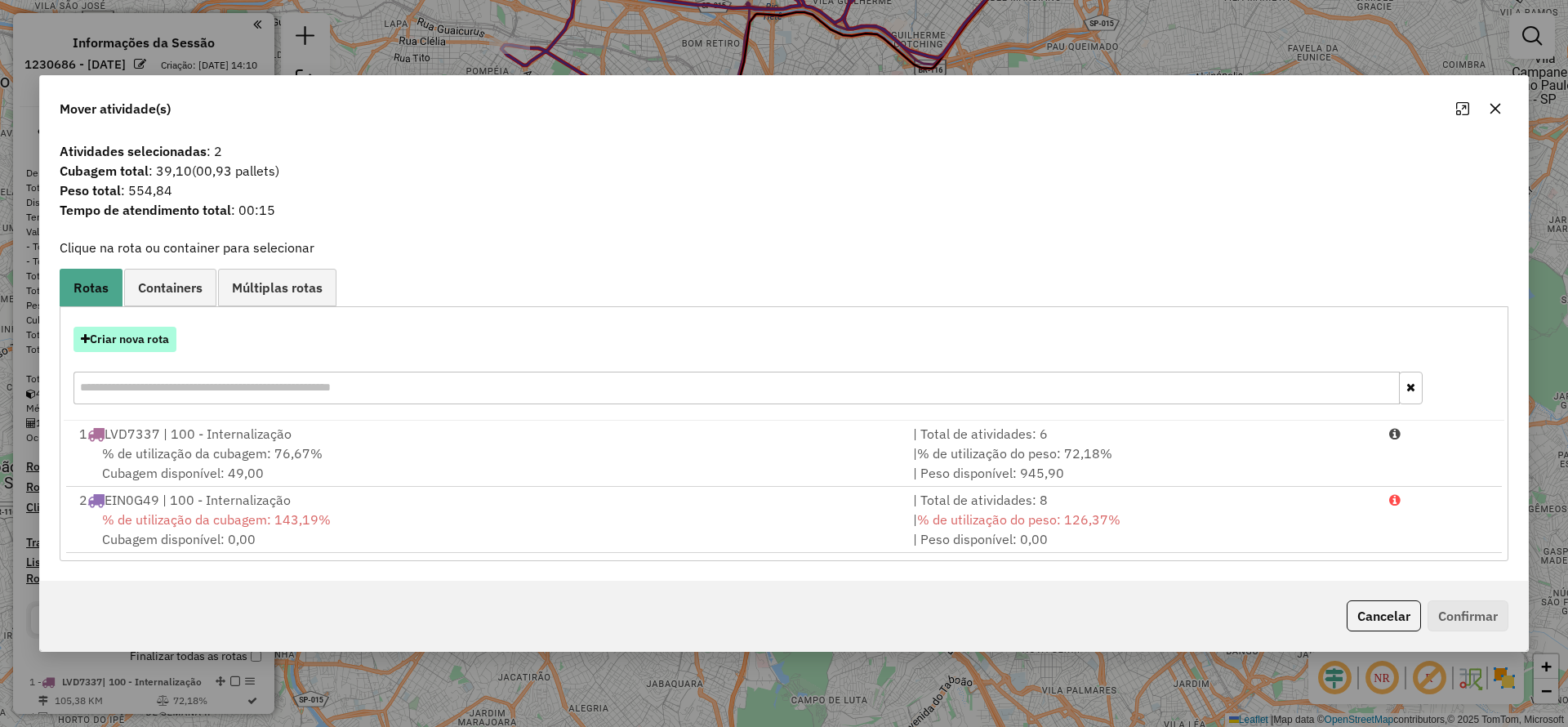
click at [145, 347] on button "Criar nova rota" at bounding box center [125, 340] width 103 height 26
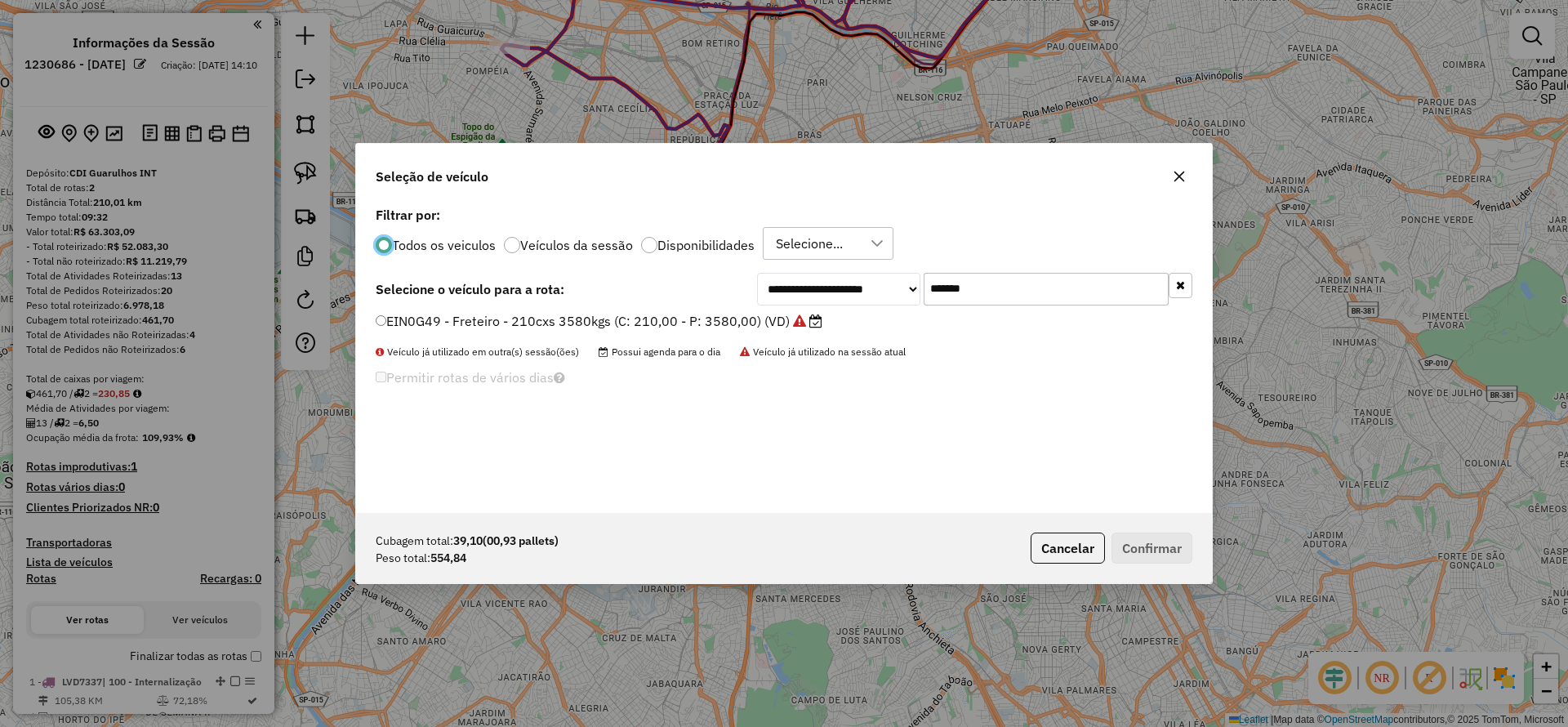
drag, startPoint x: 849, startPoint y: 320, endPoint x: 785, endPoint y: 338, distance: 66.5
click at [793, 331] on div "**********" at bounding box center [784, 358] width 855 height 310
paste input "text"
type input "*******"
click at [708, 322] on label "FBO1B74 - VUC Internalizacao (C: 210,00 - P: 3000,00) (VD)" at bounding box center [569, 321] width 388 height 20
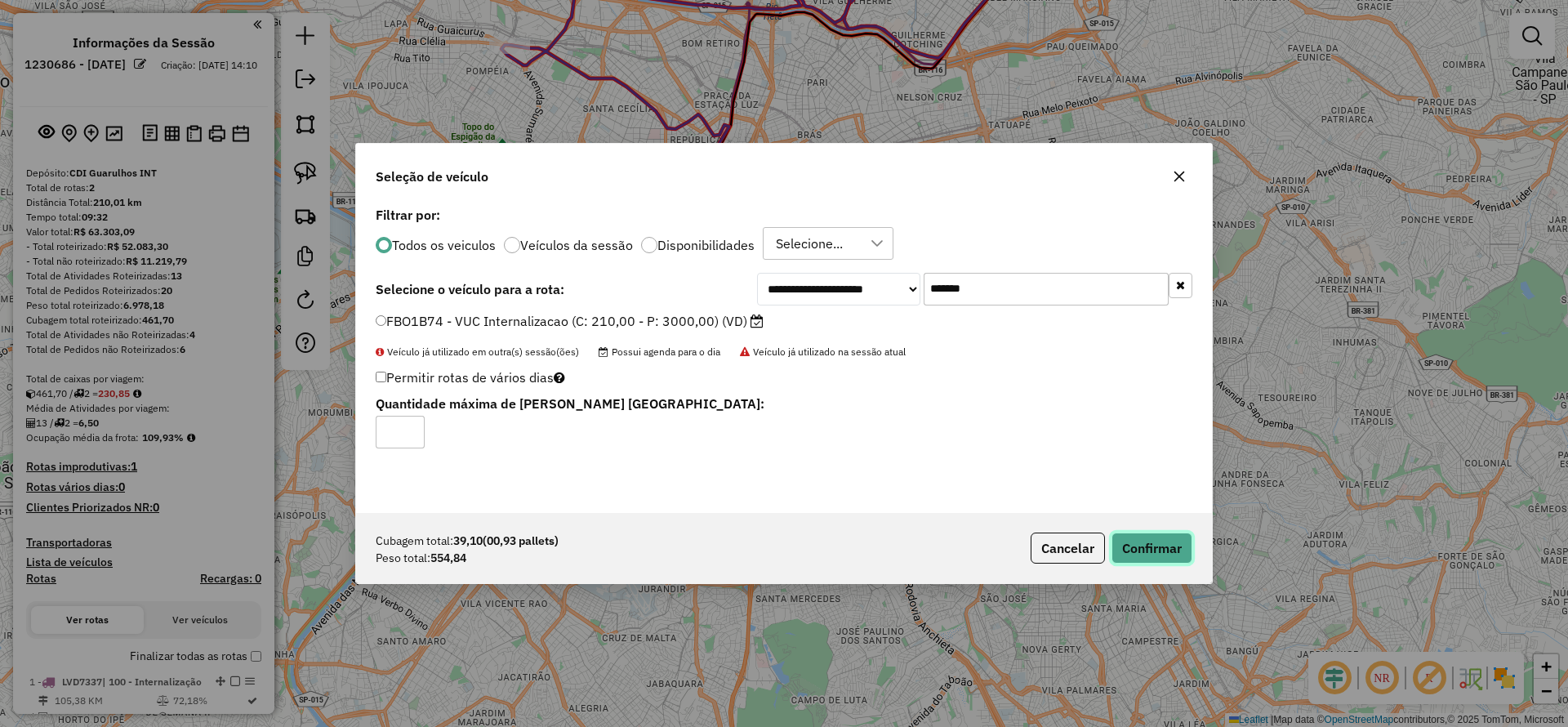
click at [1150, 558] on button "Confirmar" at bounding box center [1151, 547] width 81 height 31
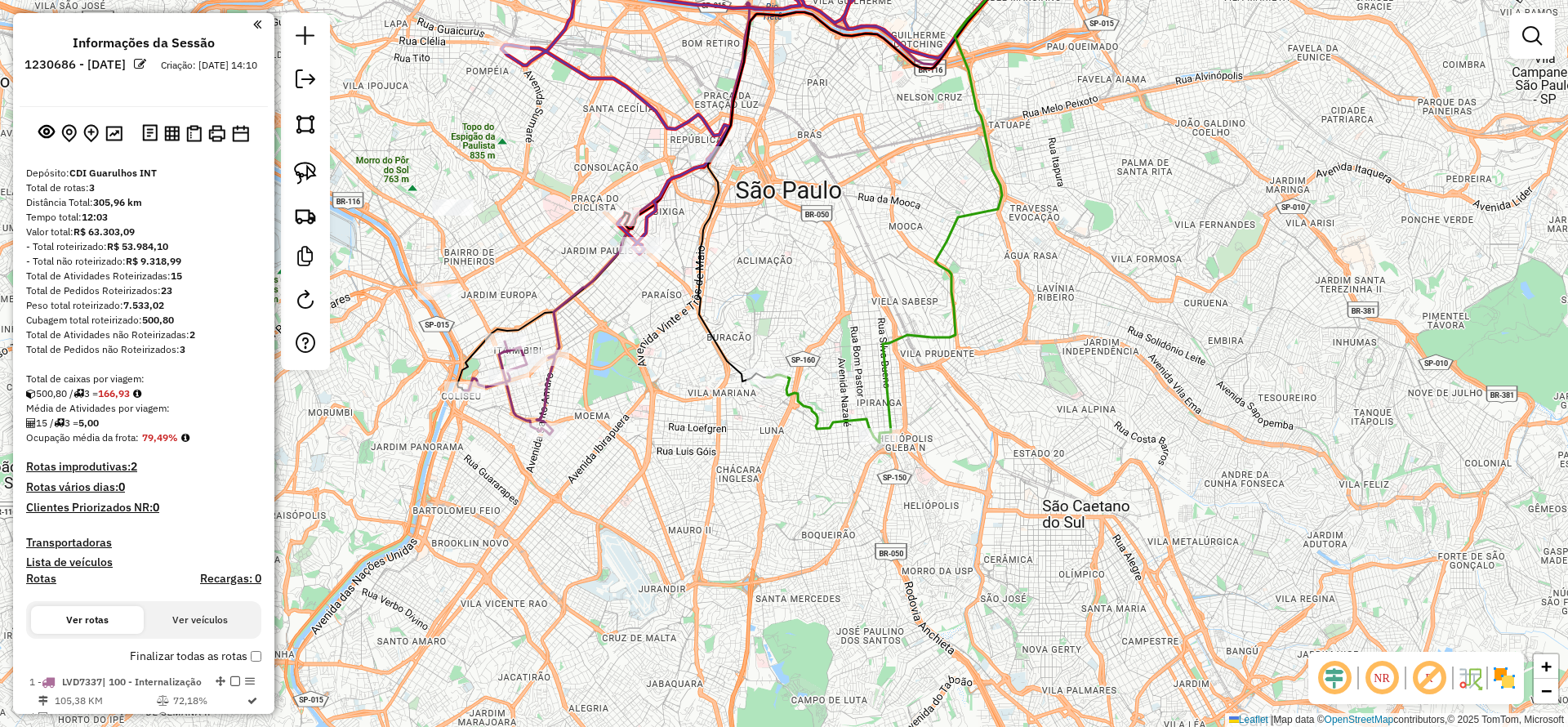
click at [719, 325] on div "Janela de atendimento Grade de atendimento Capacidade Transportadoras Veículos …" at bounding box center [784, 364] width 1568 height 727
click at [818, 404] on icon at bounding box center [823, 408] width 113 height 68
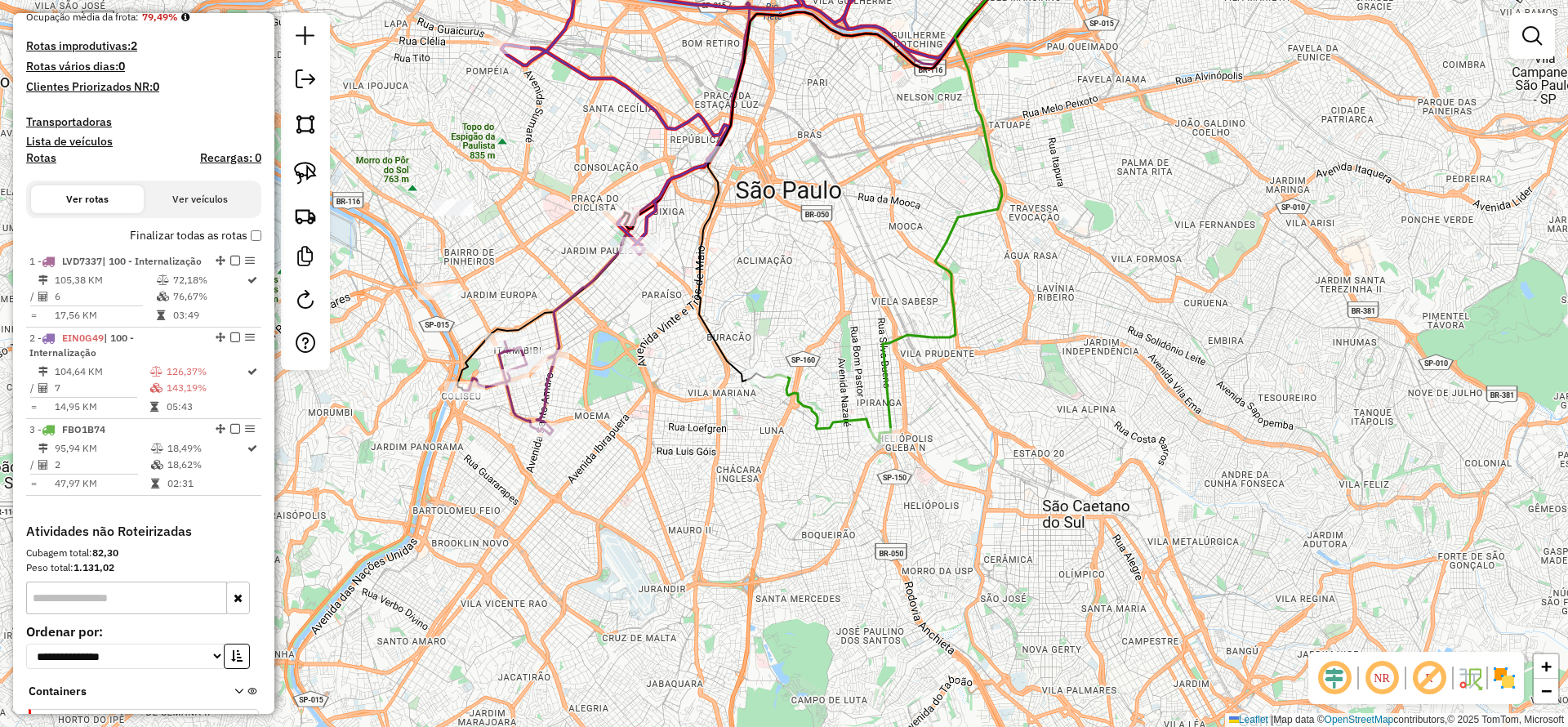
select select "**********"
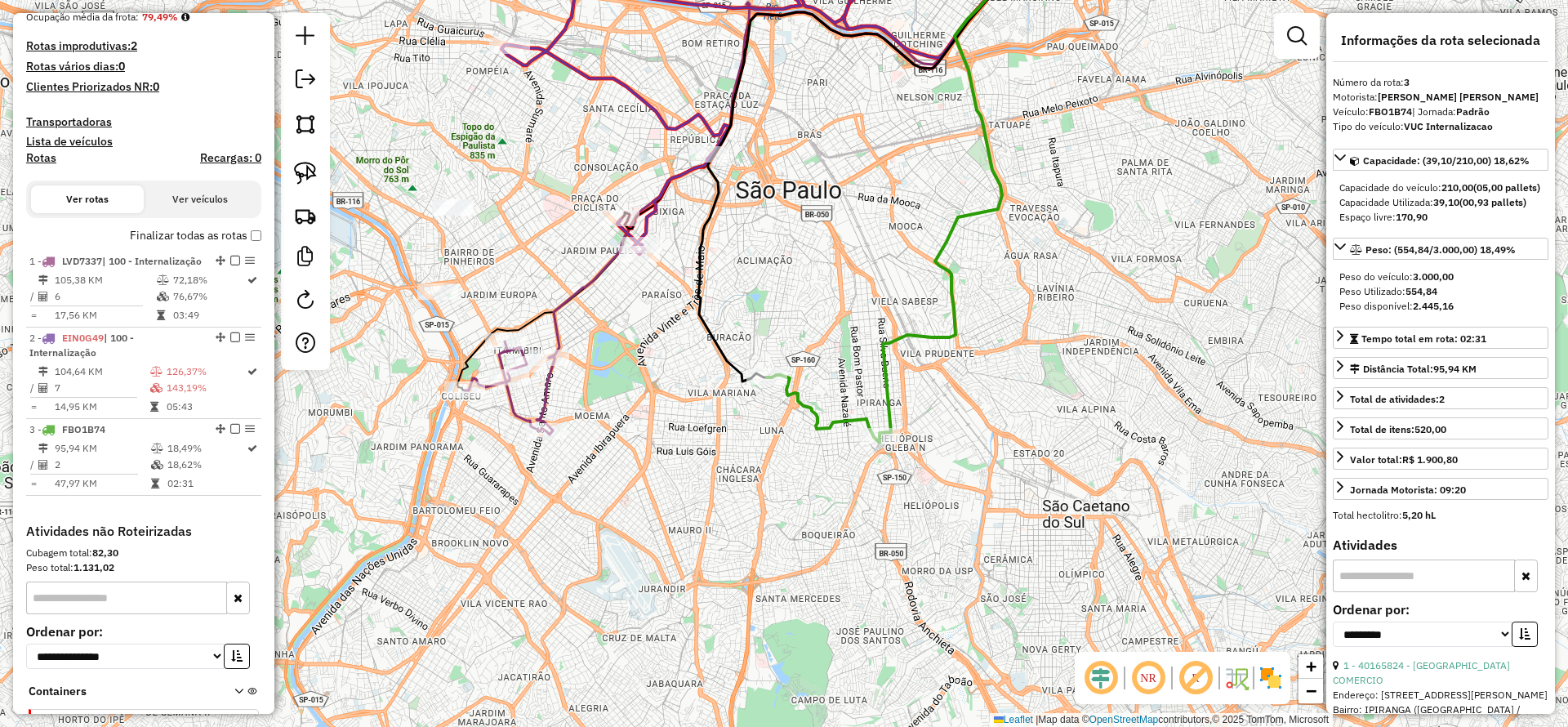
scroll to position [583, 0]
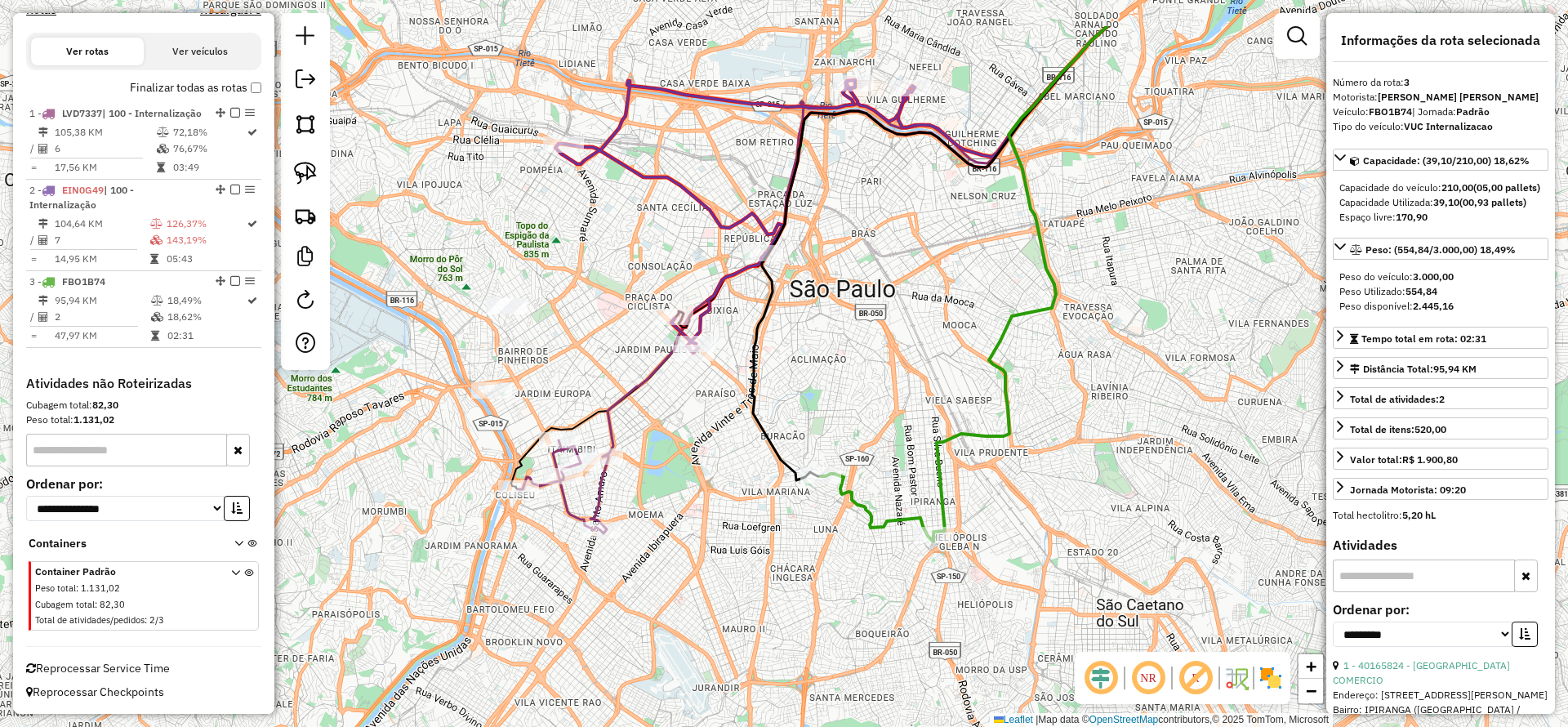
drag, startPoint x: 699, startPoint y: 510, endPoint x: 733, endPoint y: 554, distance: 55.6
click at [742, 589] on div "Janela de atendimento Grade de atendimento Capacidade Transportadoras Veículos …" at bounding box center [784, 364] width 1568 height 727
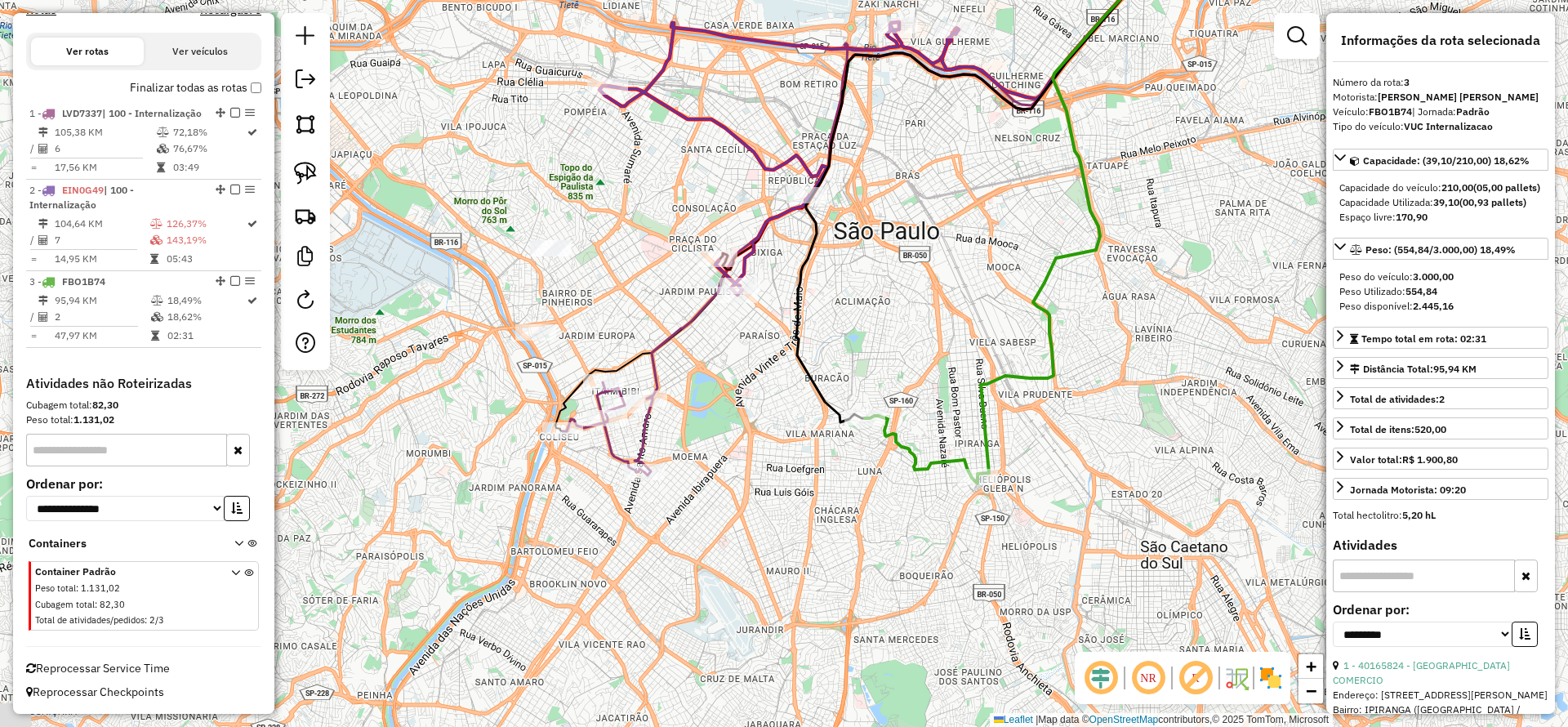
drag, startPoint x: 666, startPoint y: 579, endPoint x: 662, endPoint y: 499, distance: 80.1
click at [715, 517] on div "Janela de atendimento Grade de atendimento Capacidade Transportadoras Veículos …" at bounding box center [784, 364] width 1568 height 727
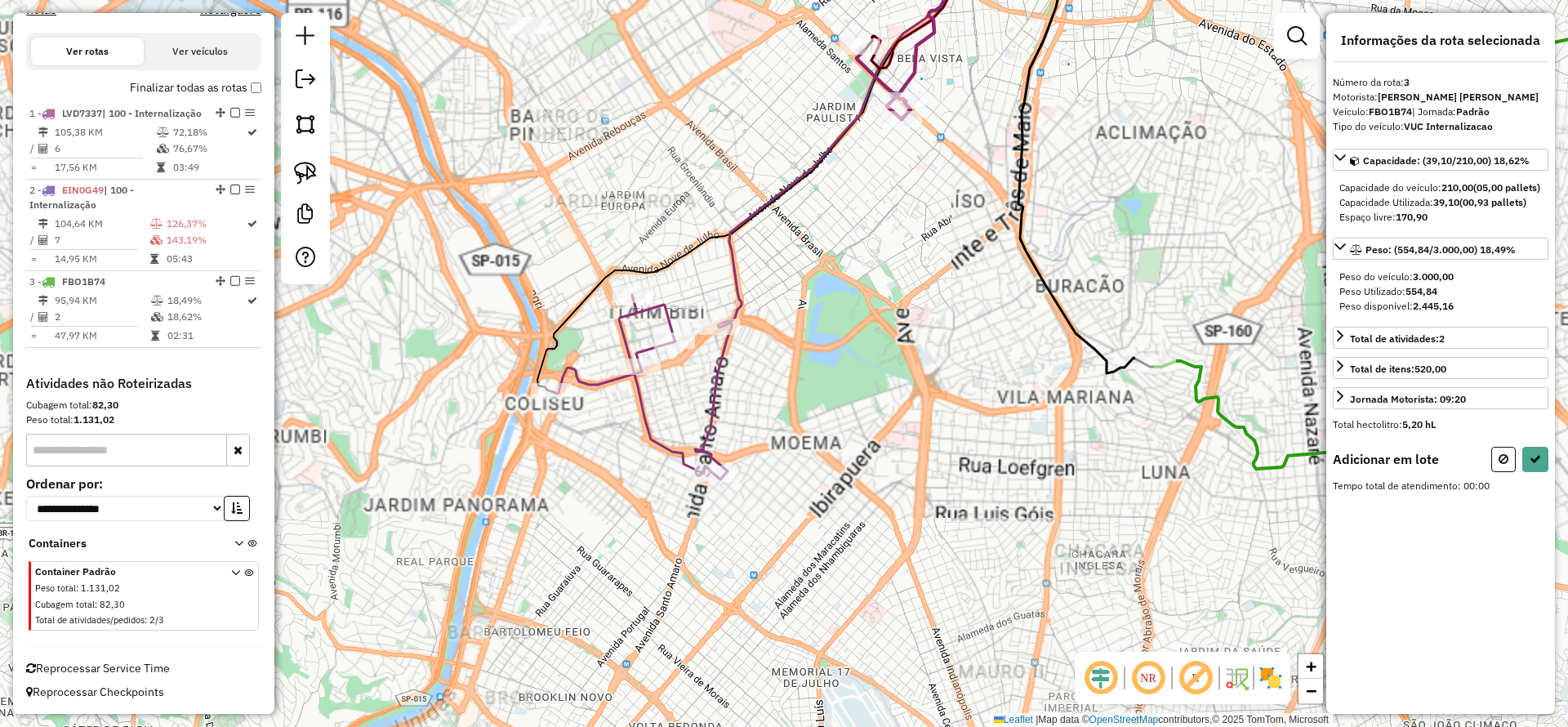
drag, startPoint x: 322, startPoint y: 180, endPoint x: 359, endPoint y: 192, distance: 38.9
click at [321, 180] on link at bounding box center [305, 173] width 36 height 36
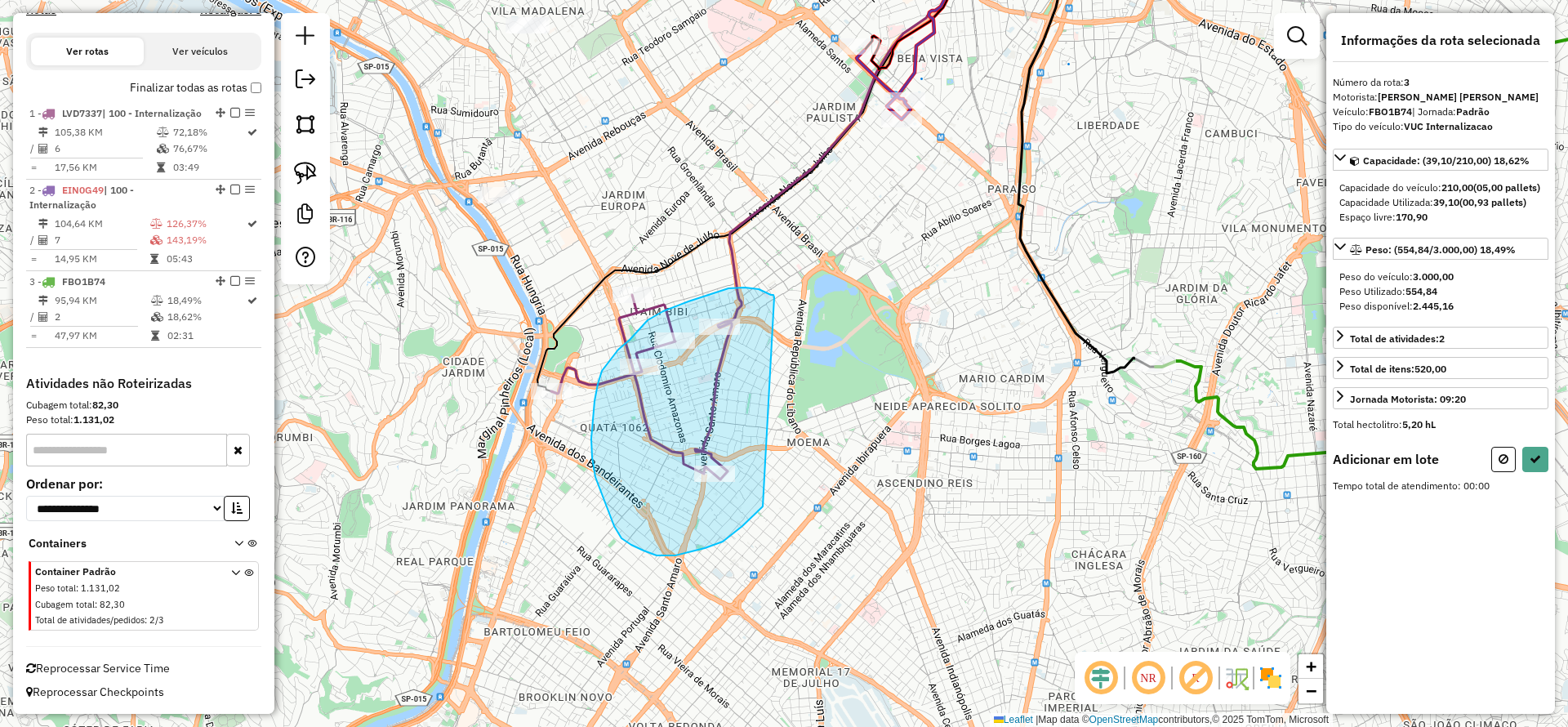
drag, startPoint x: 745, startPoint y: 287, endPoint x: 849, endPoint y: 494, distance: 231.7
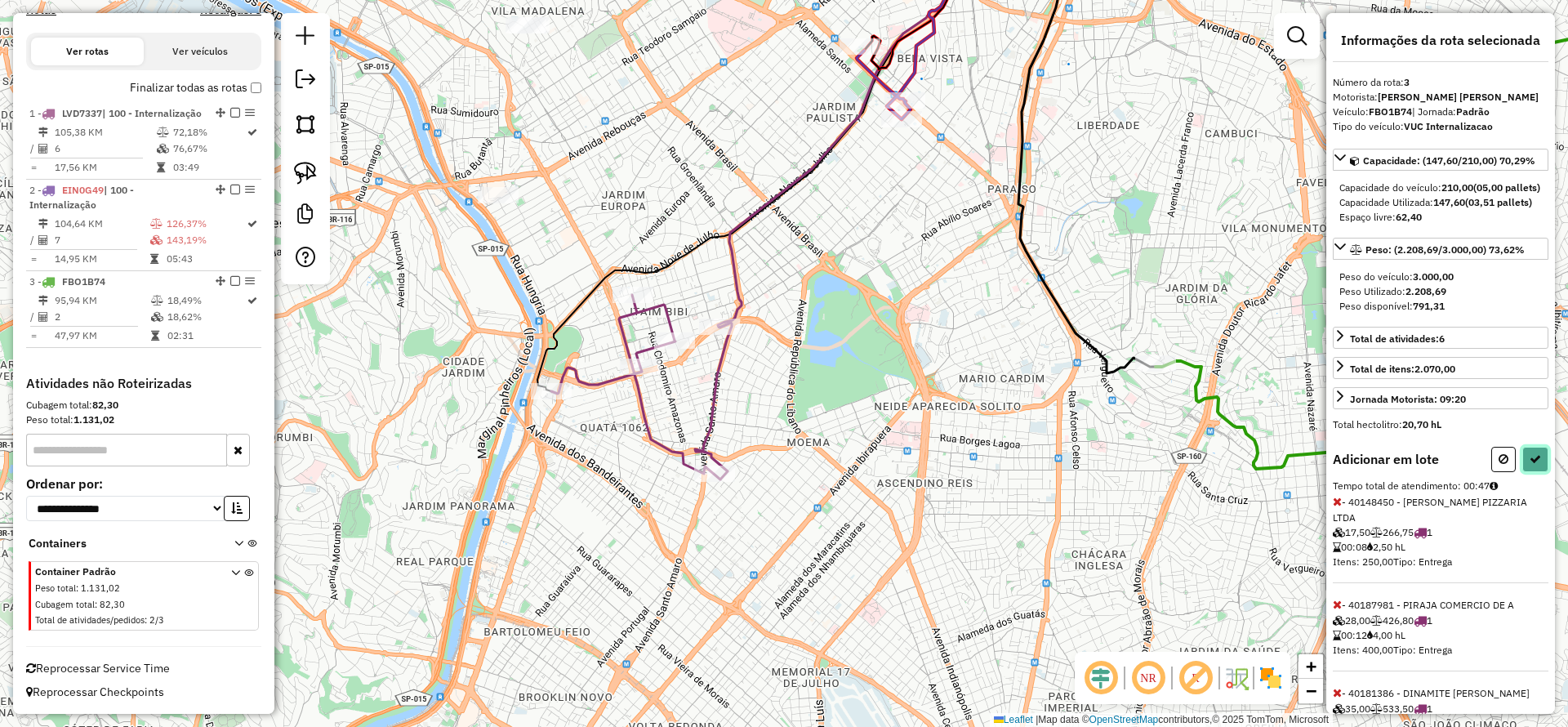
click at [1523, 472] on button at bounding box center [1535, 459] width 27 height 26
select select "**********"
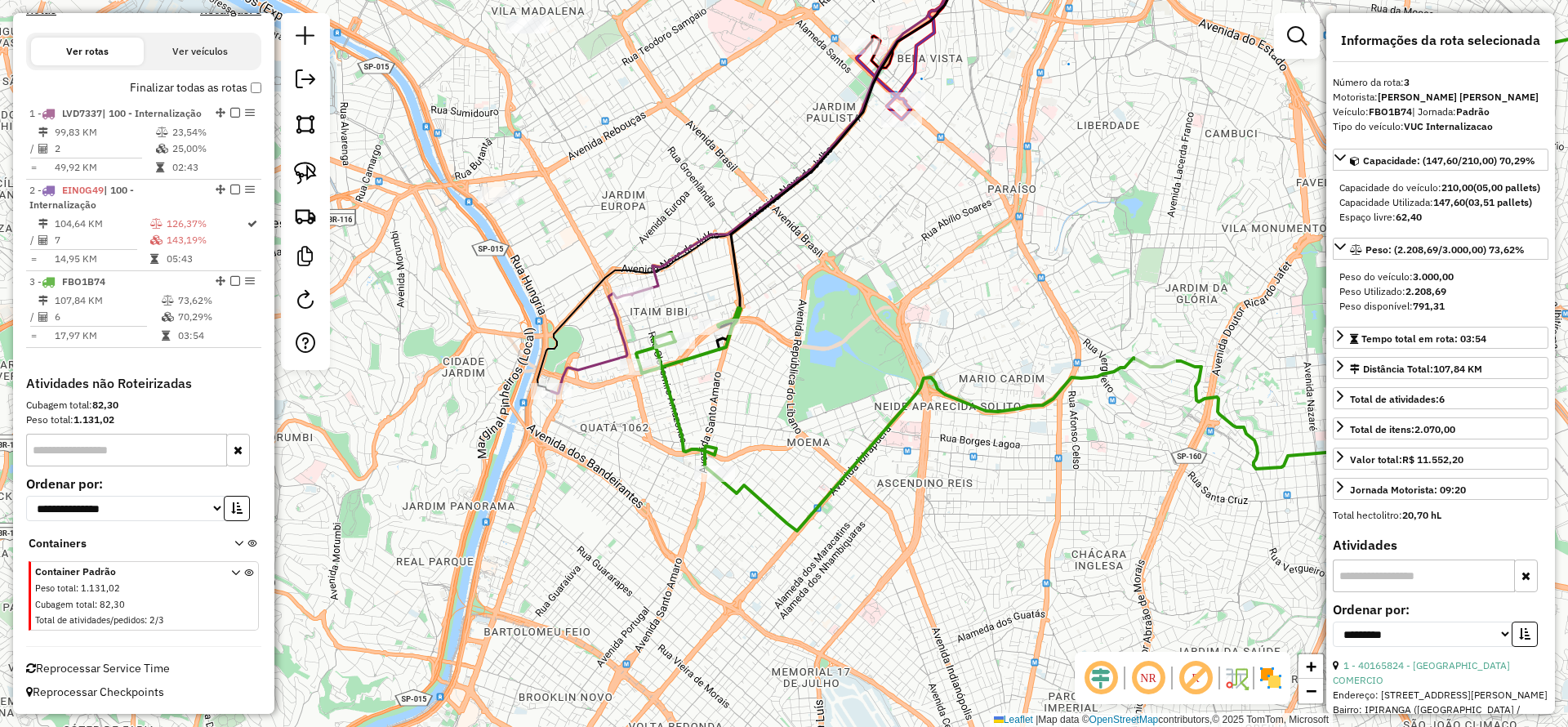
click at [615, 346] on icon at bounding box center [591, 343] width 81 height 100
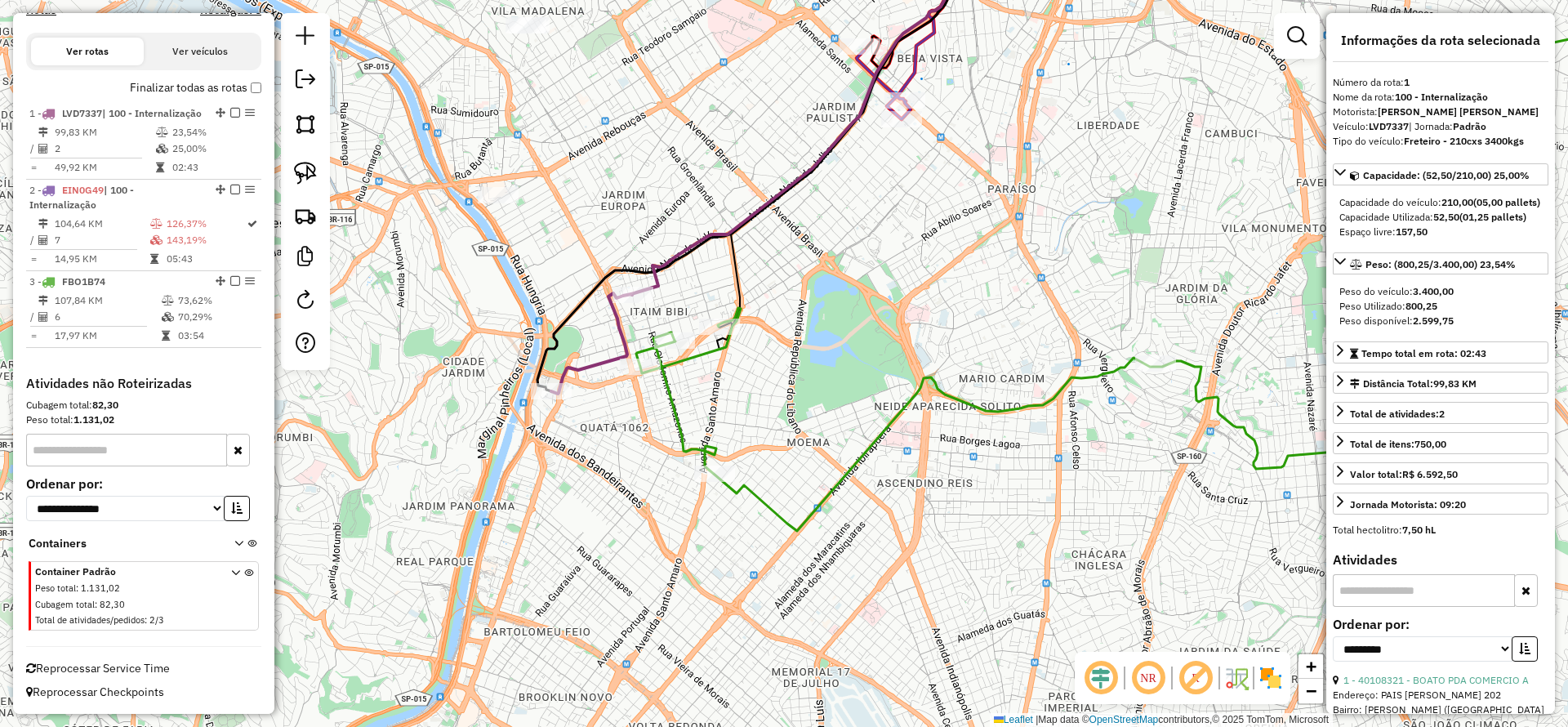
drag, startPoint x: 754, startPoint y: 310, endPoint x: 824, endPoint y: 458, distance: 163.7
click at [824, 350] on icon at bounding box center [882, 139] width 330 height 423
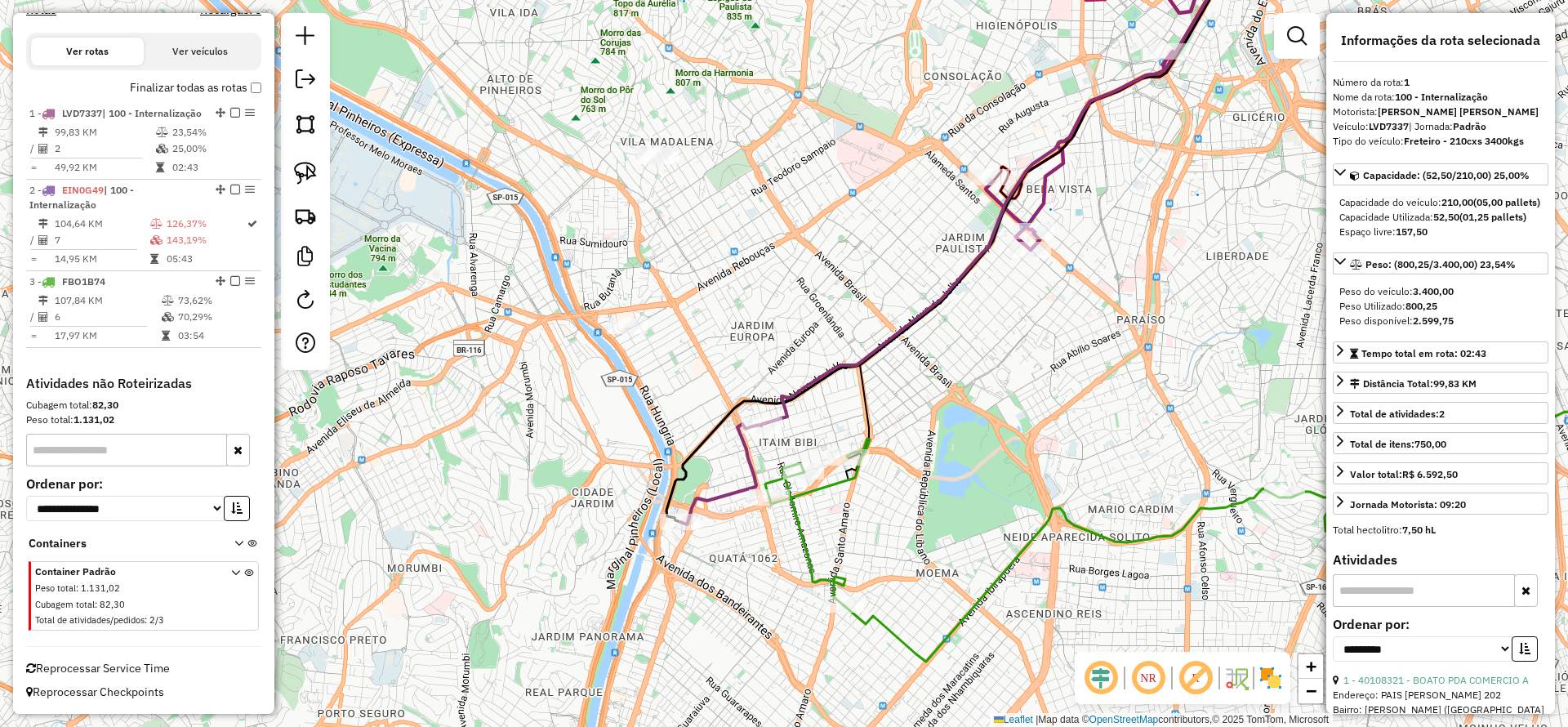
click at [707, 493] on icon at bounding box center [720, 473] width 81 height 100
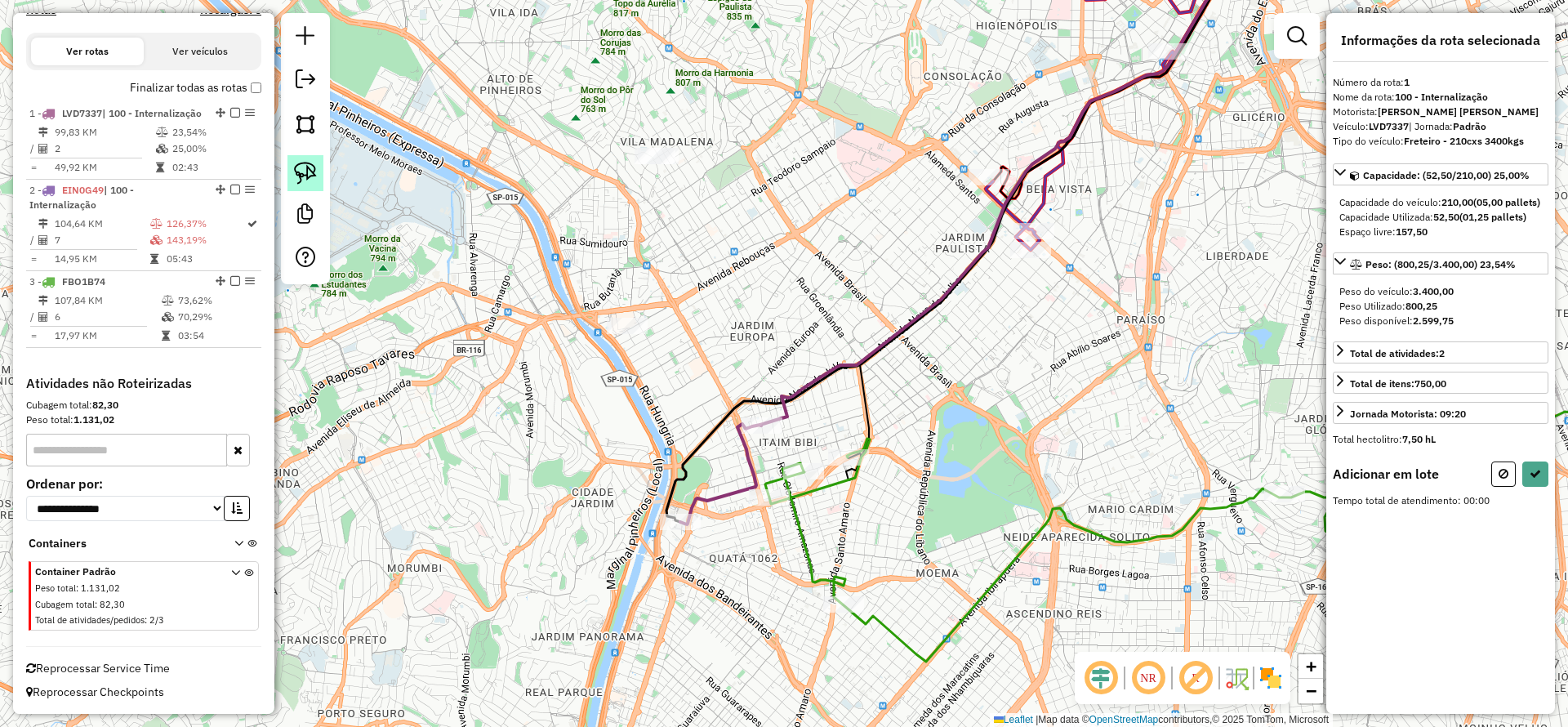
click at [304, 180] on img at bounding box center [305, 173] width 23 height 23
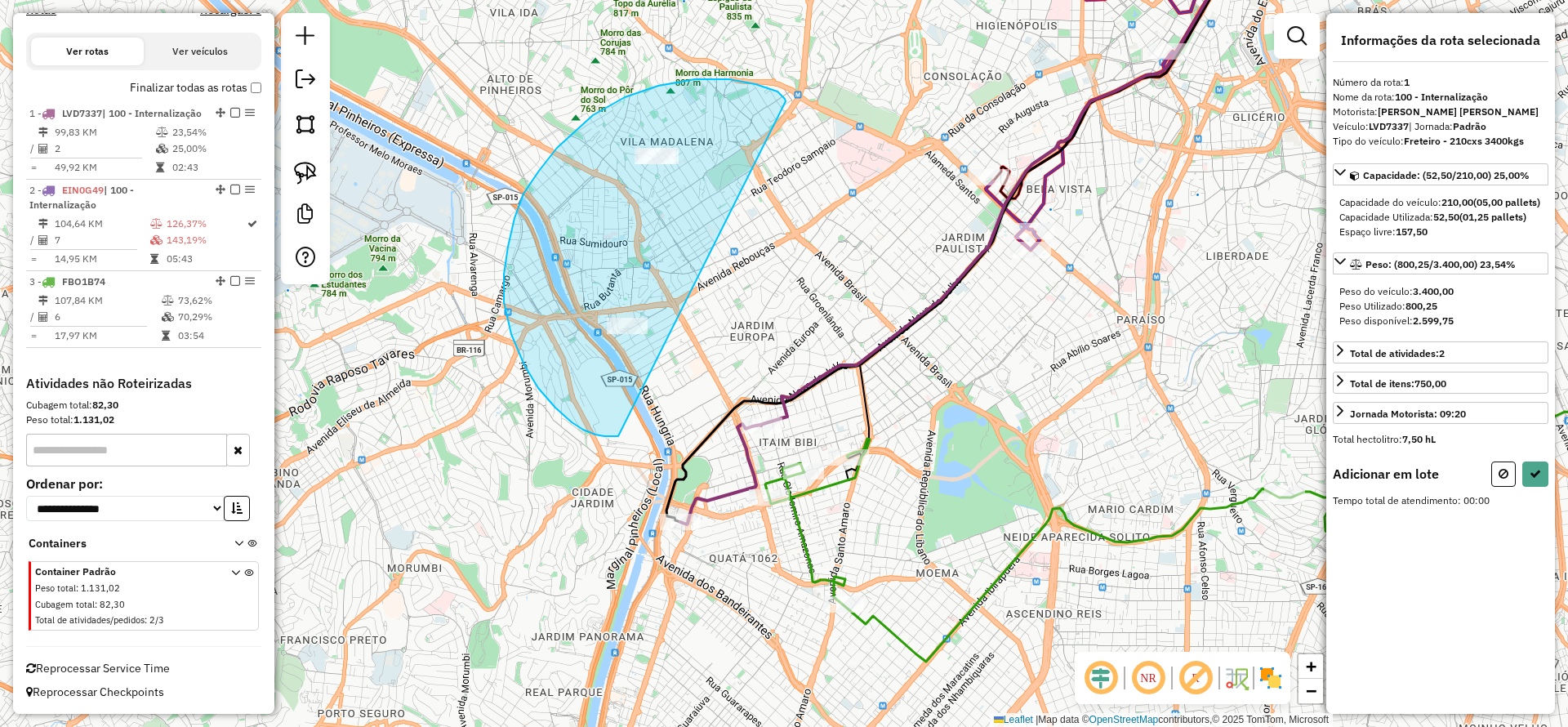
drag, startPoint x: 785, startPoint y: 101, endPoint x: 644, endPoint y: 442, distance: 369.0
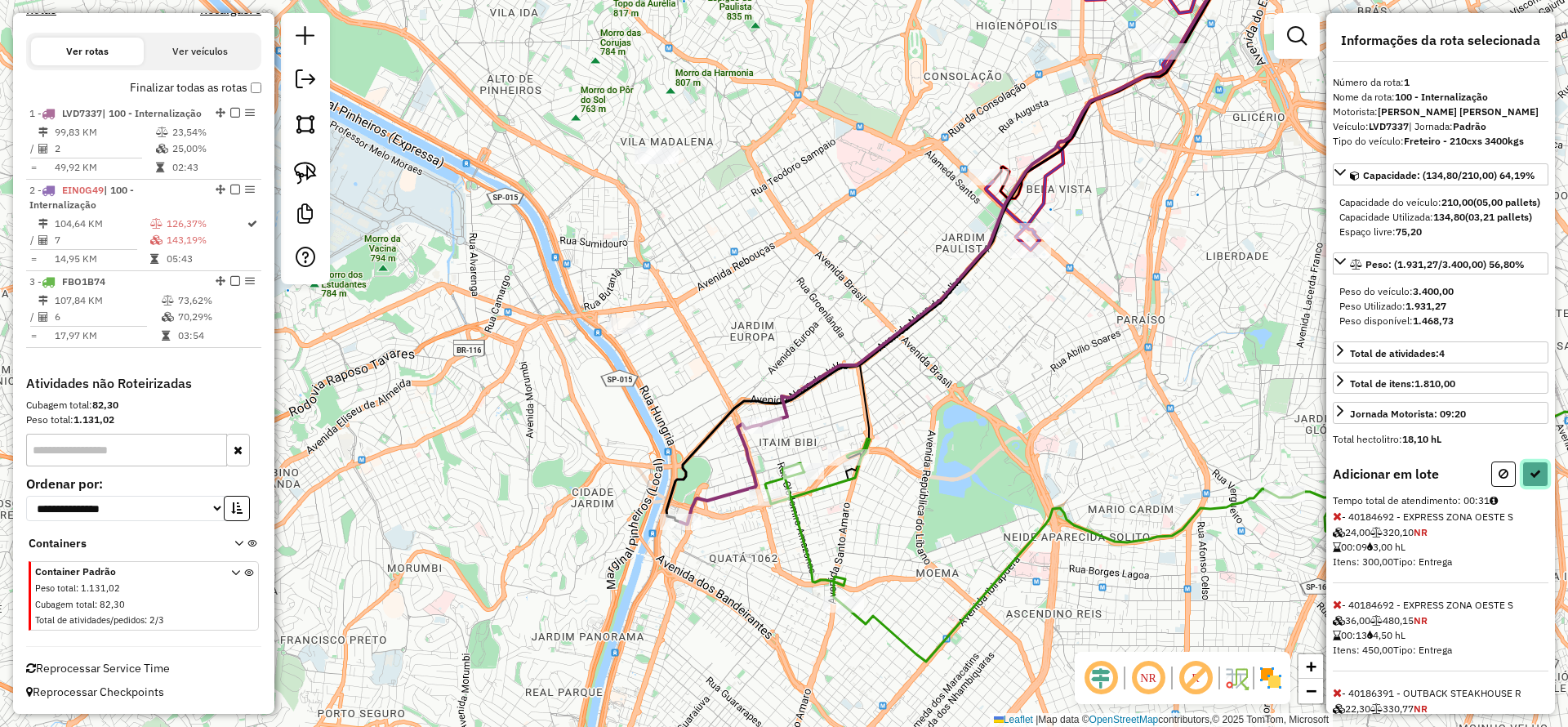
click at [1530, 479] on icon at bounding box center [1535, 473] width 11 height 11
select select "**********"
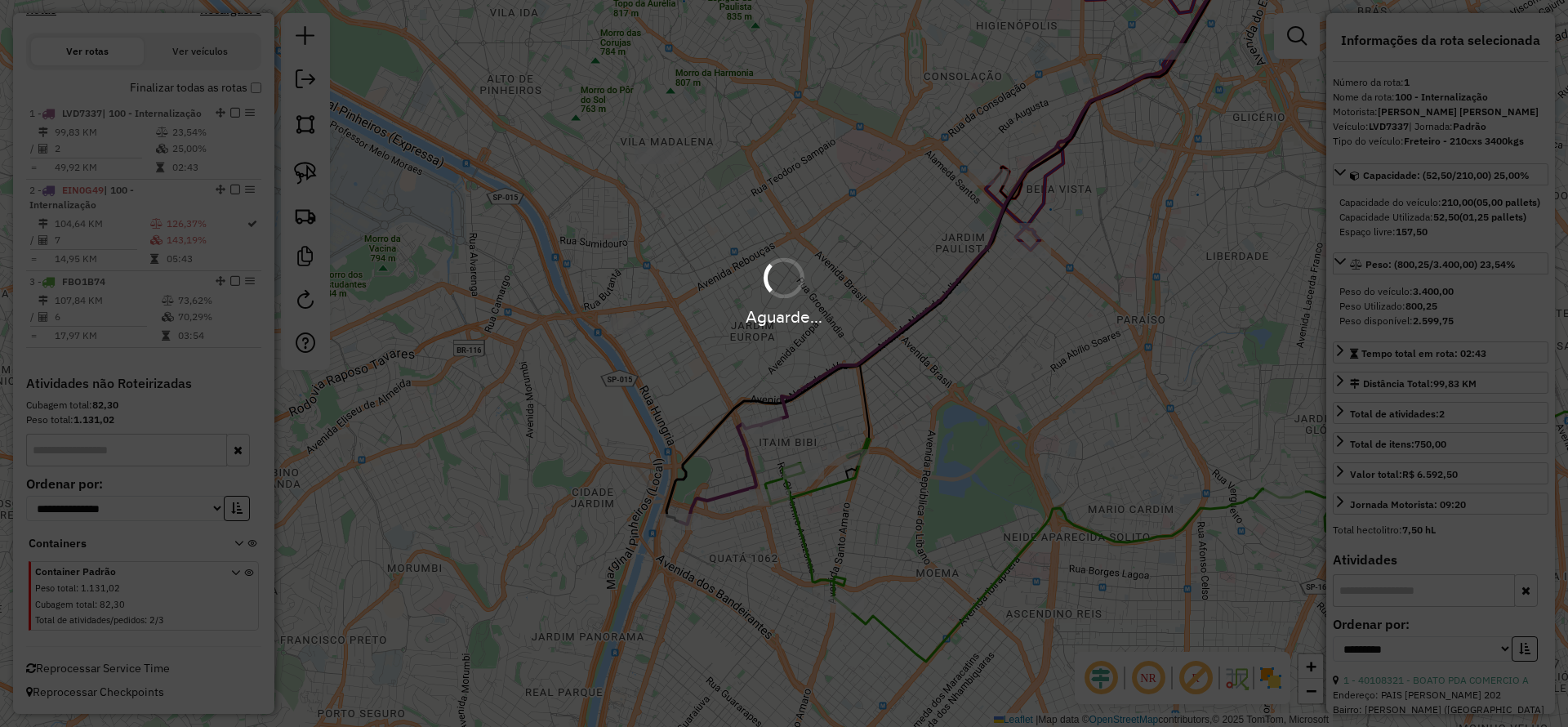
scroll to position [326, 0]
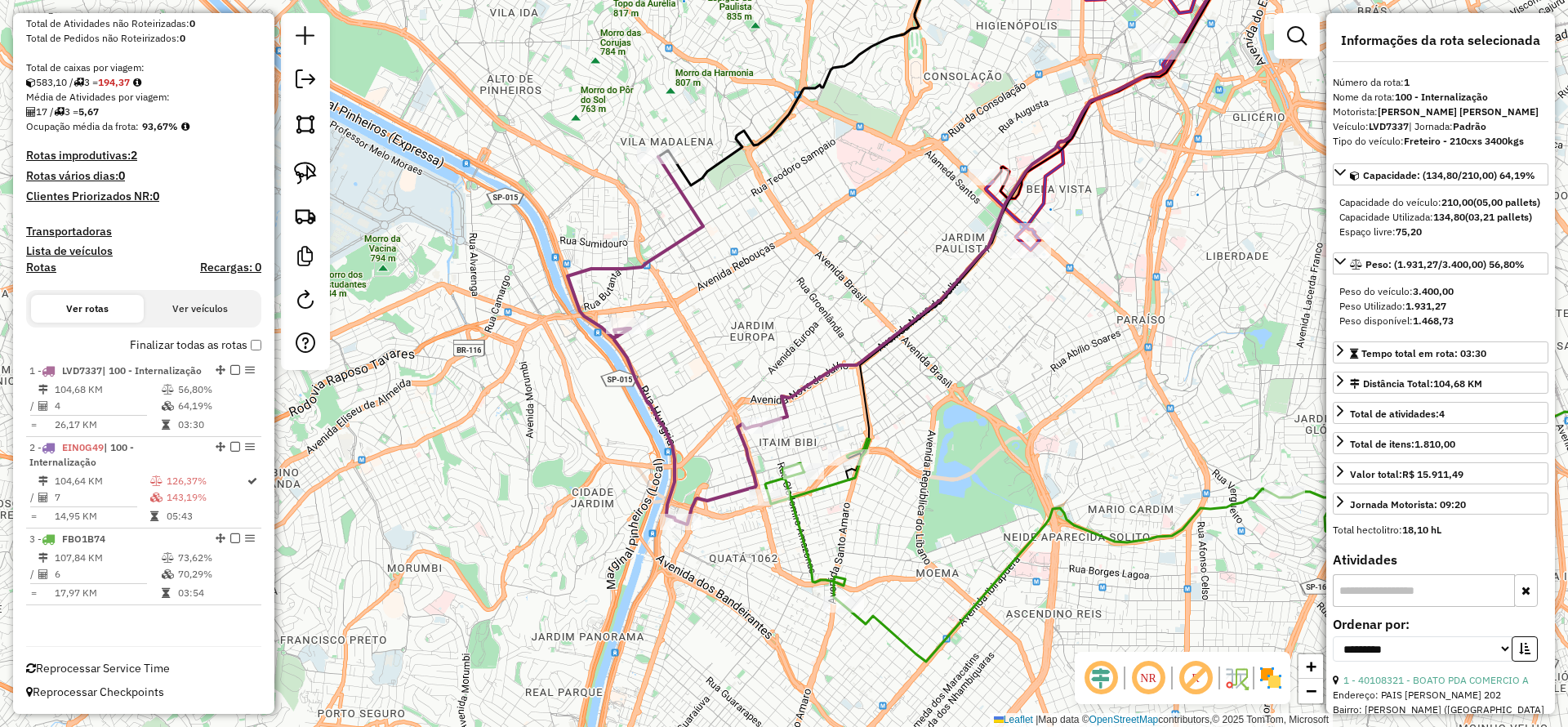
drag, startPoint x: 999, startPoint y: 322, endPoint x: 860, endPoint y: 379, distance: 150.2
click at [860, 379] on div "Janela de atendimento Grade de atendimento Capacidade Transportadoras Veículos …" at bounding box center [784, 364] width 1568 height 727
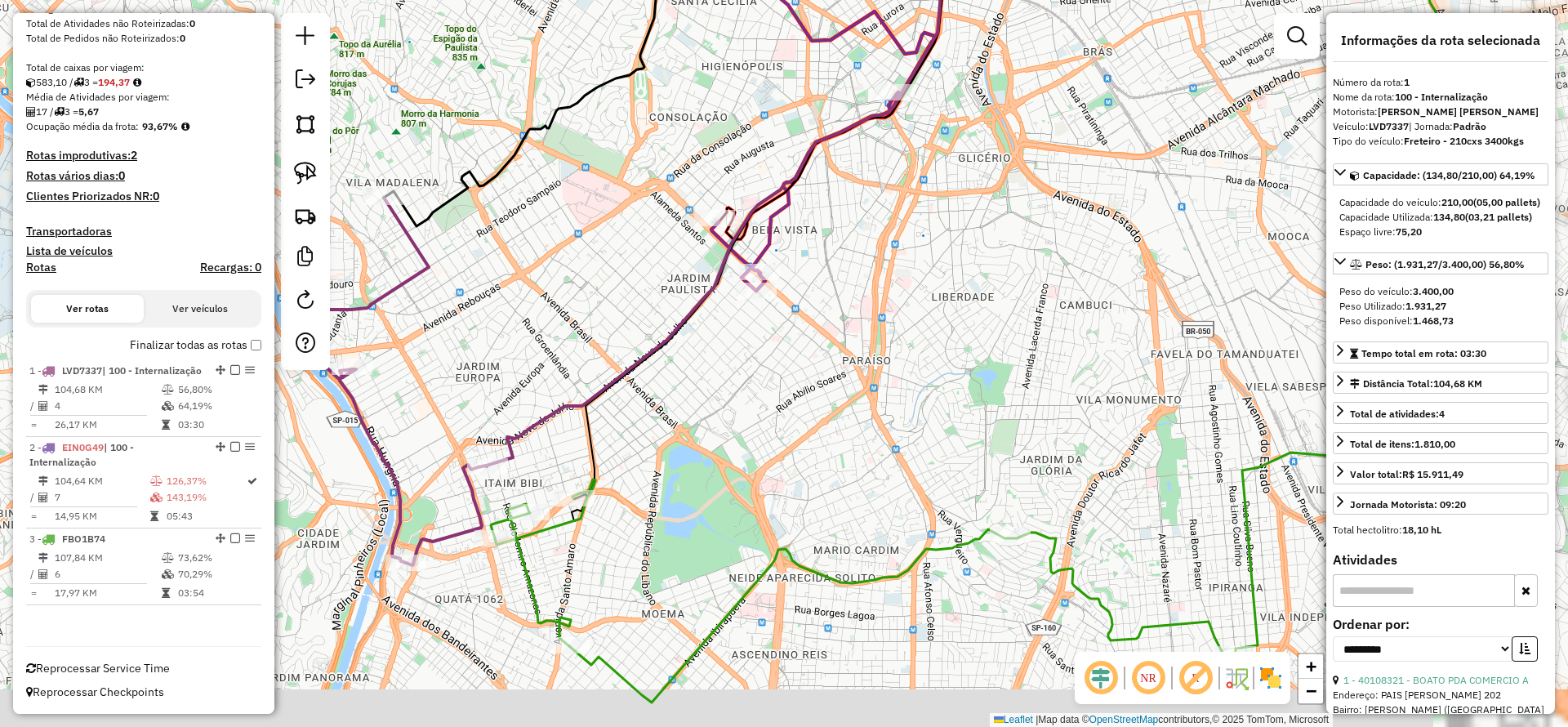
drag, startPoint x: 750, startPoint y: 482, endPoint x: 768, endPoint y: 387, distance: 96.7
click at [768, 387] on div "Janela de atendimento Grade de atendimento Capacidade Transportadoras Veículos …" at bounding box center [784, 364] width 1568 height 727
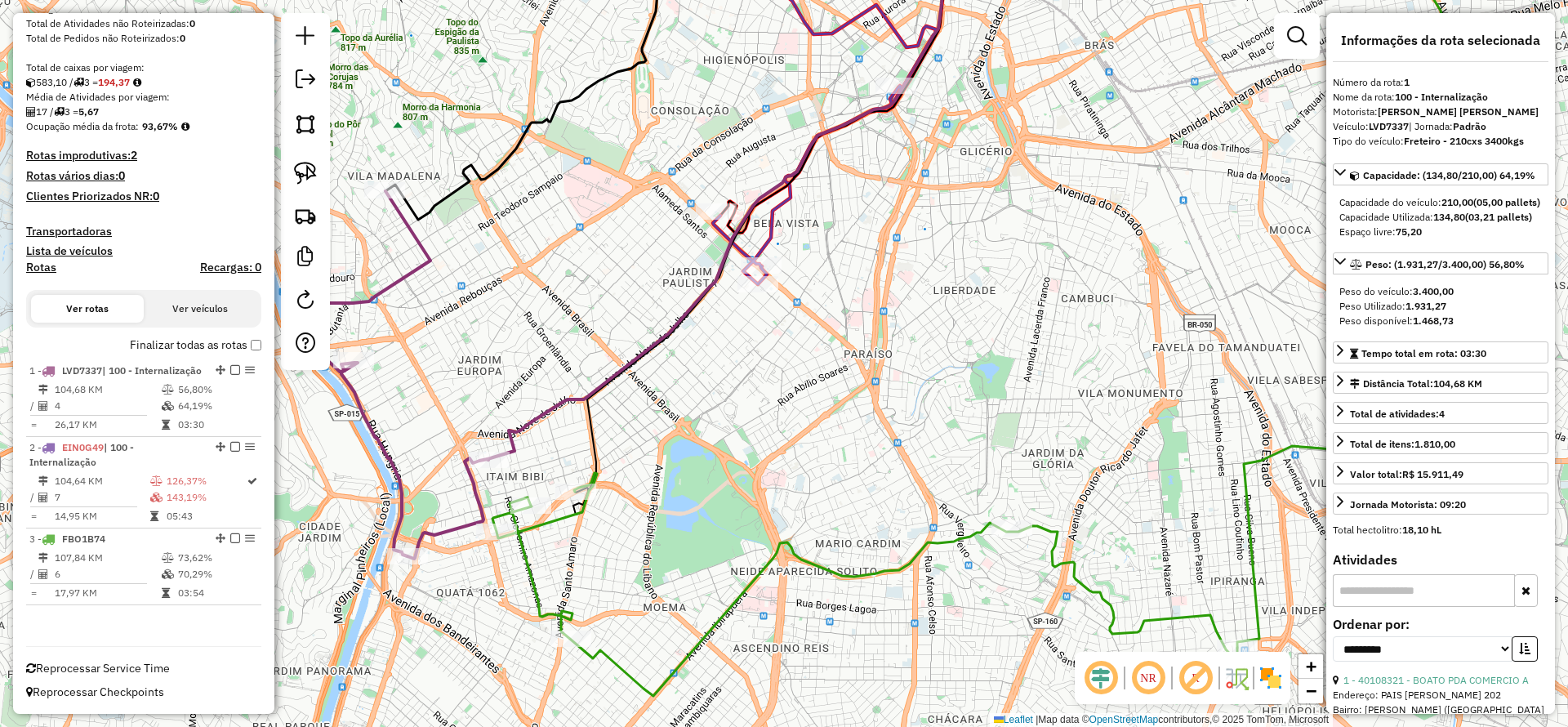
click at [520, 426] on icon at bounding box center [720, 193] width 466 height 532
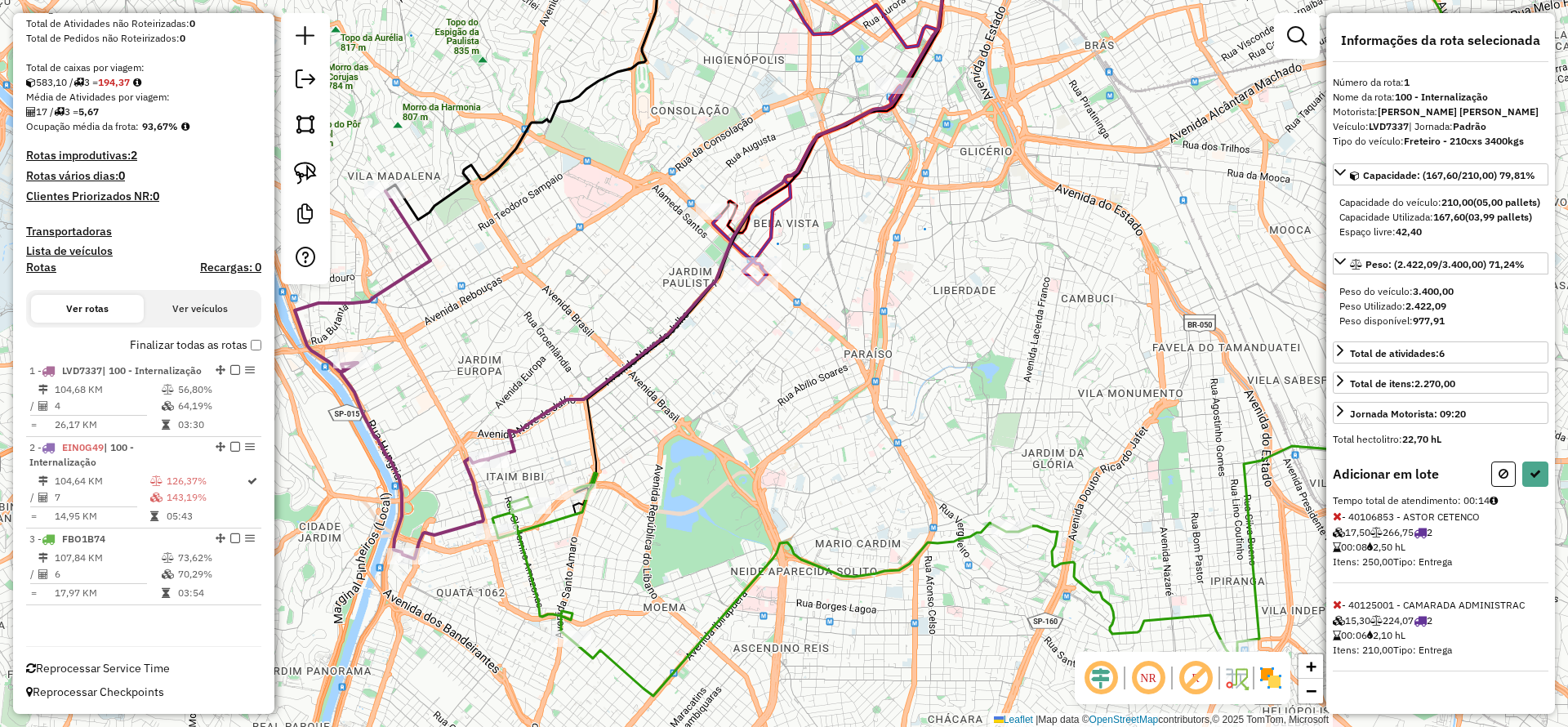
click at [762, 298] on div "Janela de atendimento Grade de atendimento Capacidade Transportadoras Veículos …" at bounding box center [784, 364] width 1568 height 727
click at [758, 293] on div at bounding box center [758, 284] width 41 height 16
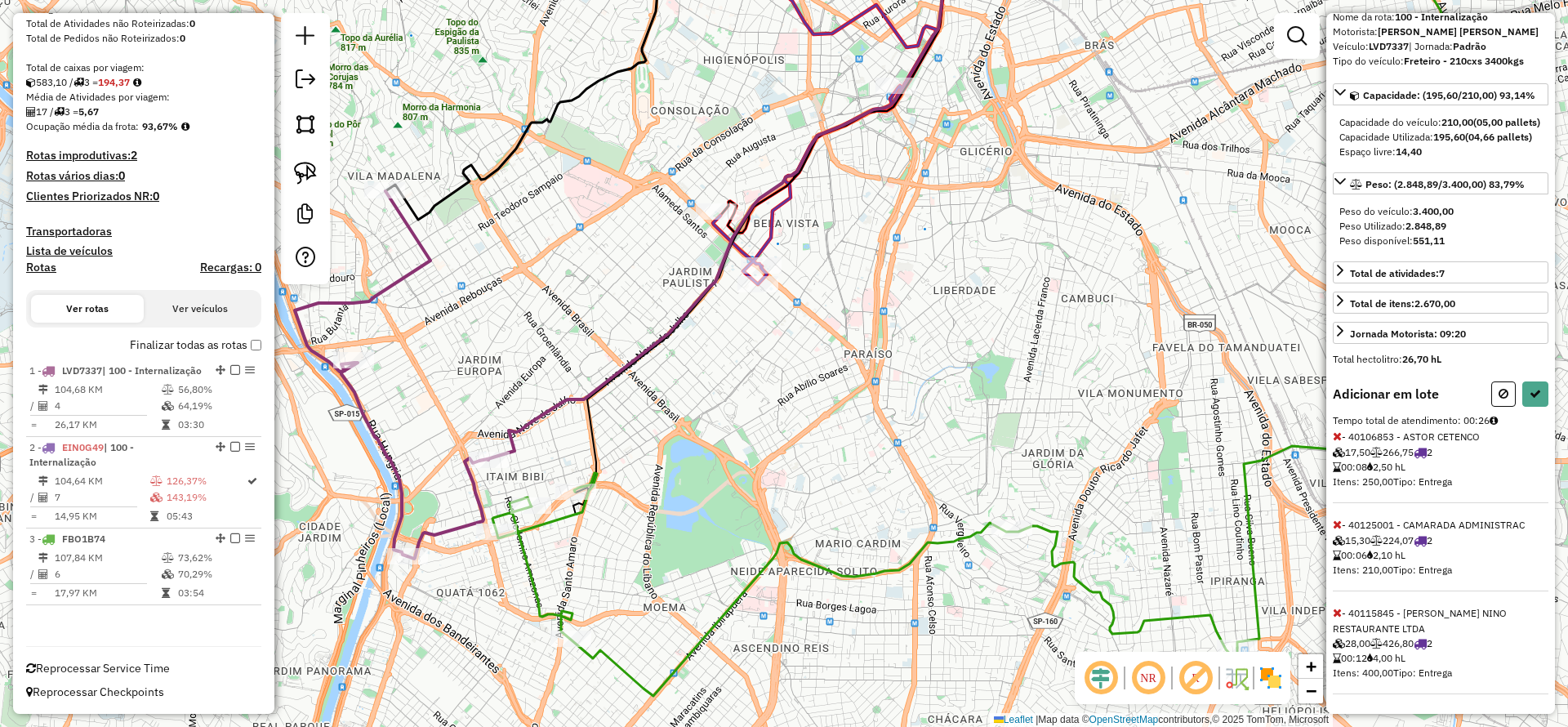
scroll to position [109, 0]
drag, startPoint x: 1539, startPoint y: 388, endPoint x: 1347, endPoint y: 434, distance: 197.4
click at [1536, 387] on button at bounding box center [1535, 394] width 27 height 26
select select "**********"
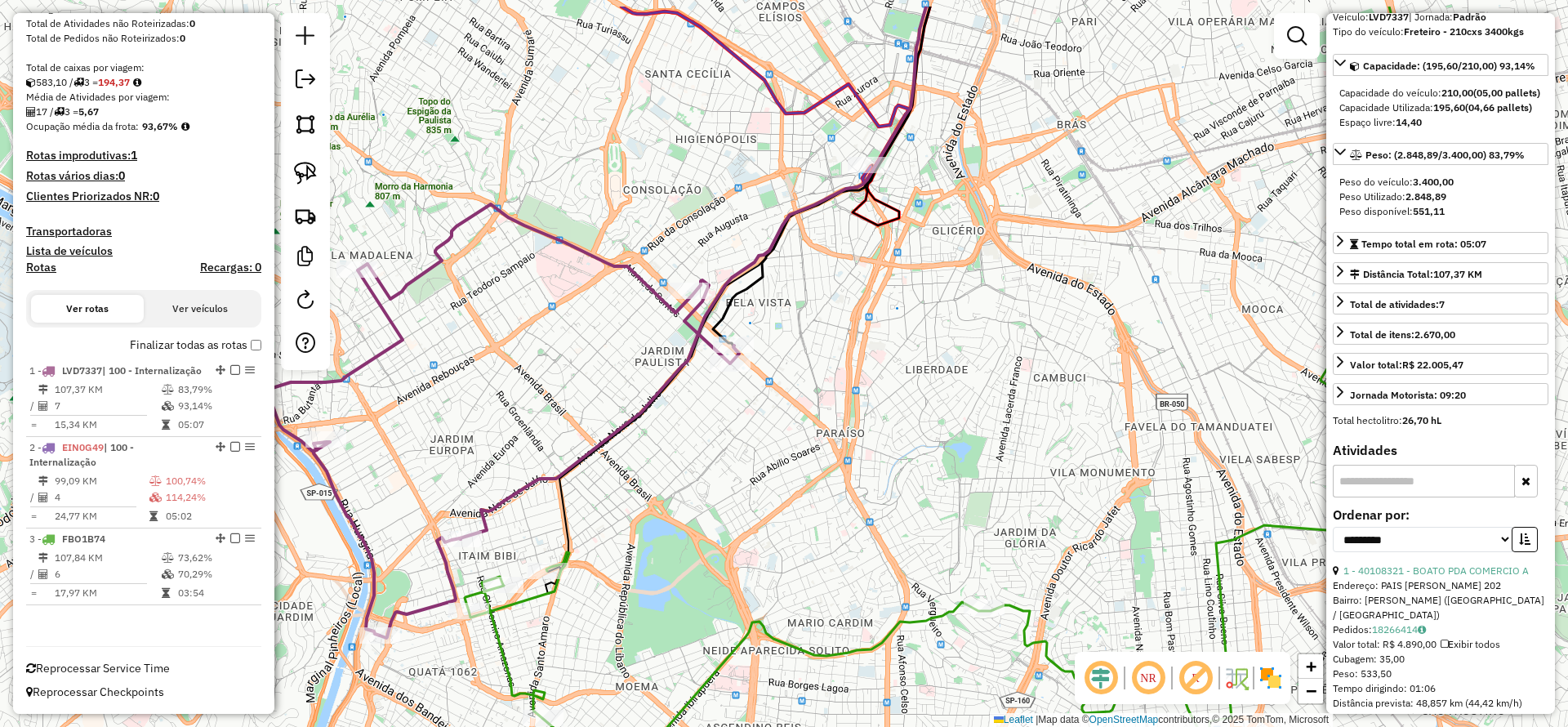
drag, startPoint x: 821, startPoint y: 322, endPoint x: 792, endPoint y: 434, distance: 115.7
click at [792, 434] on div "Janela de atendimento Grade de atendimento Capacidade Transportadoras Veículos …" at bounding box center [784, 364] width 1568 height 727
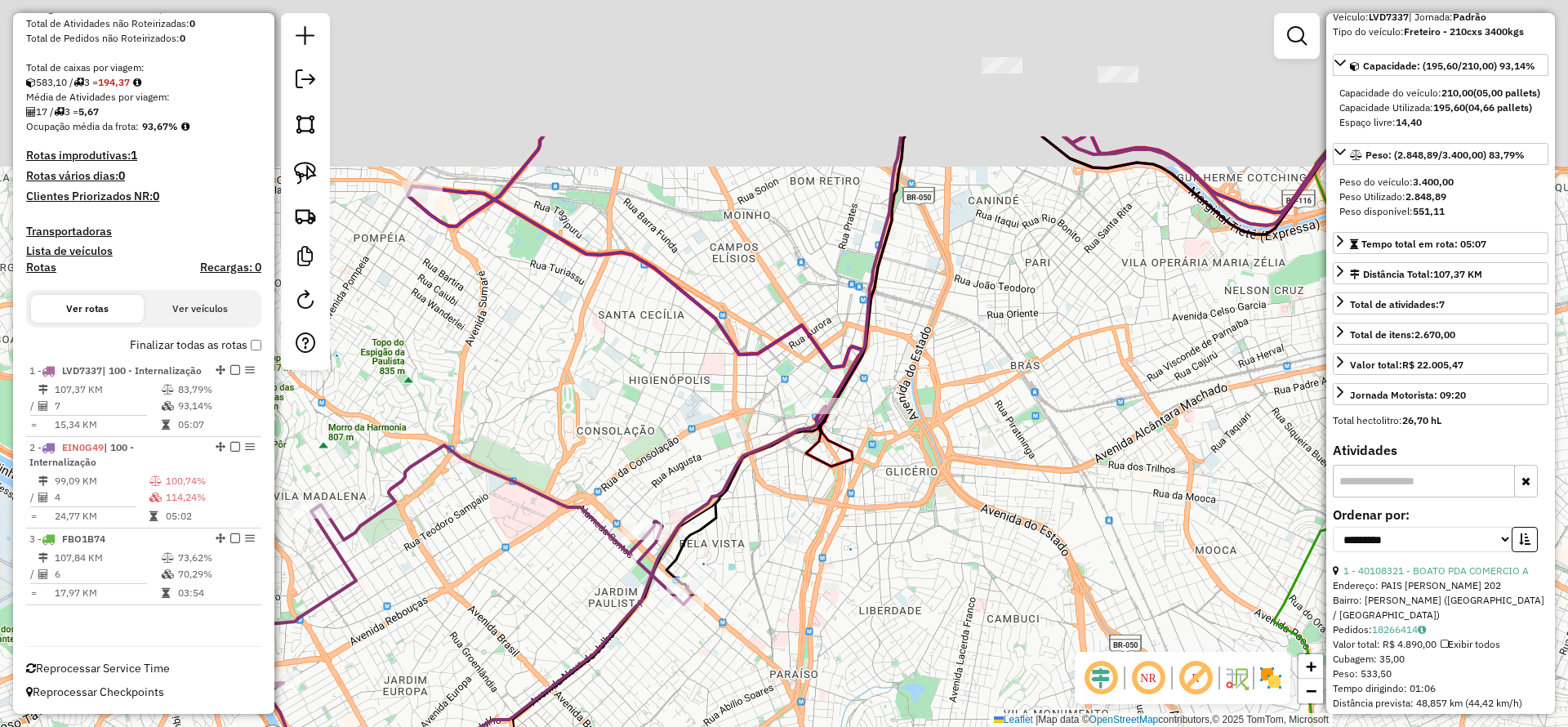
drag, startPoint x: 814, startPoint y: 517, endPoint x: 812, endPoint y: 536, distance: 19.1
click at [812, 536] on div "Janela de atendimento Grade de atendimento Capacidade Transportadoras Veículos …" at bounding box center [784, 364] width 1568 height 727
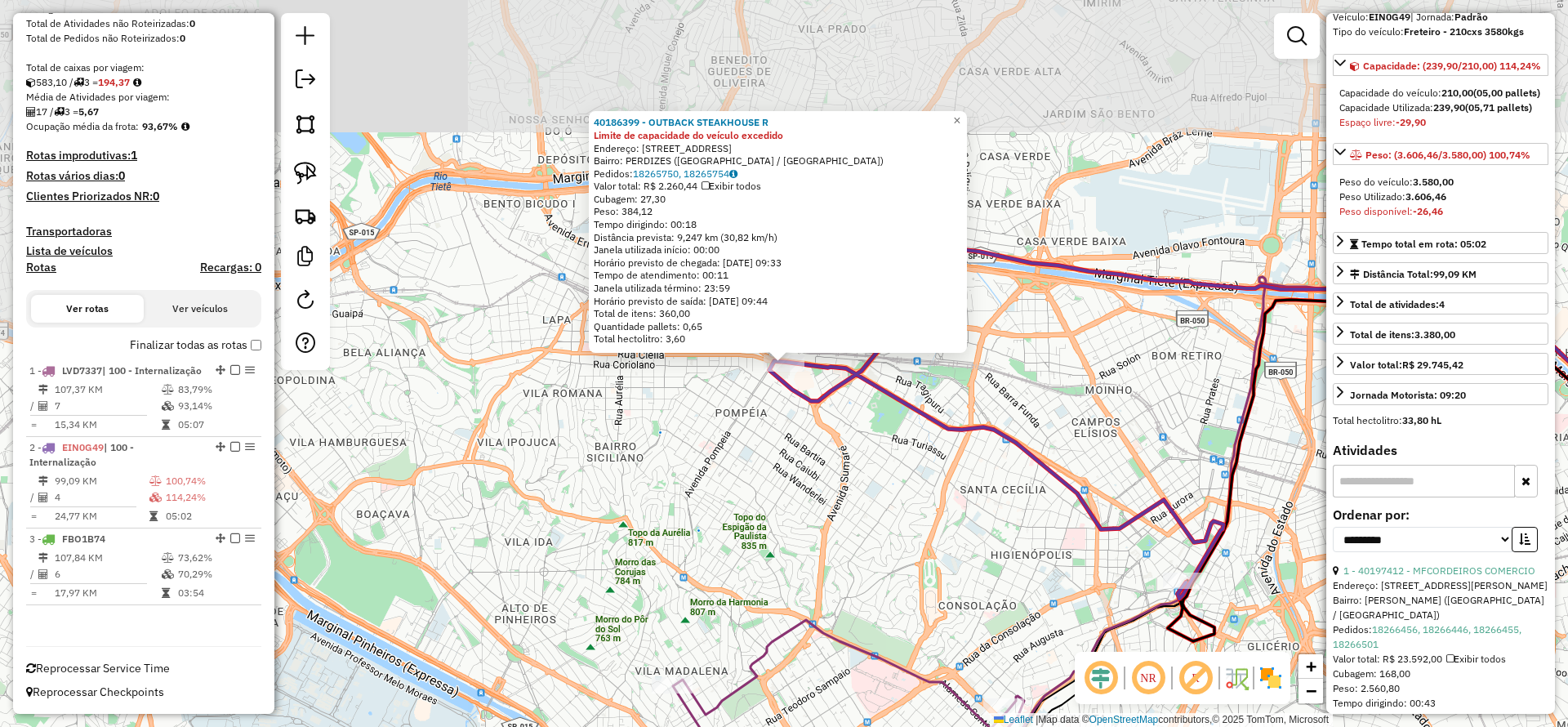
click at [776, 469] on div "40186399 - OUTBACK STEAKHOUSE R Limite de capacidade do veículo excedido Endere…" at bounding box center [784, 364] width 1568 height 727
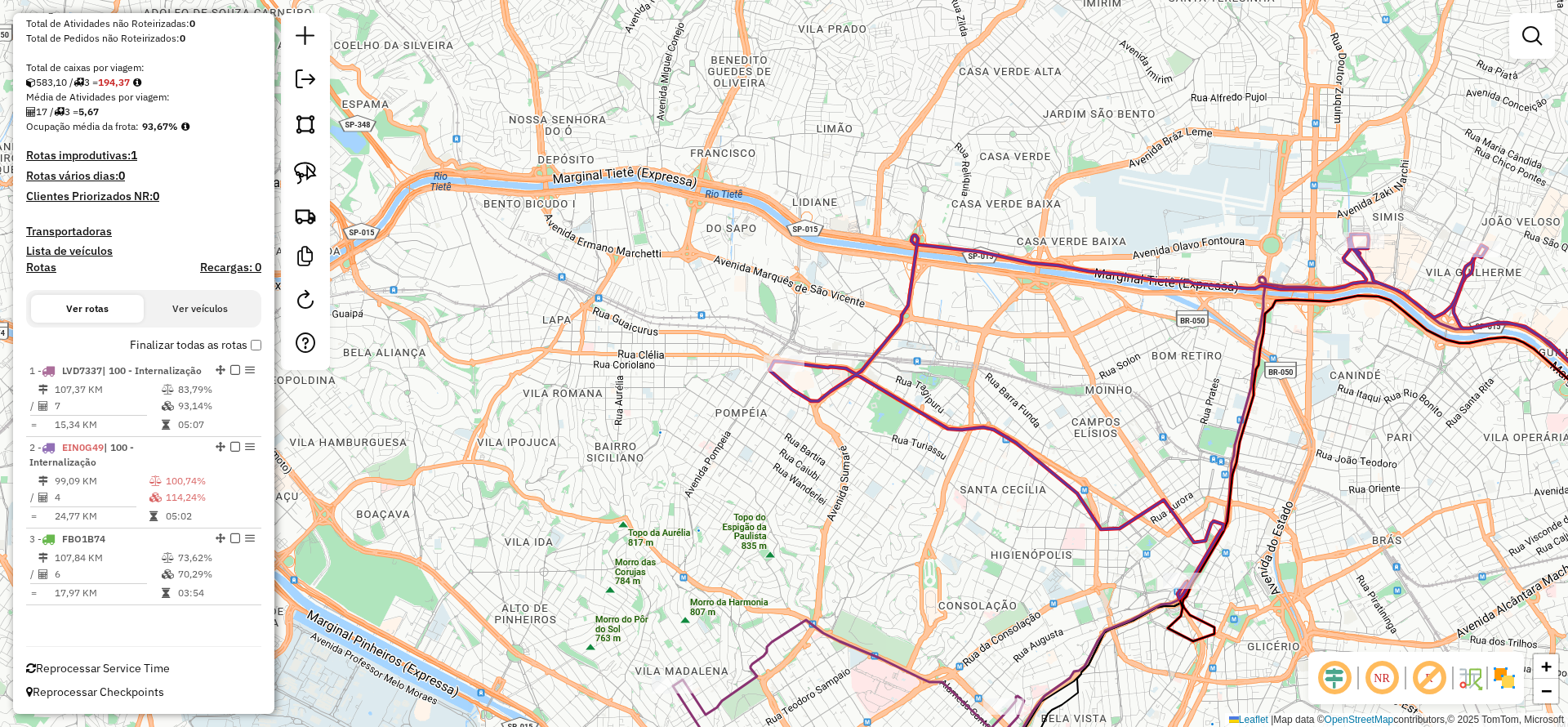
drag, startPoint x: 1022, startPoint y: 398, endPoint x: 837, endPoint y: 413, distance: 185.6
click at [837, 413] on div "Janela de atendimento Grade de atendimento Capacidade Transportadoras Veículos …" at bounding box center [784, 364] width 1568 height 727
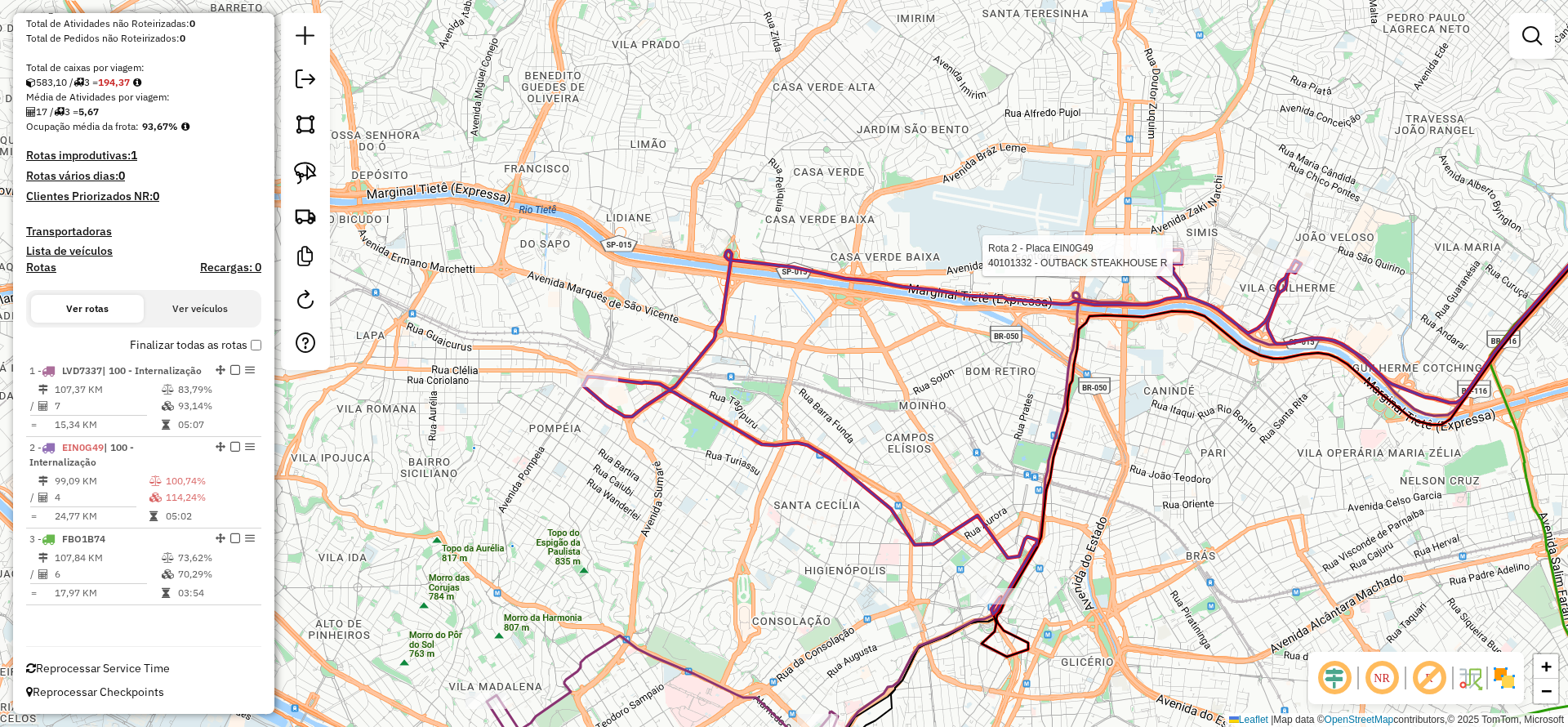
select select "**********"
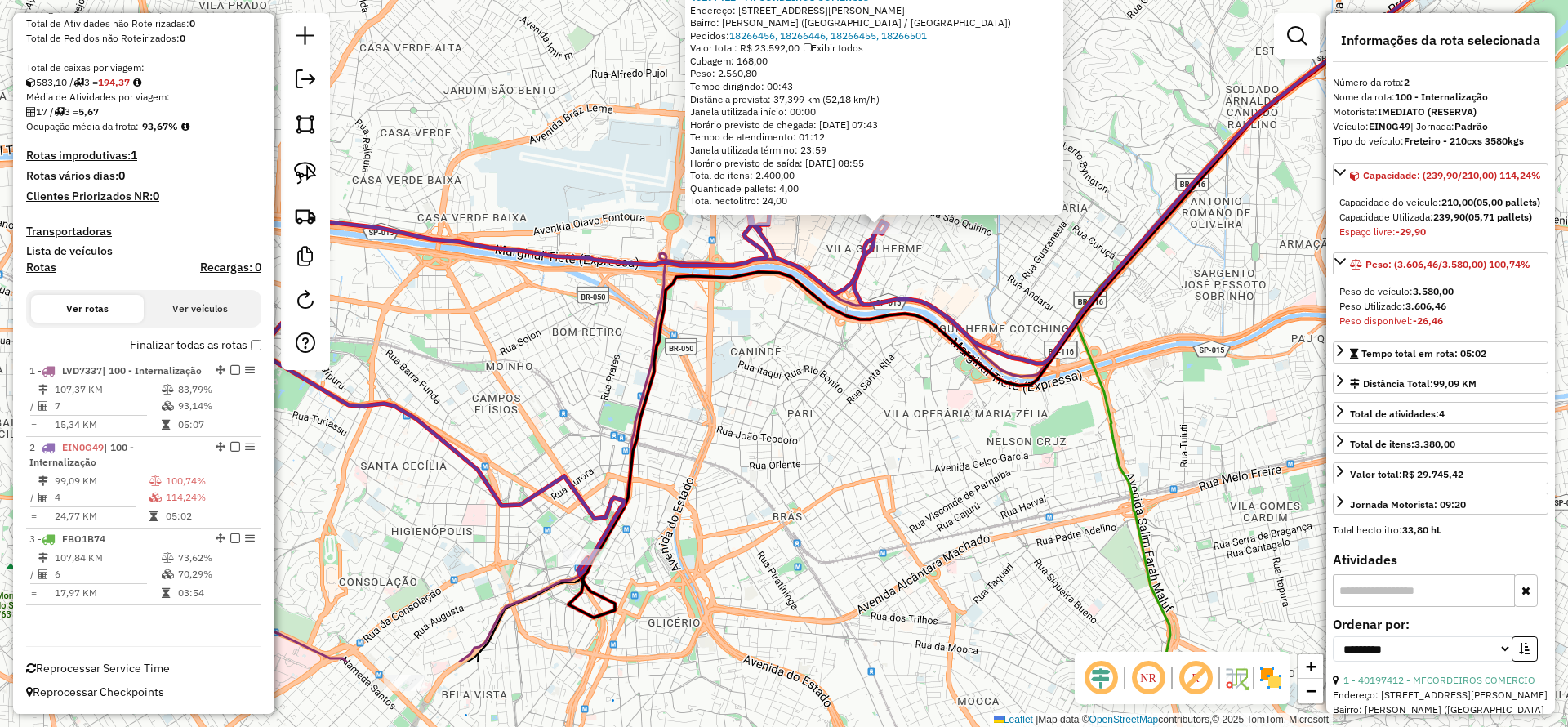
drag, startPoint x: 858, startPoint y: 460, endPoint x: 1027, endPoint y: 206, distance: 305.1
click at [1027, 206] on icon at bounding box center [1281, 76] width 852 height 574
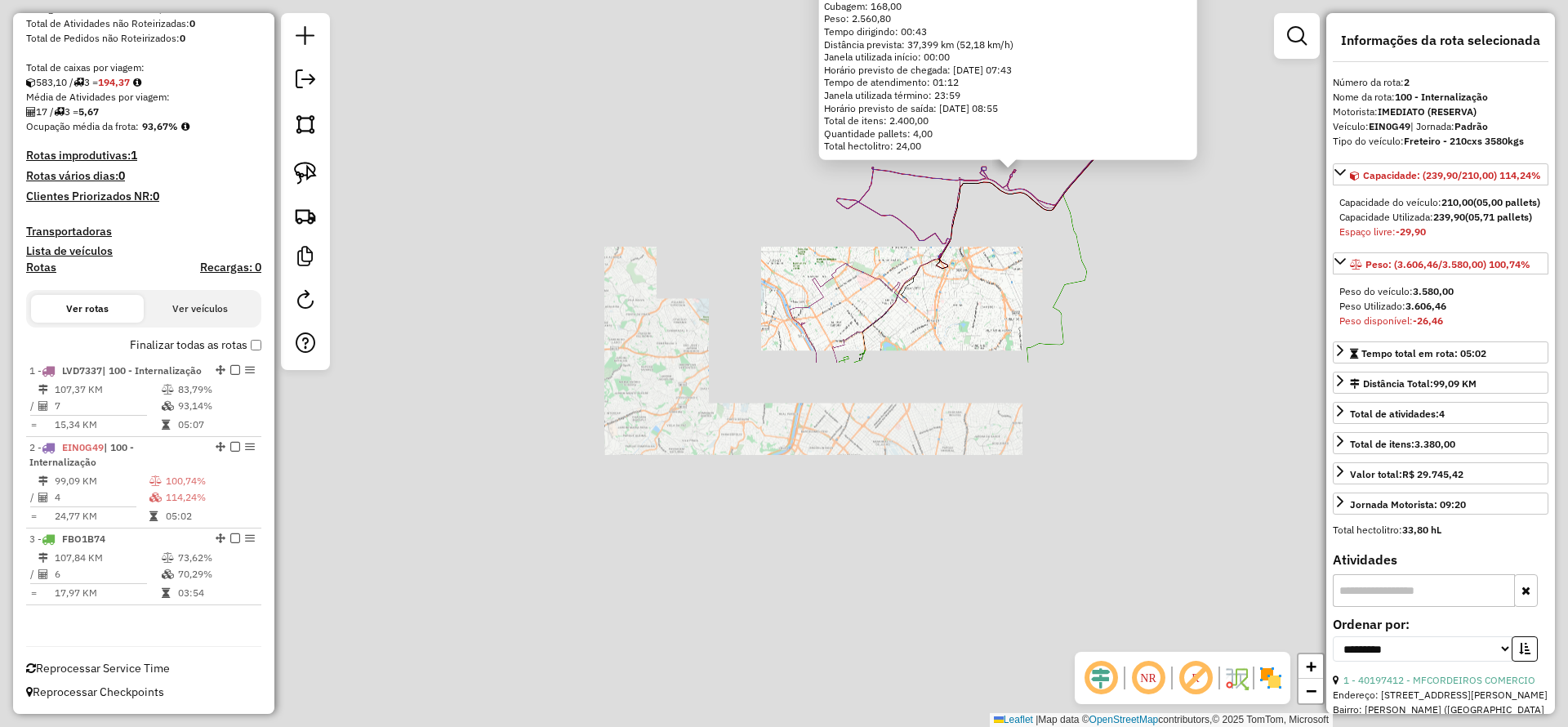
click at [990, 264] on div "40197412 - MFCORDEIROS COMERCIO Endereço: AV JOAQUINA RAMALHO 200 Bairro: VILA …" at bounding box center [784, 364] width 1568 height 727
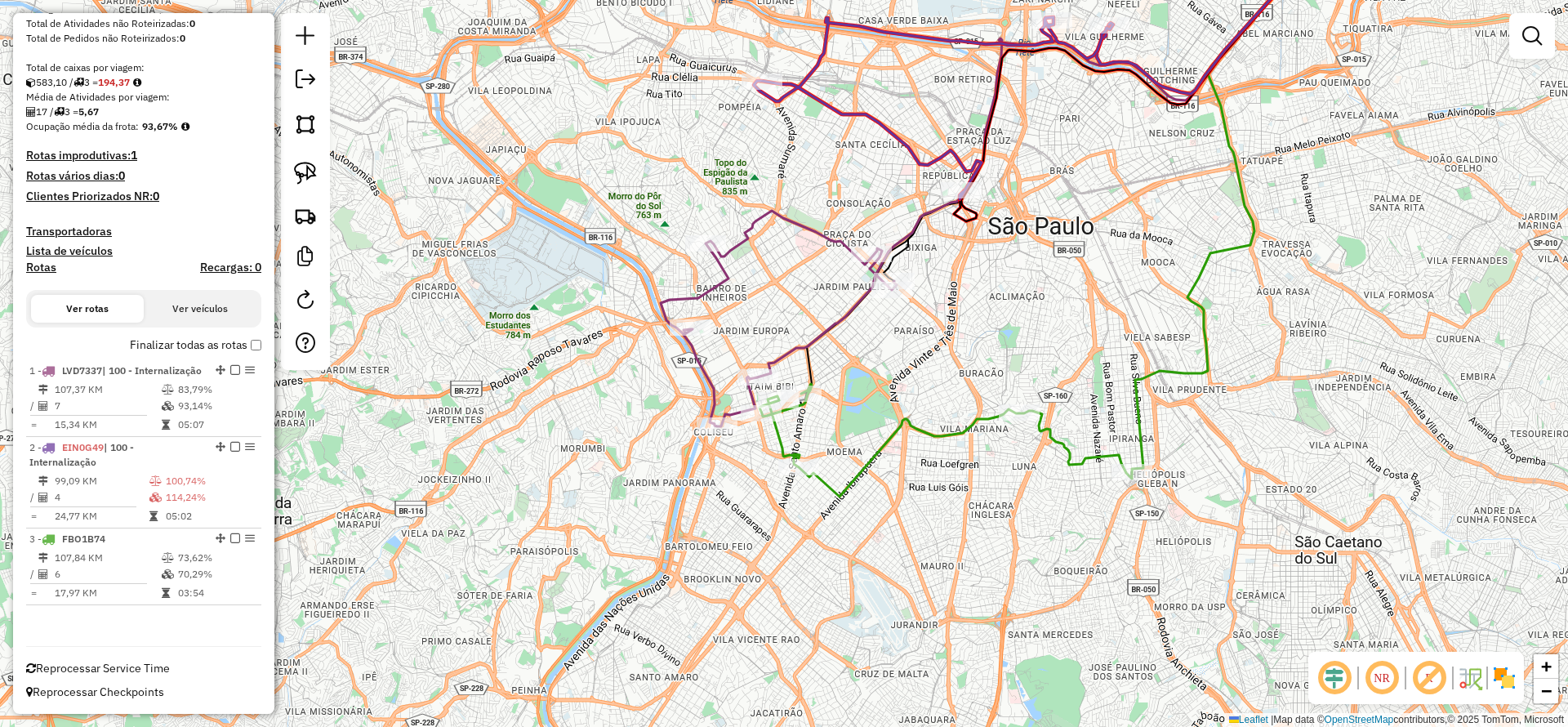
click at [883, 443] on icon at bounding box center [945, 440] width 372 height 113
select select "**********"
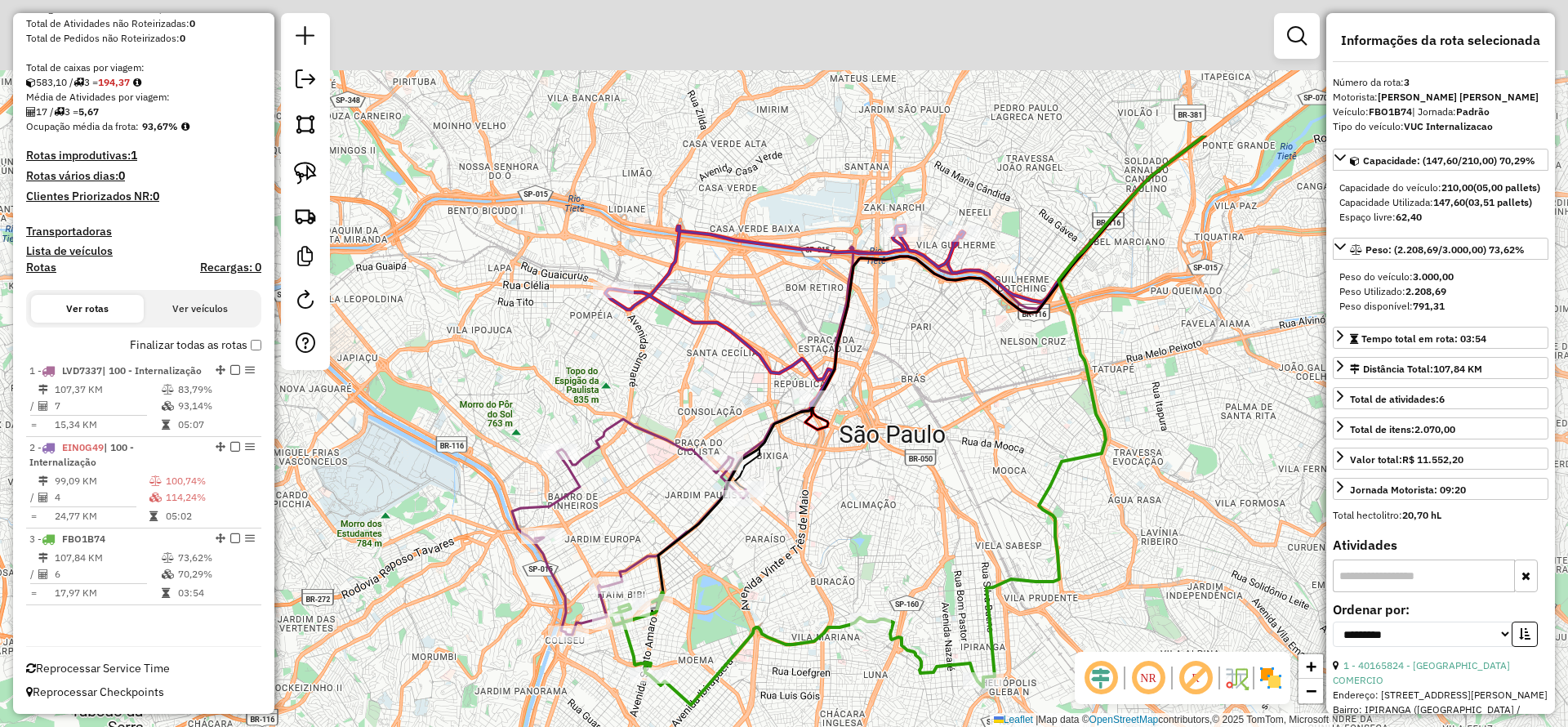
drag, startPoint x: 968, startPoint y: 357, endPoint x: 922, endPoint y: 418, distance: 76.4
click at [820, 564] on div "Janela de atendimento Grade de atendimento Capacidade Transportadoras Veículos …" at bounding box center [784, 364] width 1568 height 727
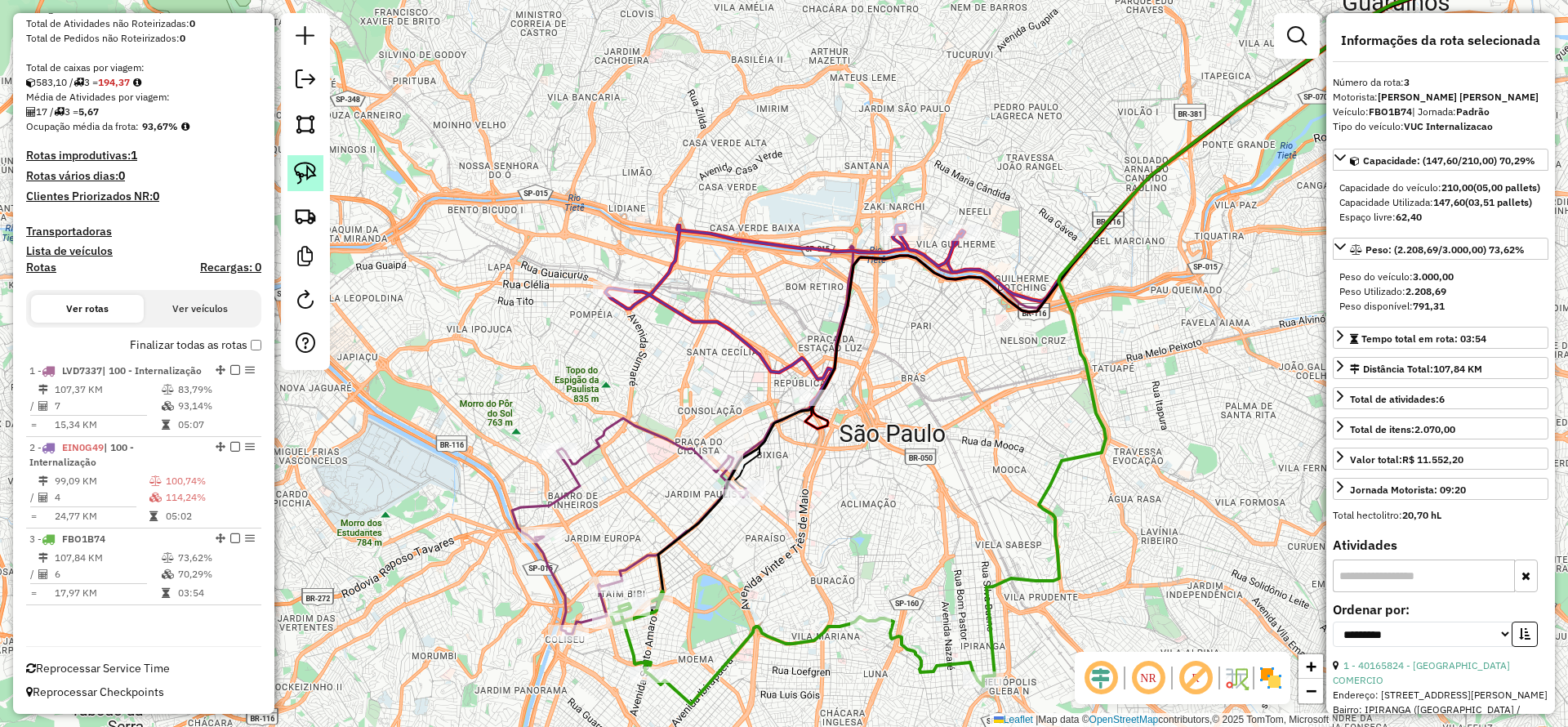
click at [307, 176] on img at bounding box center [305, 173] width 23 height 23
click at [630, 425] on icon at bounding box center [630, 526] width 236 height 216
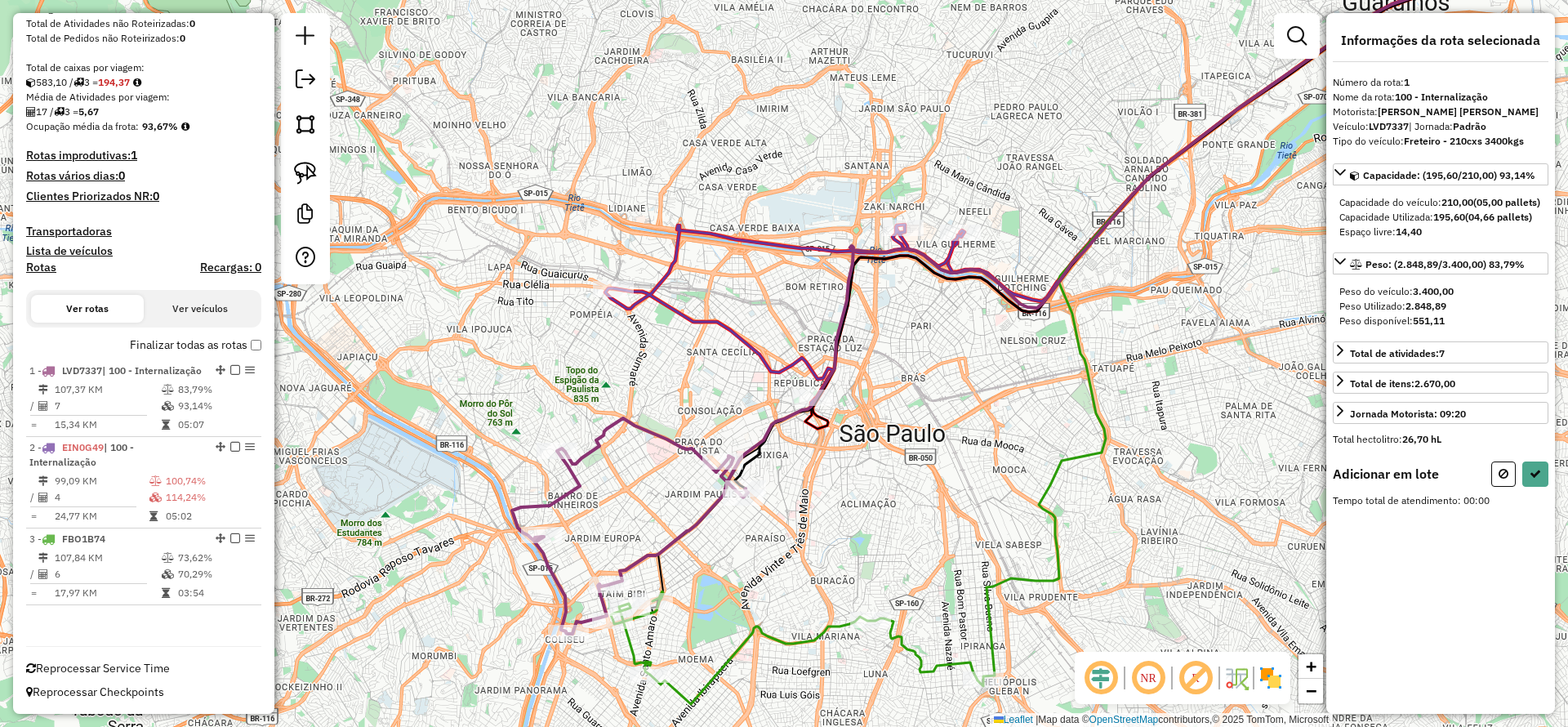
click at [309, 171] on img at bounding box center [305, 173] width 23 height 23
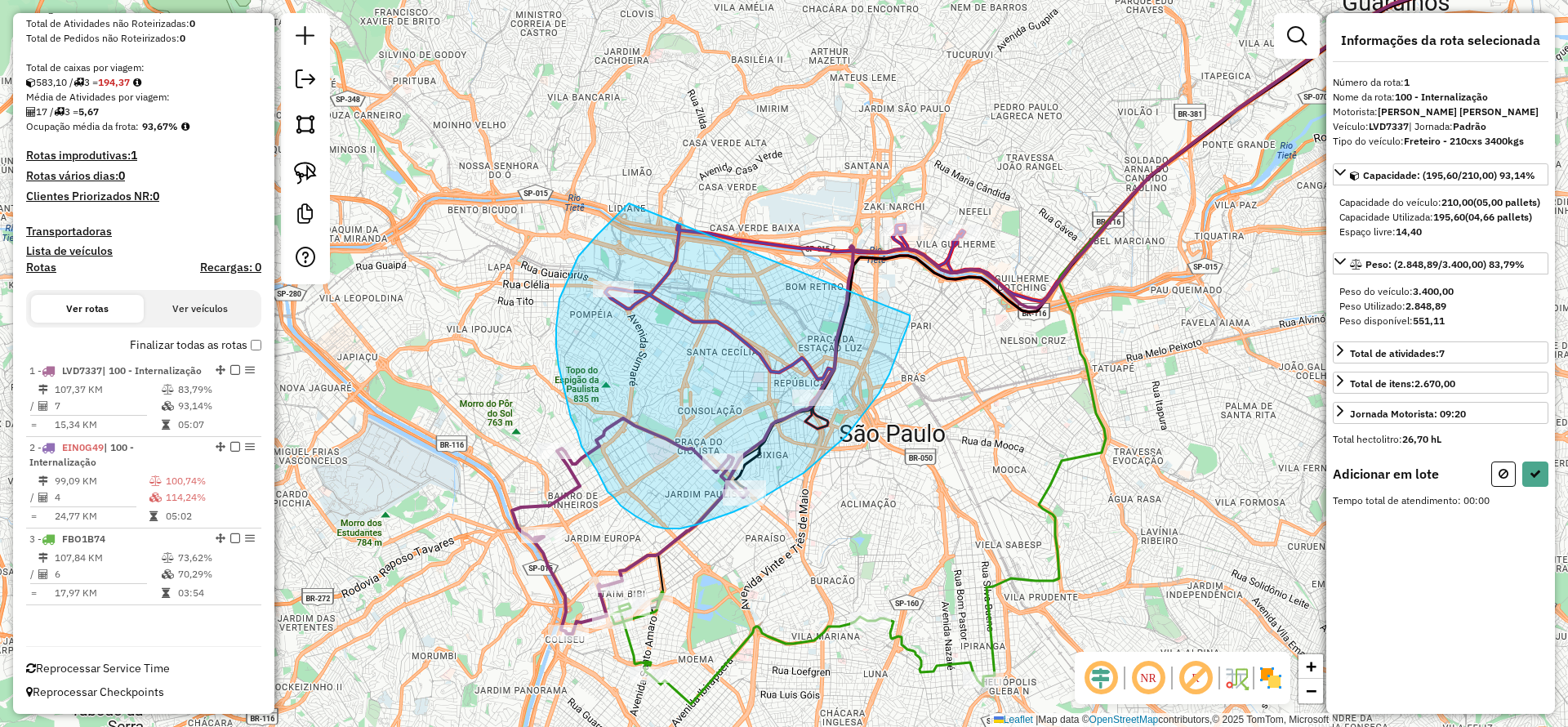
drag, startPoint x: 629, startPoint y: 204, endPoint x: 911, endPoint y: 314, distance: 302.7
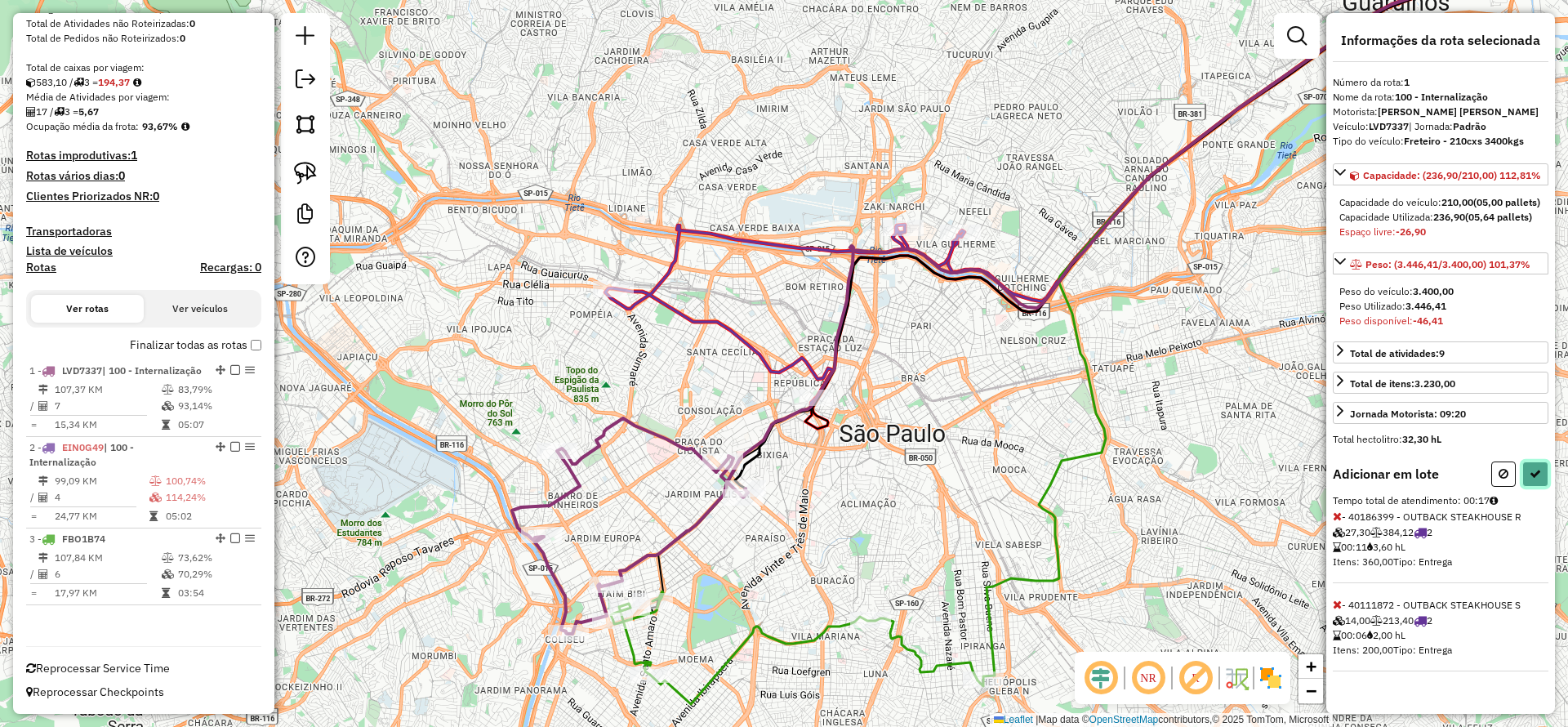
click at [1536, 476] on button at bounding box center [1535, 474] width 27 height 26
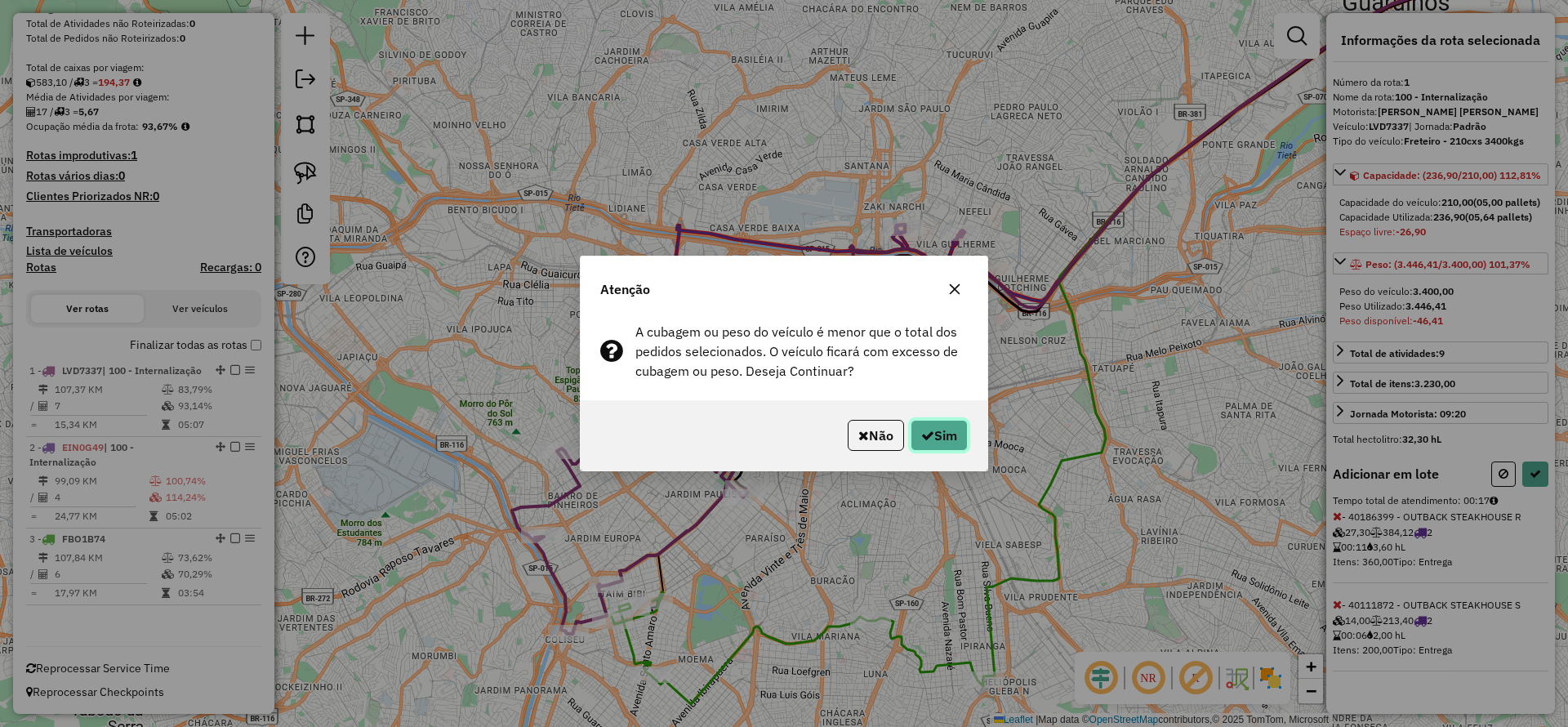
click at [950, 432] on button "Sim" at bounding box center [938, 435] width 57 height 31
select select "**********"
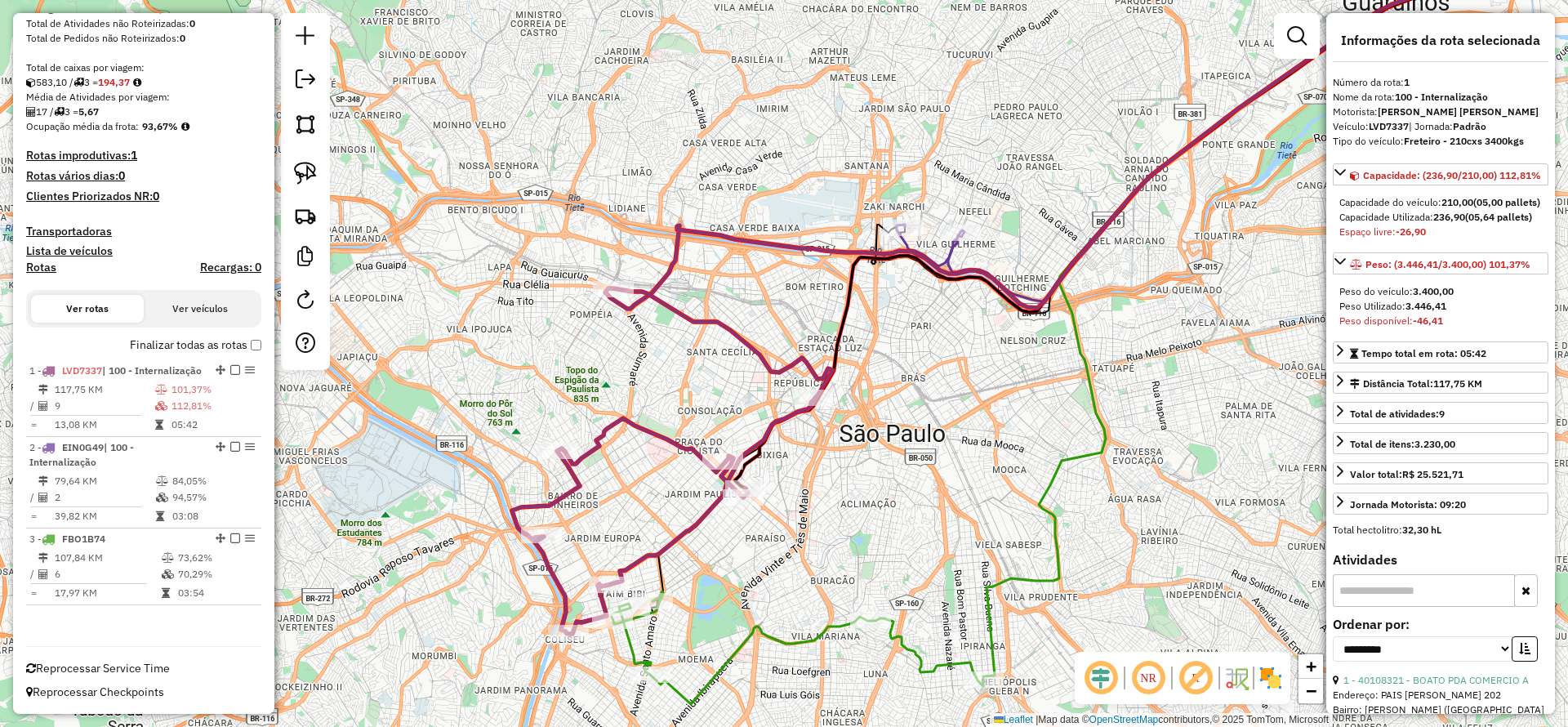
click at [958, 257] on icon at bounding box center [930, 245] width 68 height 42
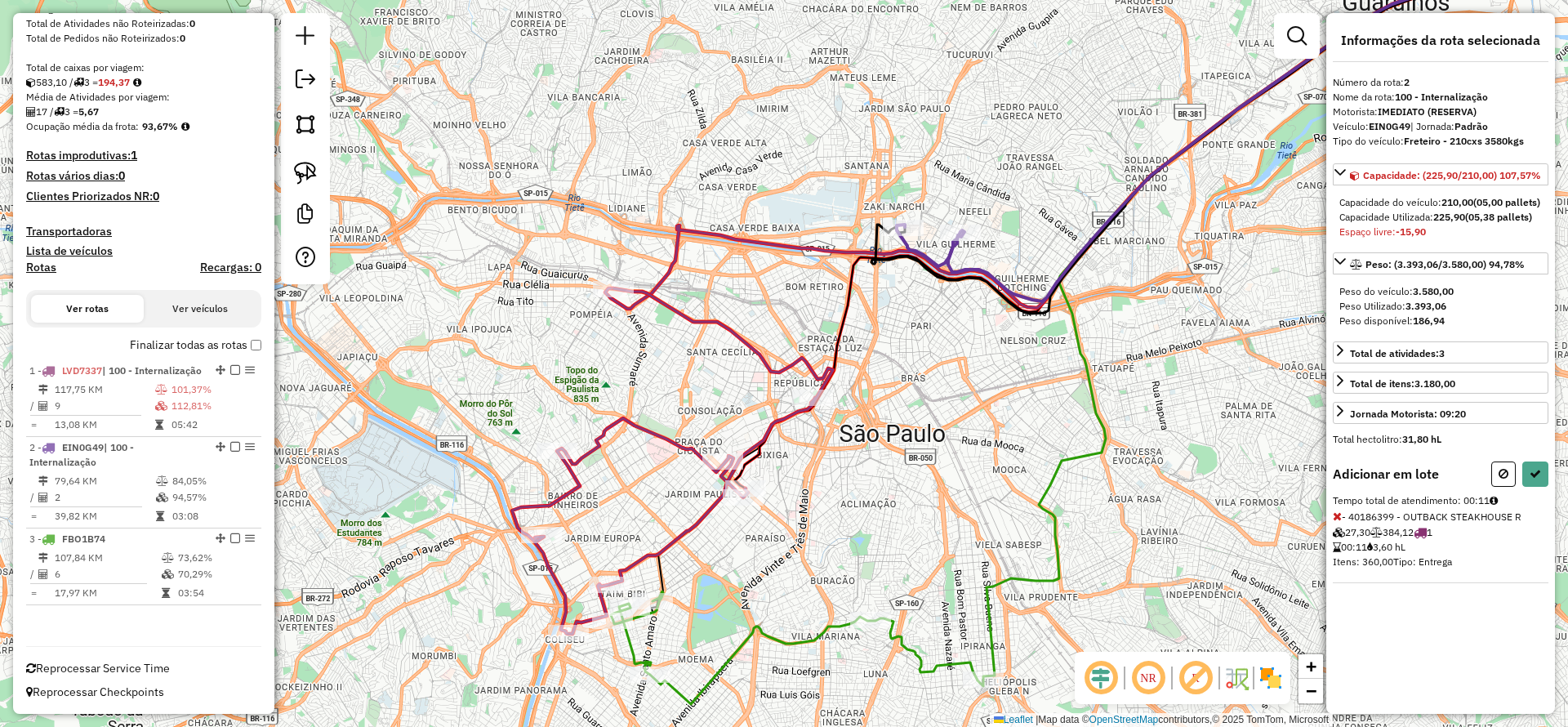
click at [1489, 487] on div "Adicionar em lote" at bounding box center [1441, 474] width 216 height 26
drag, startPoint x: 1494, startPoint y: 482, endPoint x: 1472, endPoint y: 474, distance: 23.4
click at [1496, 483] on button at bounding box center [1503, 474] width 25 height 26
select select "**********"
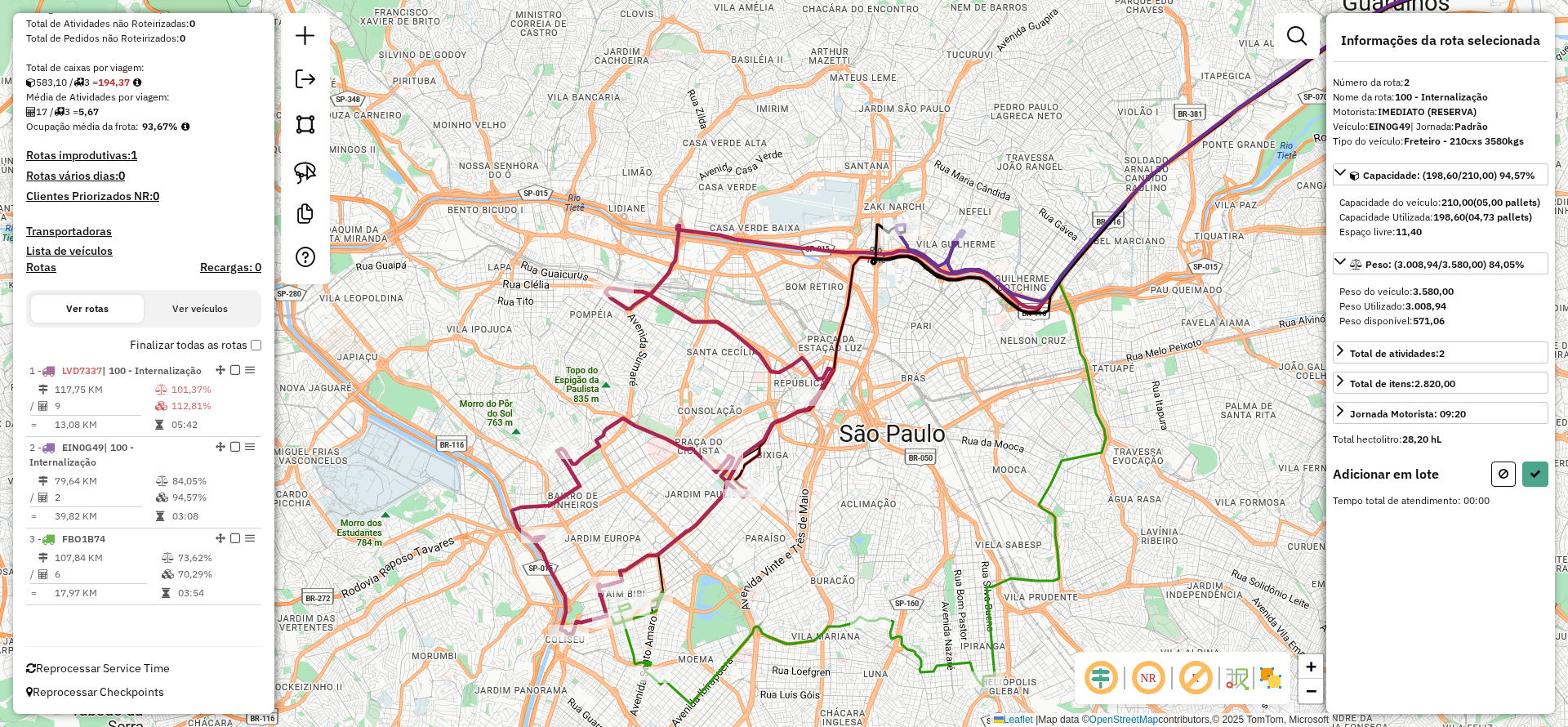
click at [814, 405] on div at bounding box center [813, 397] width 41 height 16
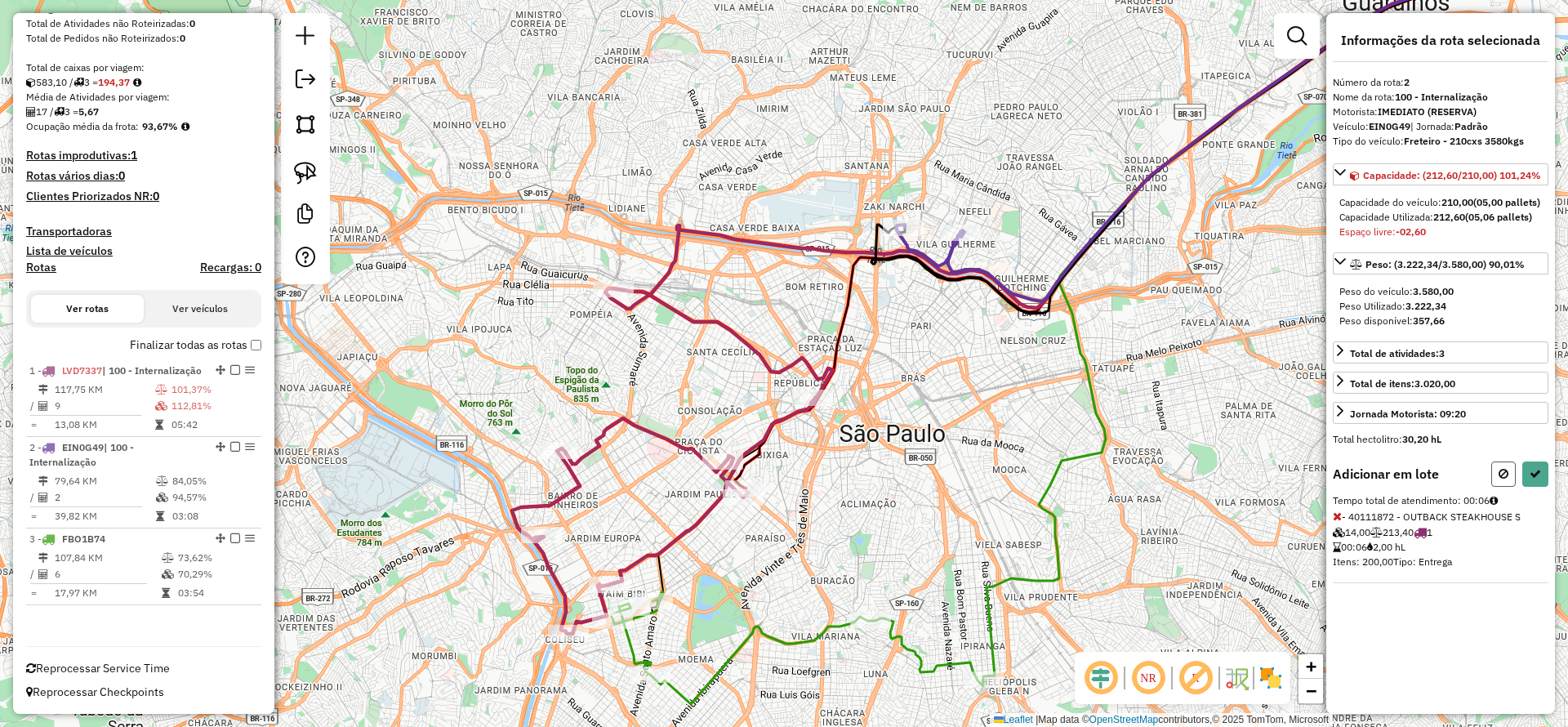
click at [1499, 479] on icon at bounding box center [1503, 473] width 9 height 11
select select "**********"
click at [1501, 479] on icon at bounding box center [1503, 473] width 9 height 11
select select "**********"
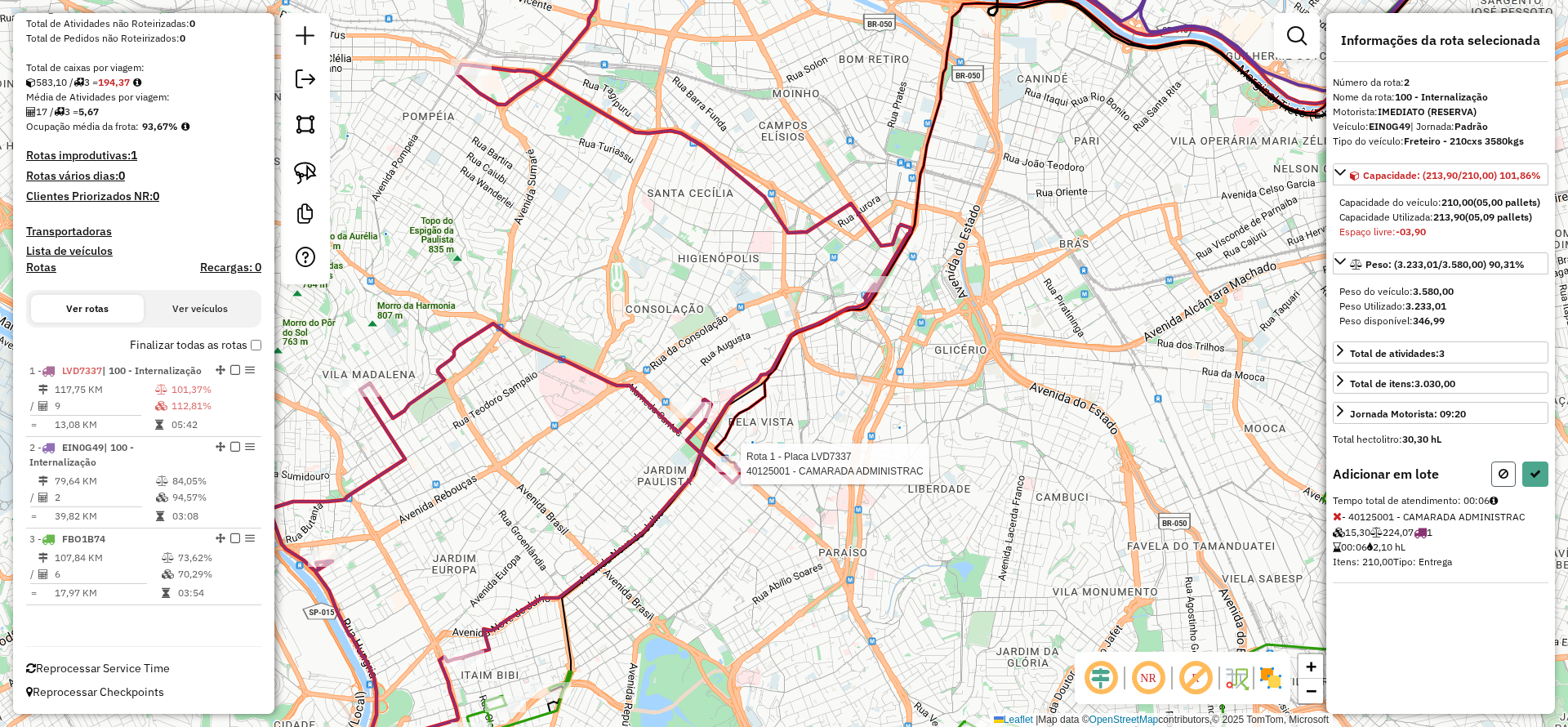
click at [1492, 487] on button at bounding box center [1503, 474] width 25 height 26
select select "**********"
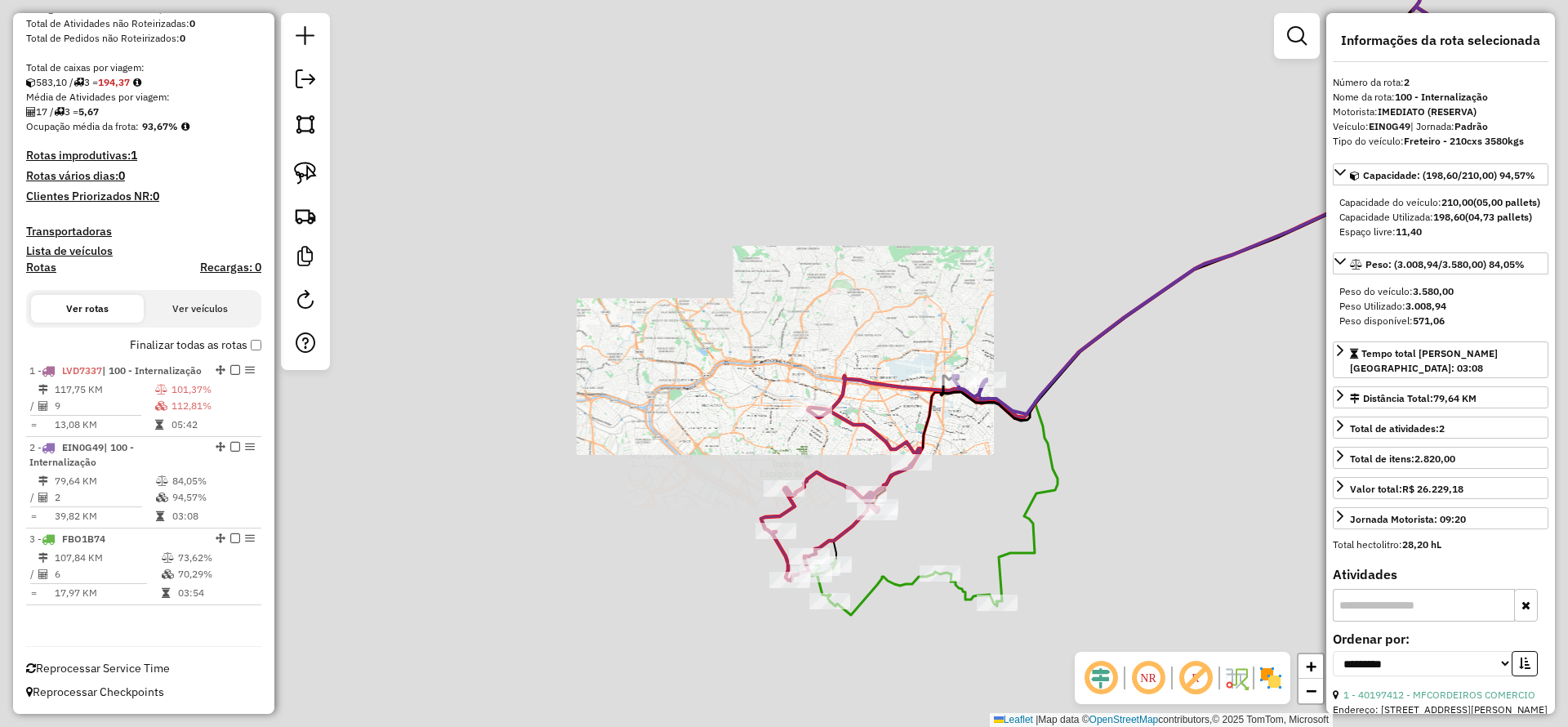
click at [868, 598] on icon at bounding box center [904, 587] width 186 height 56
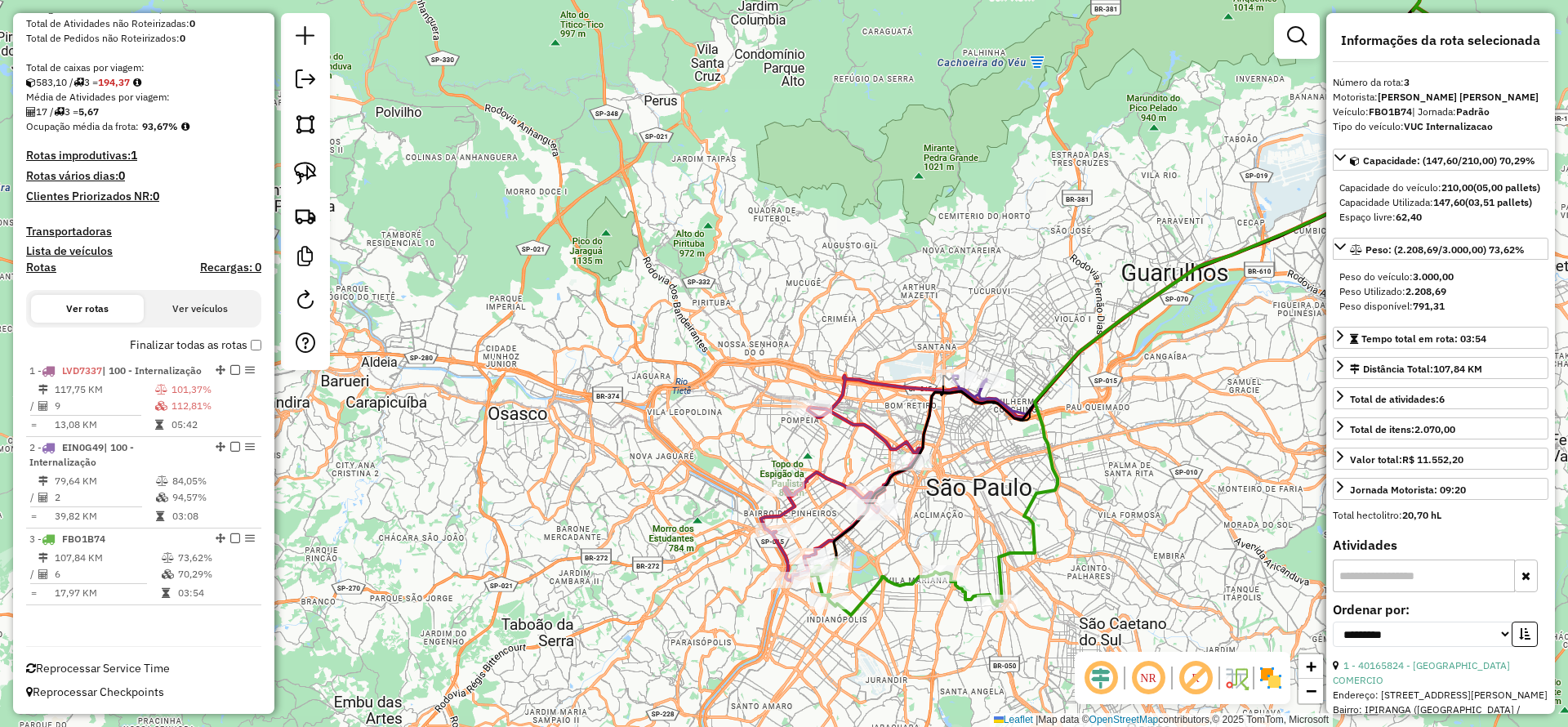
click at [863, 586] on icon at bounding box center [904, 587] width 186 height 56
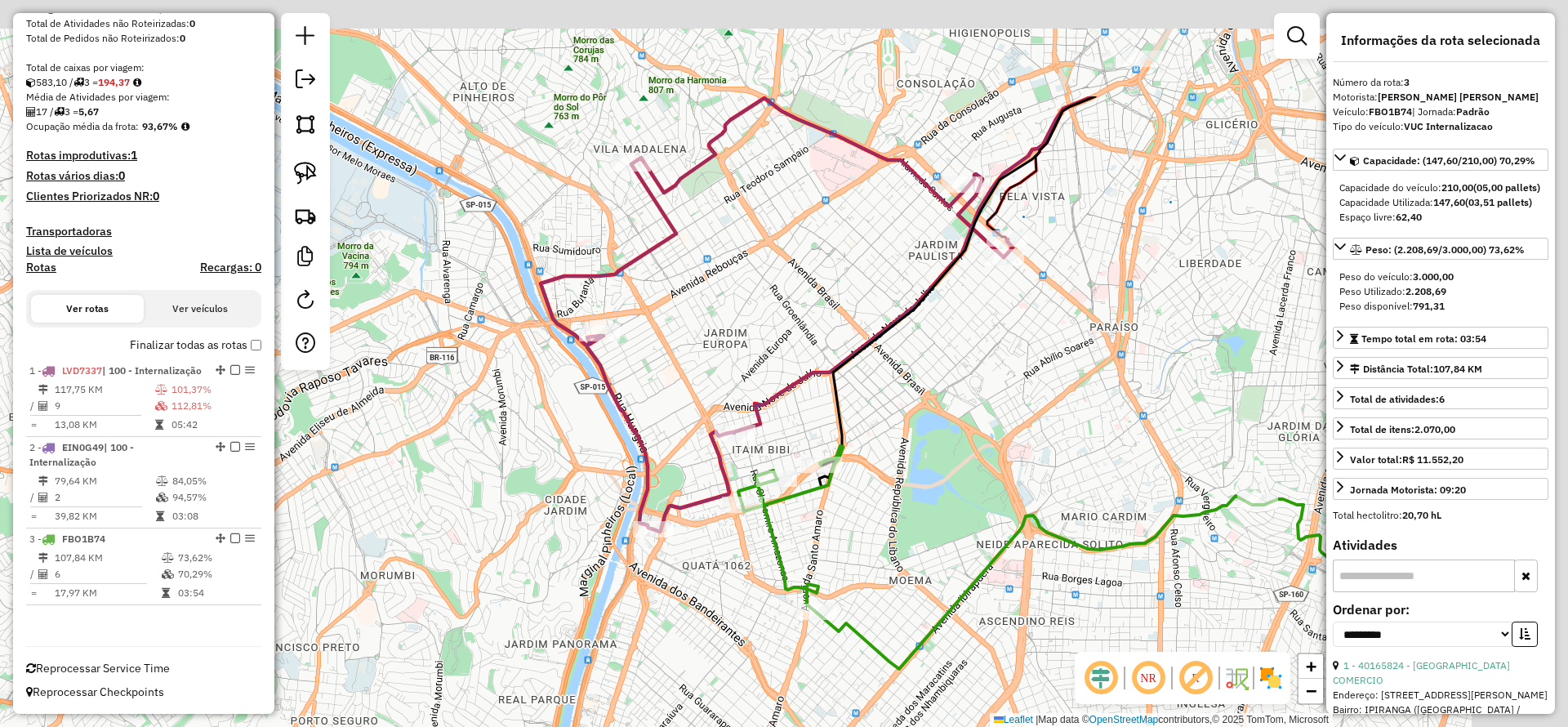
drag, startPoint x: 958, startPoint y: 526, endPoint x: 752, endPoint y: 657, distance: 244.1
click at [729, 705] on div "Janela de atendimento Grade de atendimento Capacidade Transportadoras Veículos …" at bounding box center [784, 364] width 1568 height 727
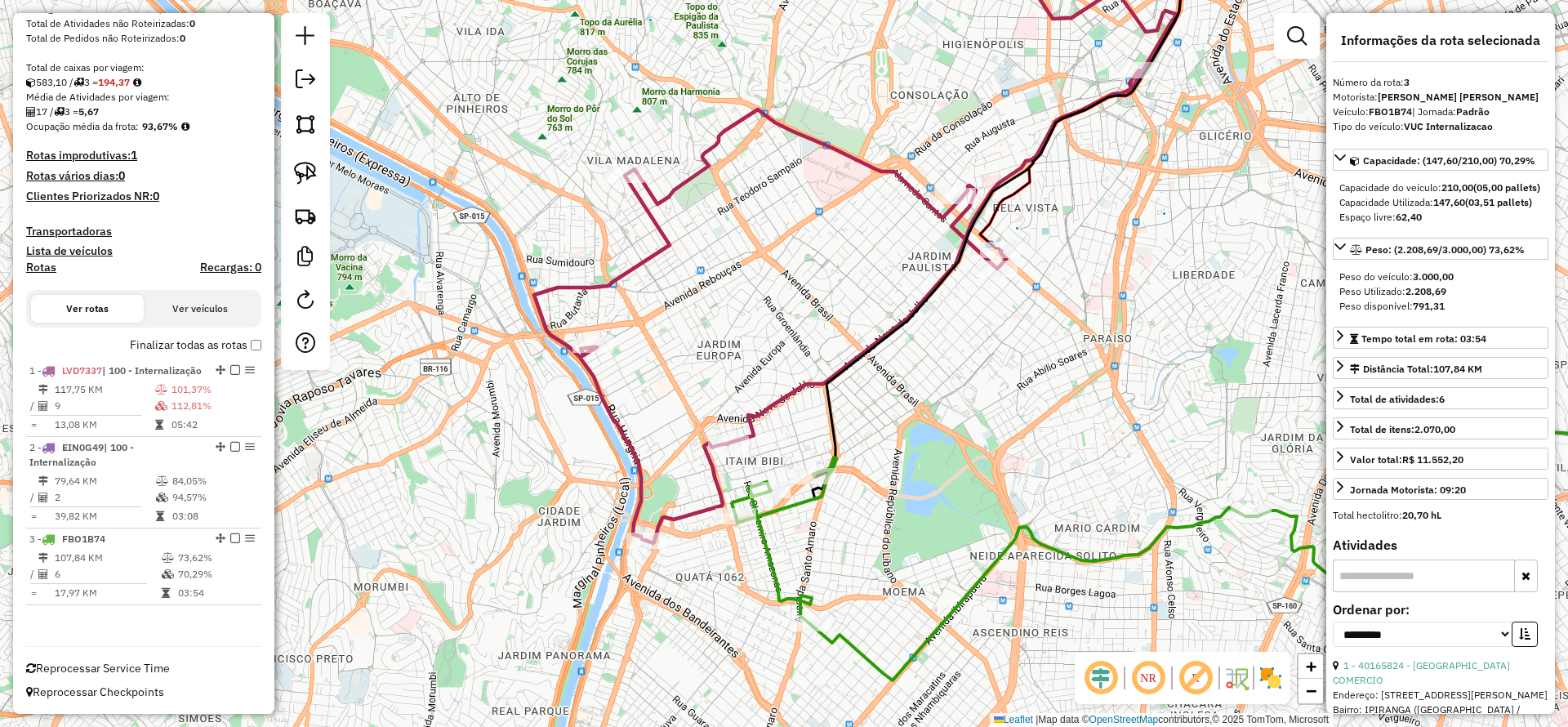
drag, startPoint x: 767, startPoint y: 537, endPoint x: 734, endPoint y: 552, distance: 36.2
click at [765, 537] on icon at bounding box center [1104, 569] width 745 height 223
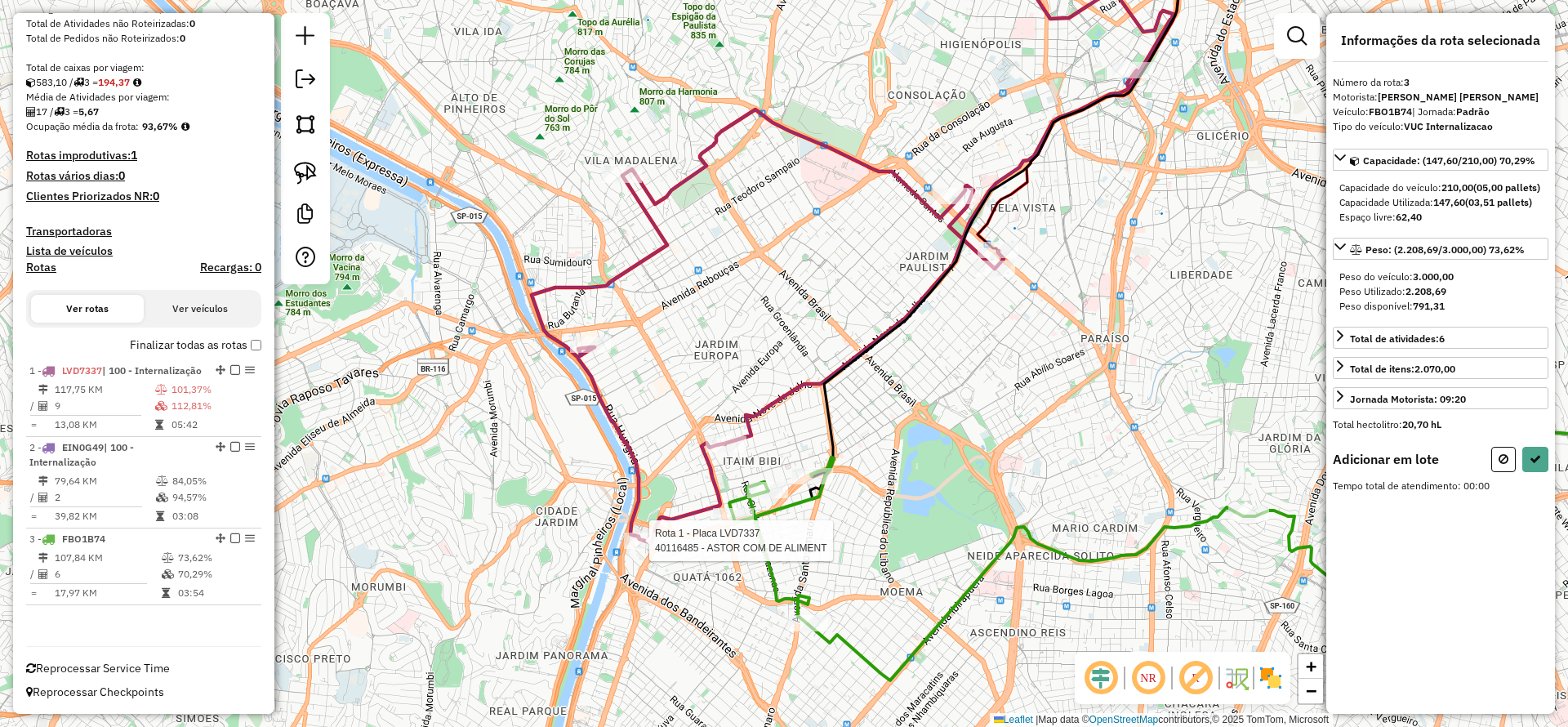
click at [642, 548] on div at bounding box center [644, 540] width 41 height 16
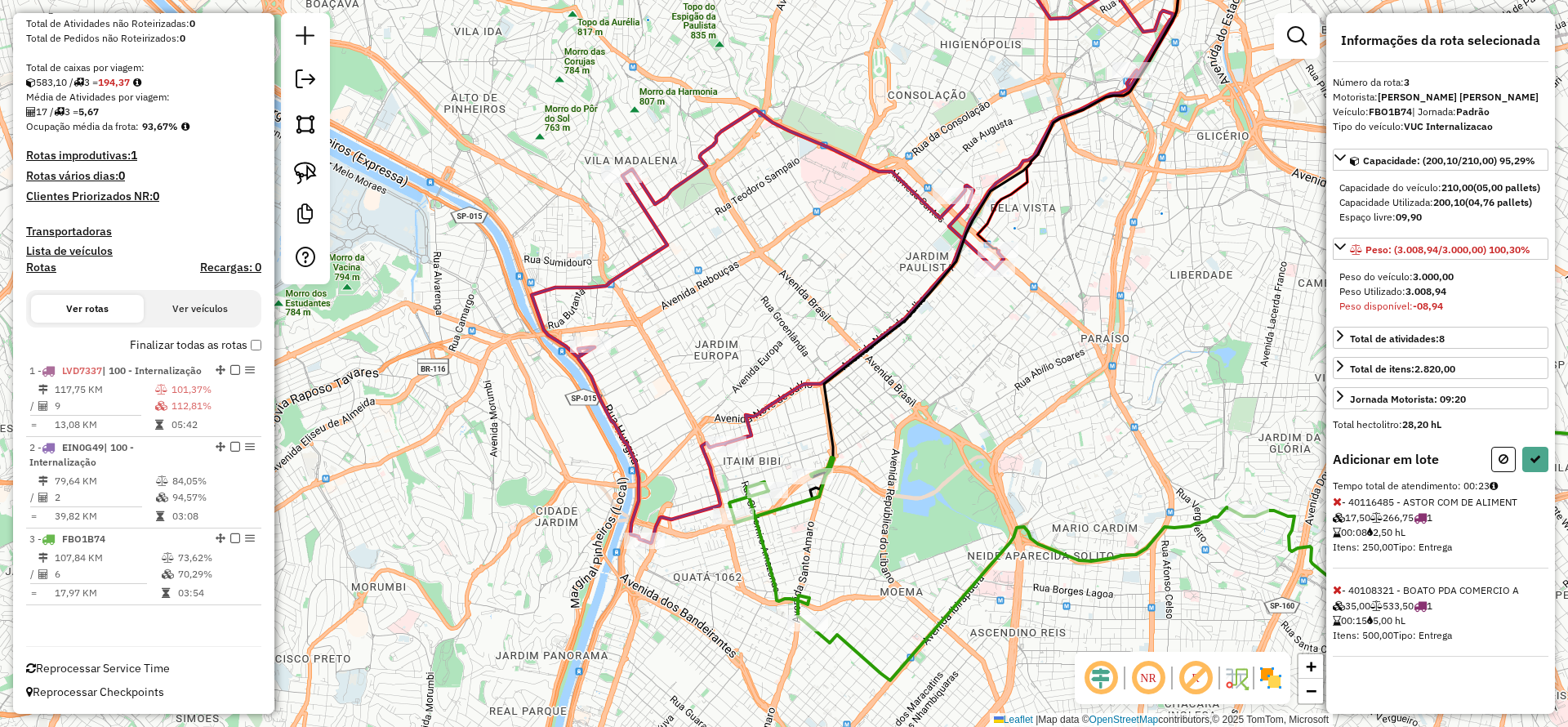
click at [1334, 507] on icon at bounding box center [1337, 500] width 9 height 11
click at [1533, 465] on button at bounding box center [1535, 459] width 27 height 26
select select "**********"
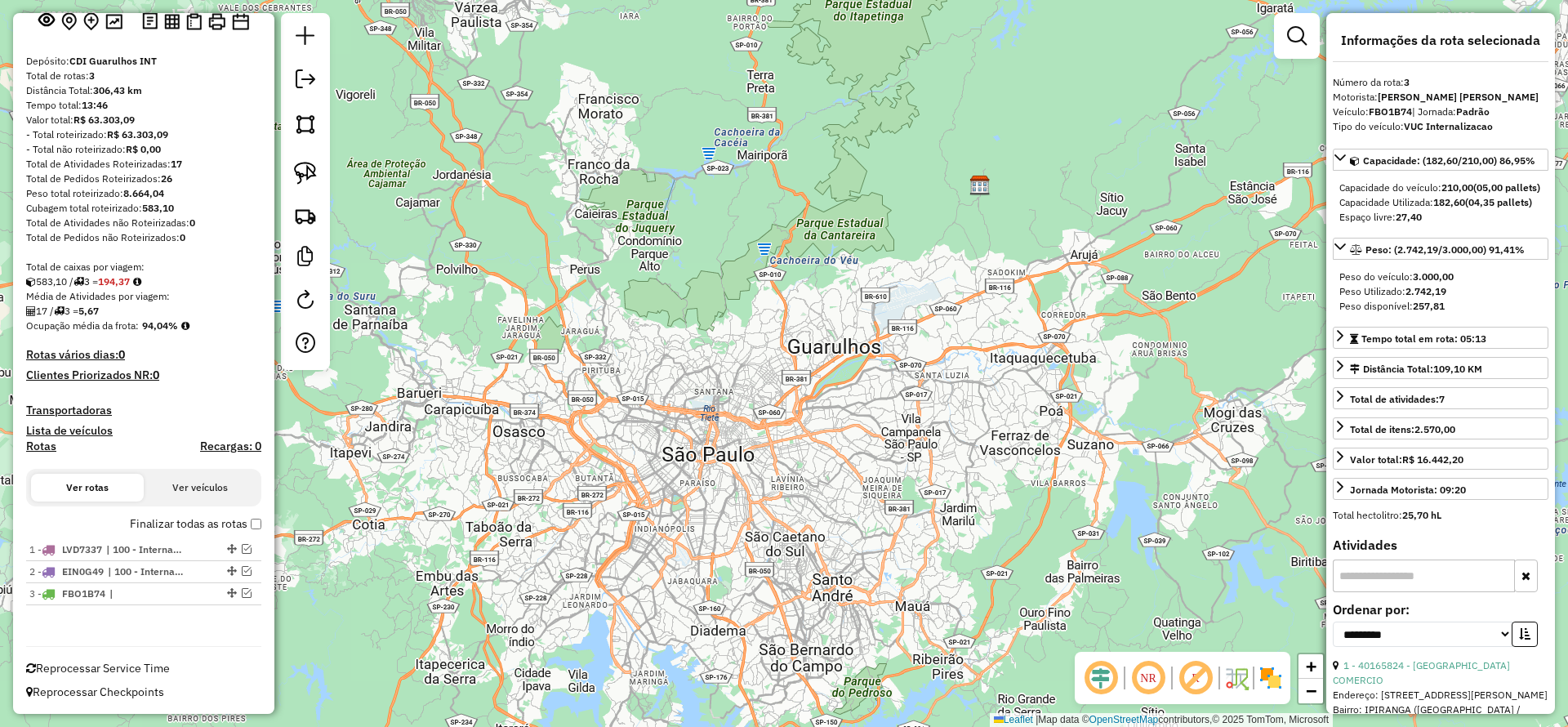
scroll to position [112, 0]
click at [298, 81] on em at bounding box center [305, 79] width 20 height 20
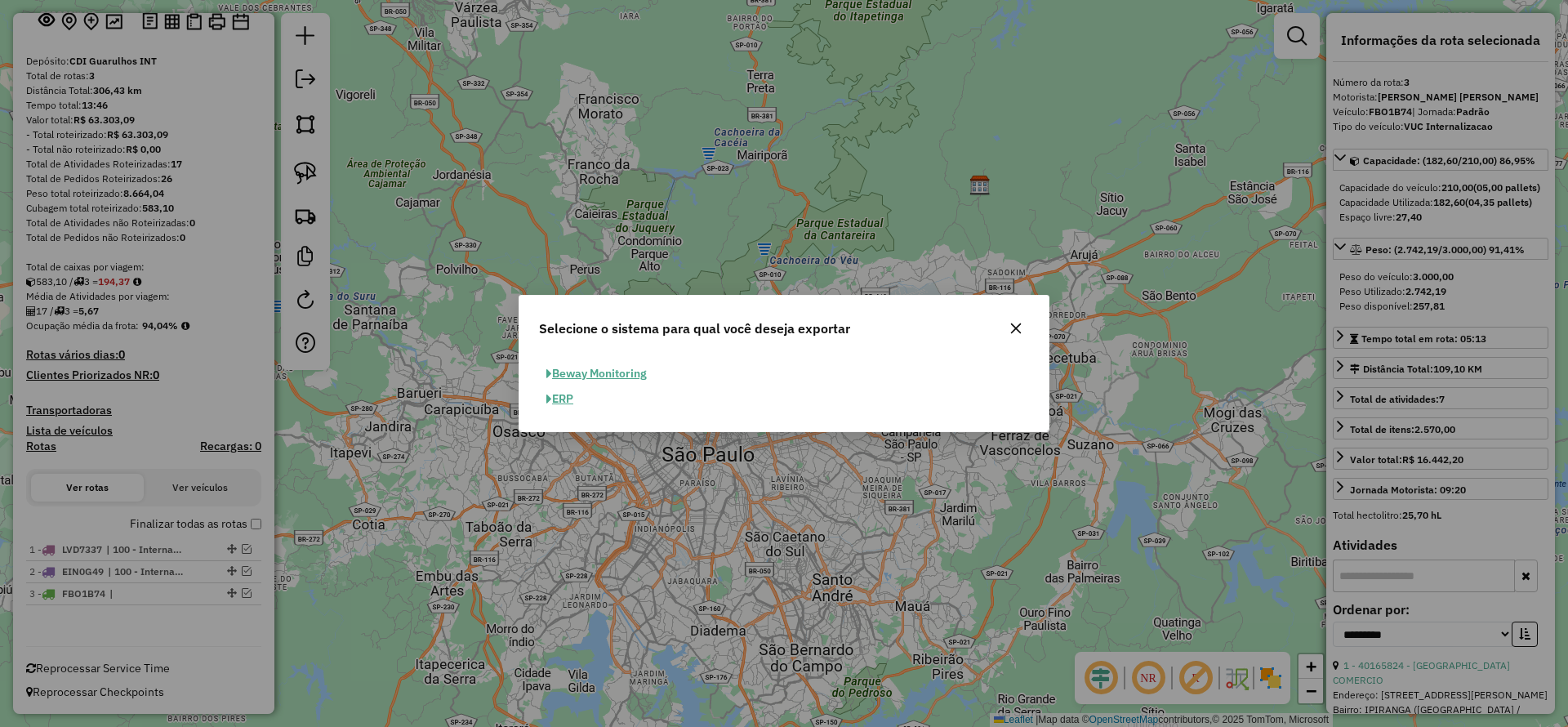
click at [567, 393] on button "ERP" at bounding box center [559, 399] width 42 height 26
select select "**"
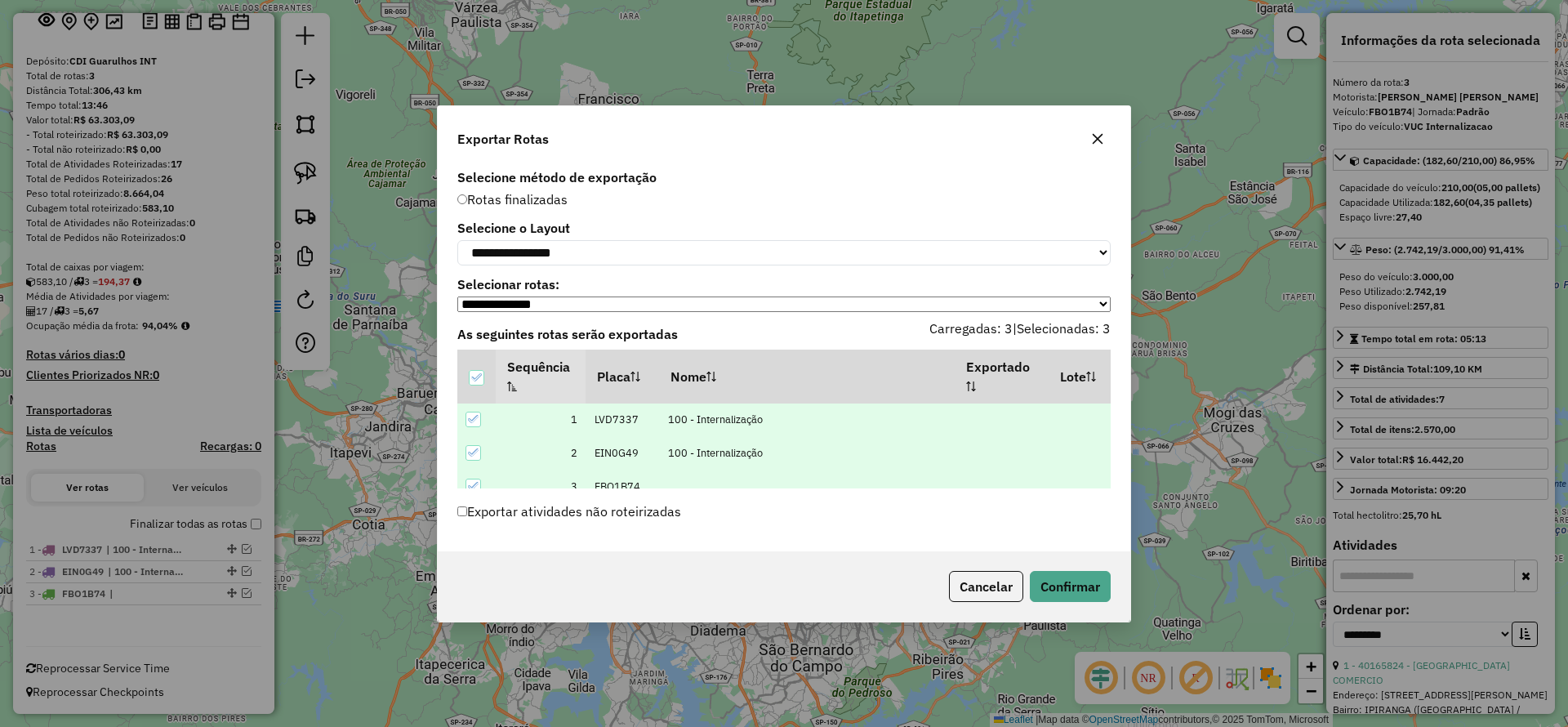
click at [1045, 609] on div "Cancelar Confirmar" at bounding box center [784, 586] width 692 height 70
click at [1044, 594] on button "Confirmar" at bounding box center [1070, 586] width 81 height 31
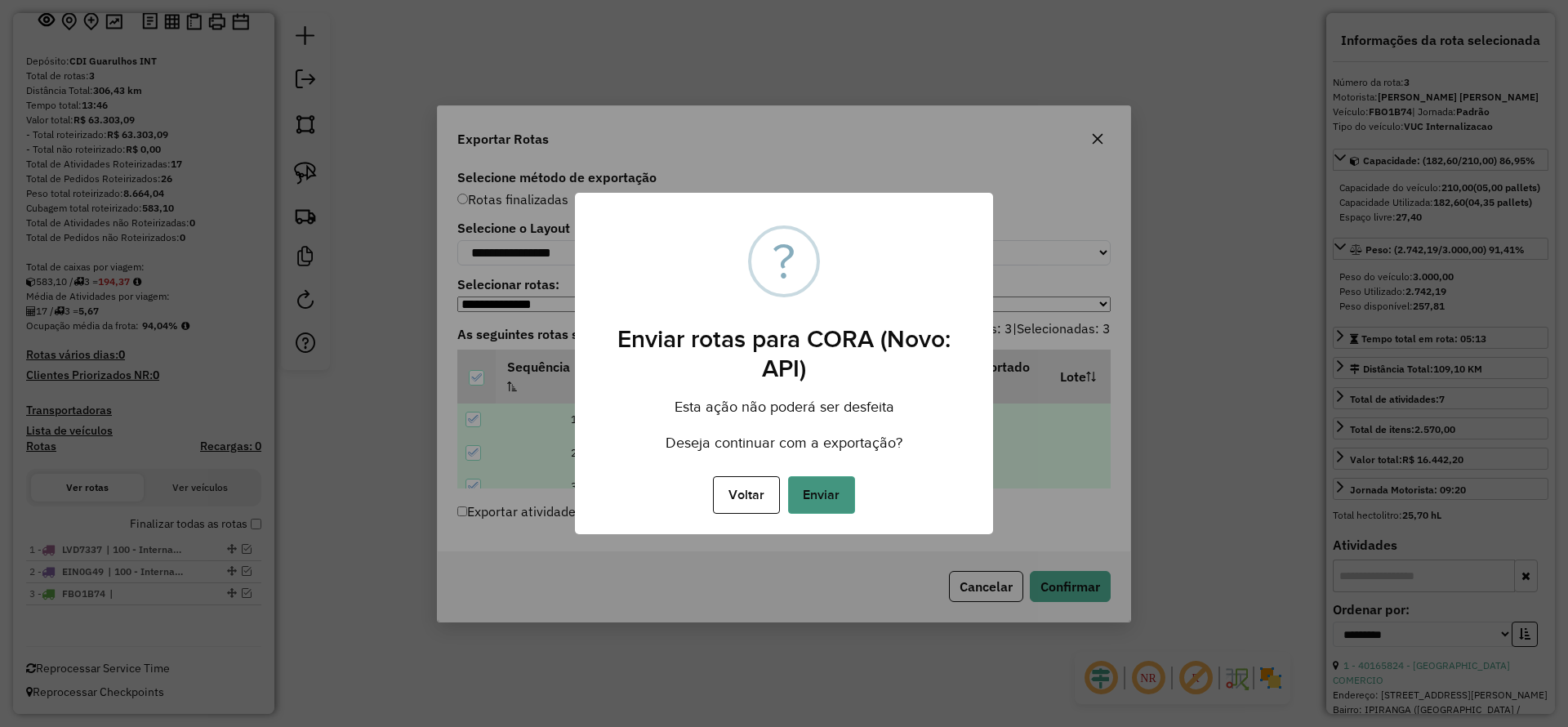
drag, startPoint x: 855, startPoint y: 489, endPoint x: 847, endPoint y: 488, distance: 8.1
click at [851, 488] on div "Voltar No Enviar" at bounding box center [784, 494] width 418 height 45
click at [847, 488] on button "Enviar" at bounding box center [821, 495] width 67 height 38
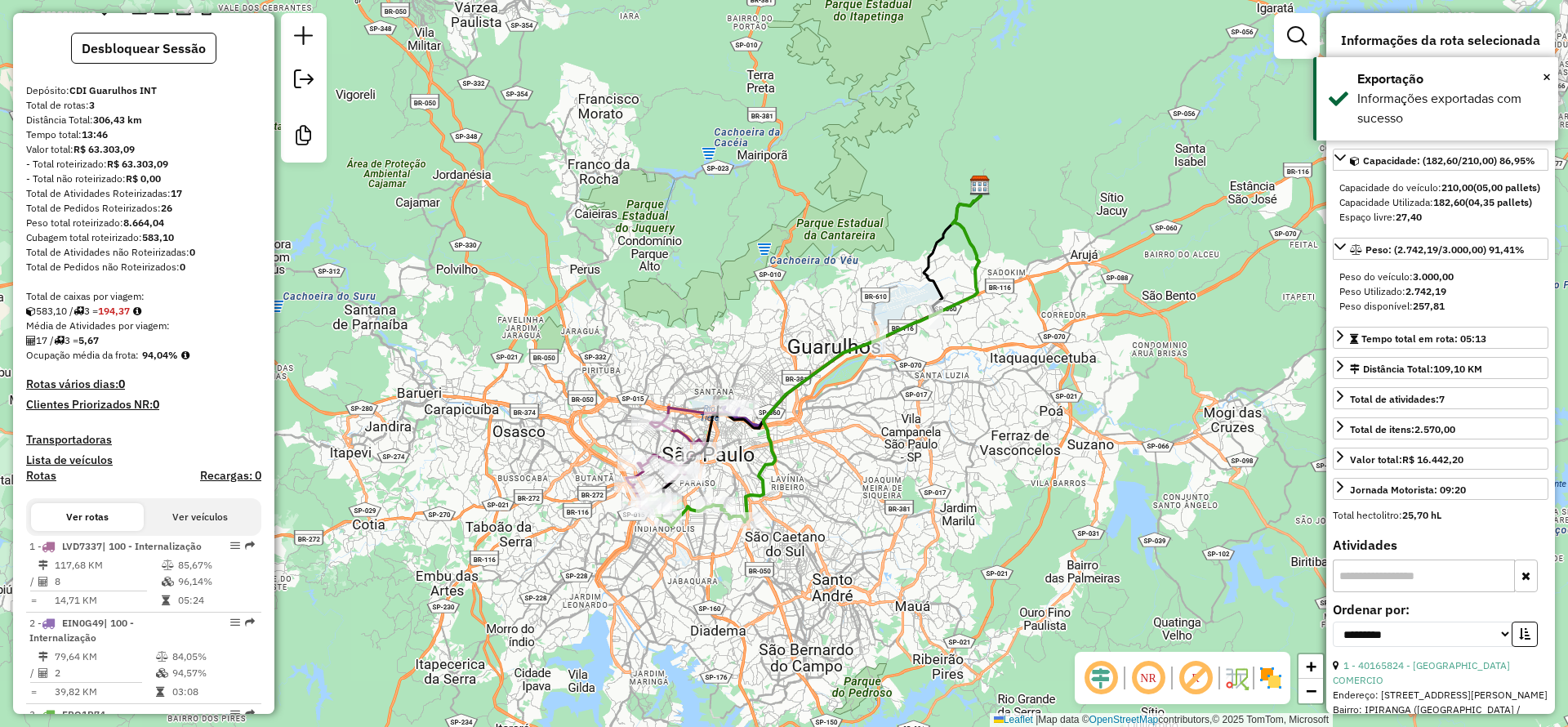
scroll to position [236, 0]
